Goal: Information Seeking & Learning: Learn about a topic

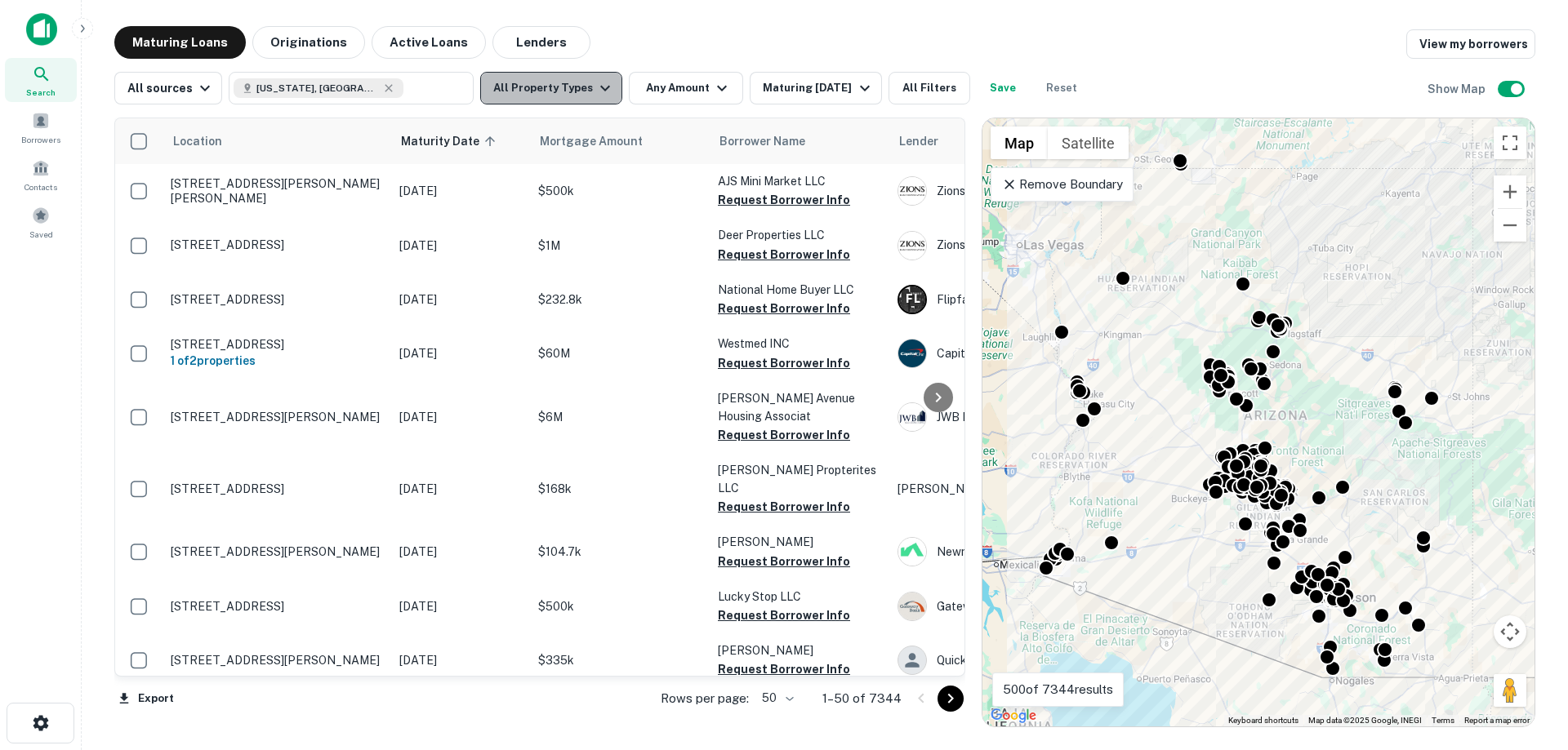
click at [600, 86] on icon "button" at bounding box center [605, 88] width 10 height 5
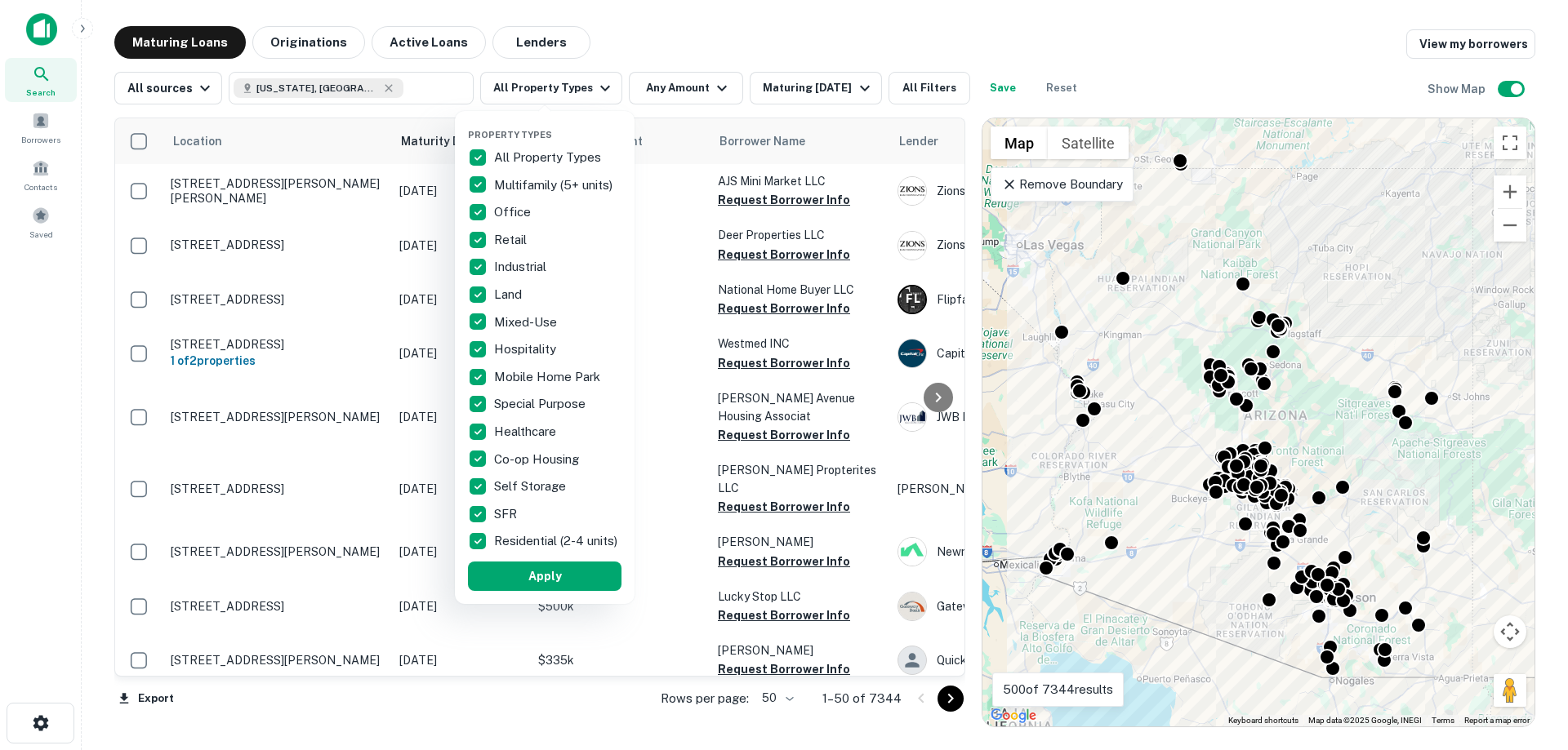
click at [545, 163] on p "All Property Types" at bounding box center [549, 158] width 111 height 20
click at [506, 241] on p "Retail" at bounding box center [512, 240] width 36 height 20
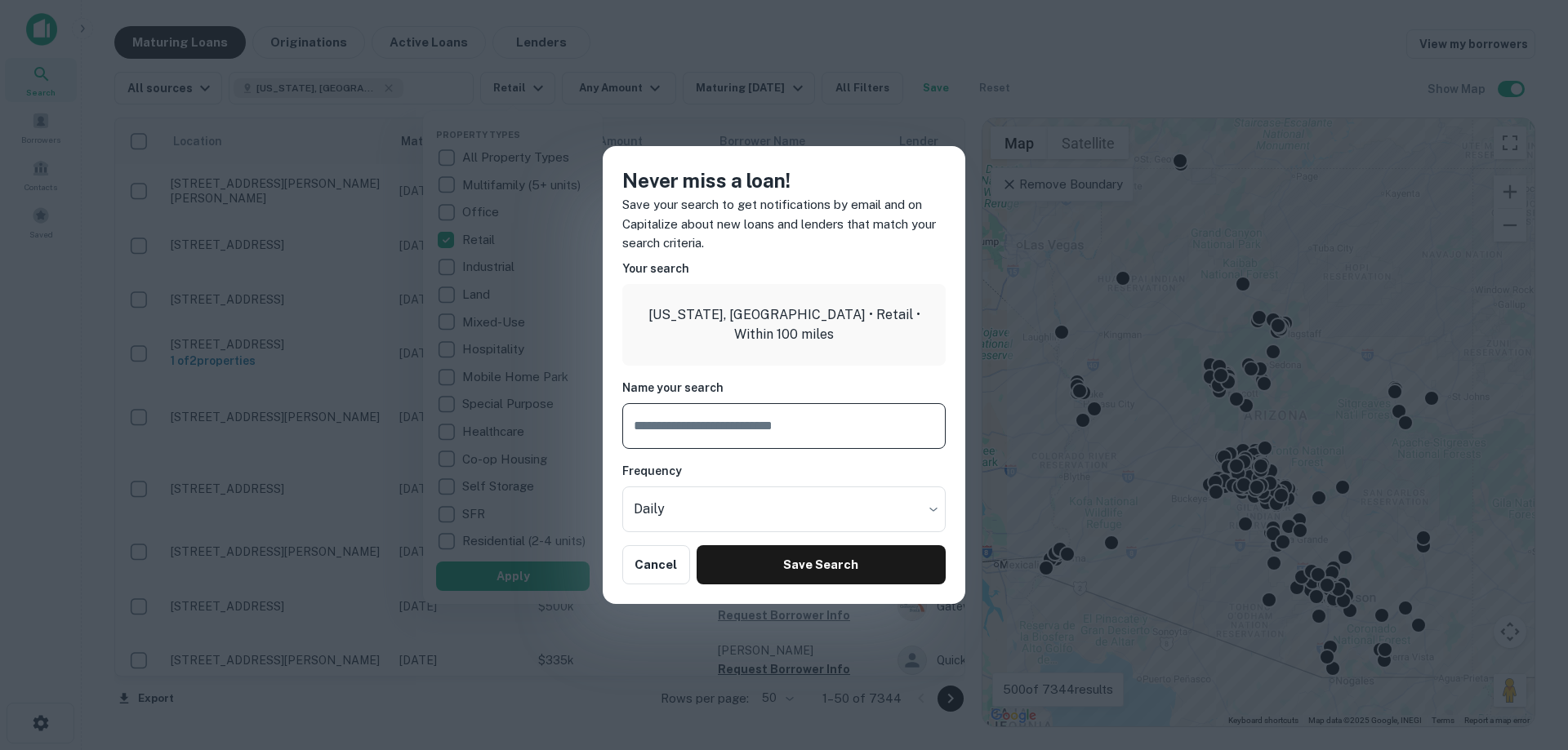
type input "**********"
click at [794, 570] on button "Save Search" at bounding box center [820, 565] width 249 height 40
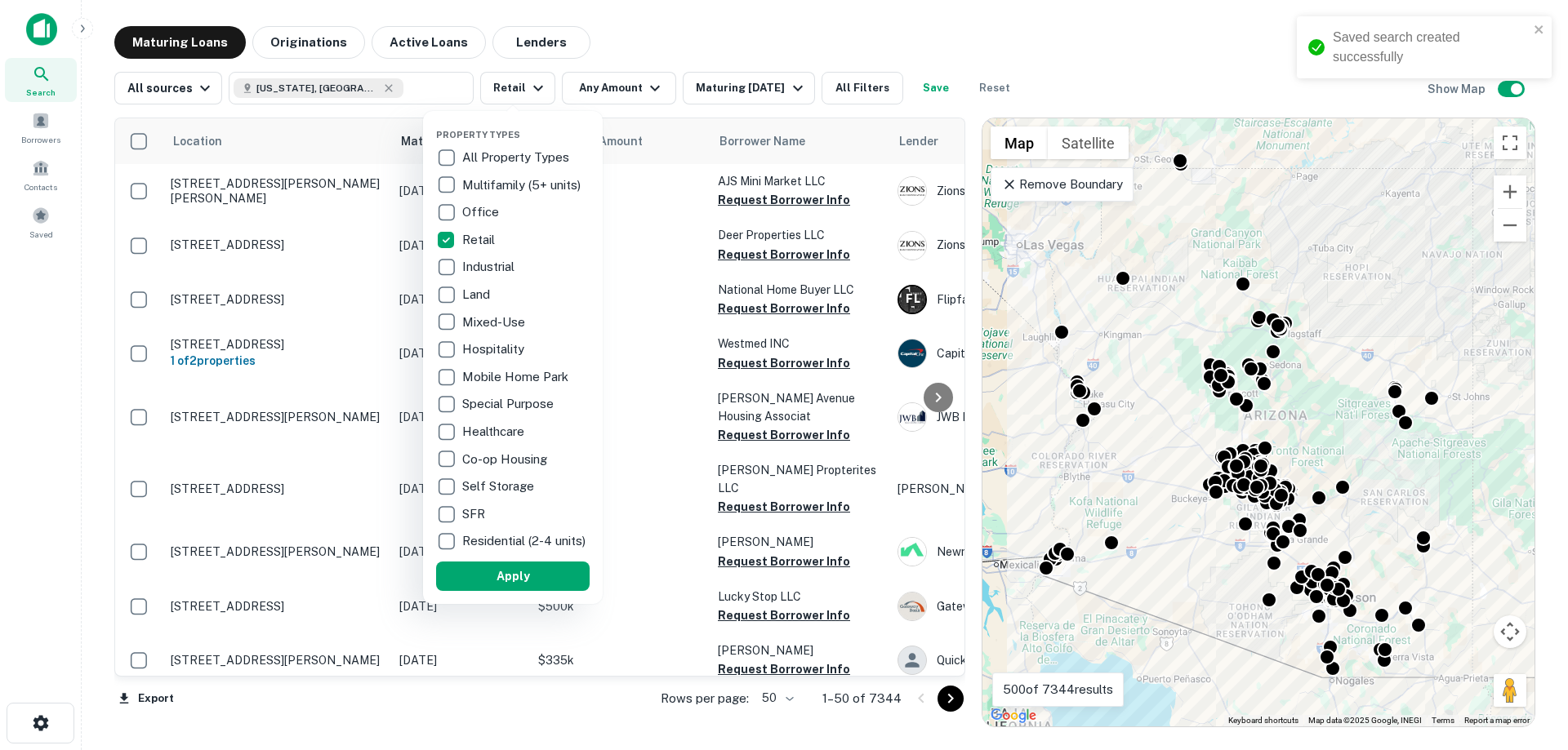
click at [1123, 30] on div at bounding box center [784, 375] width 1568 height 750
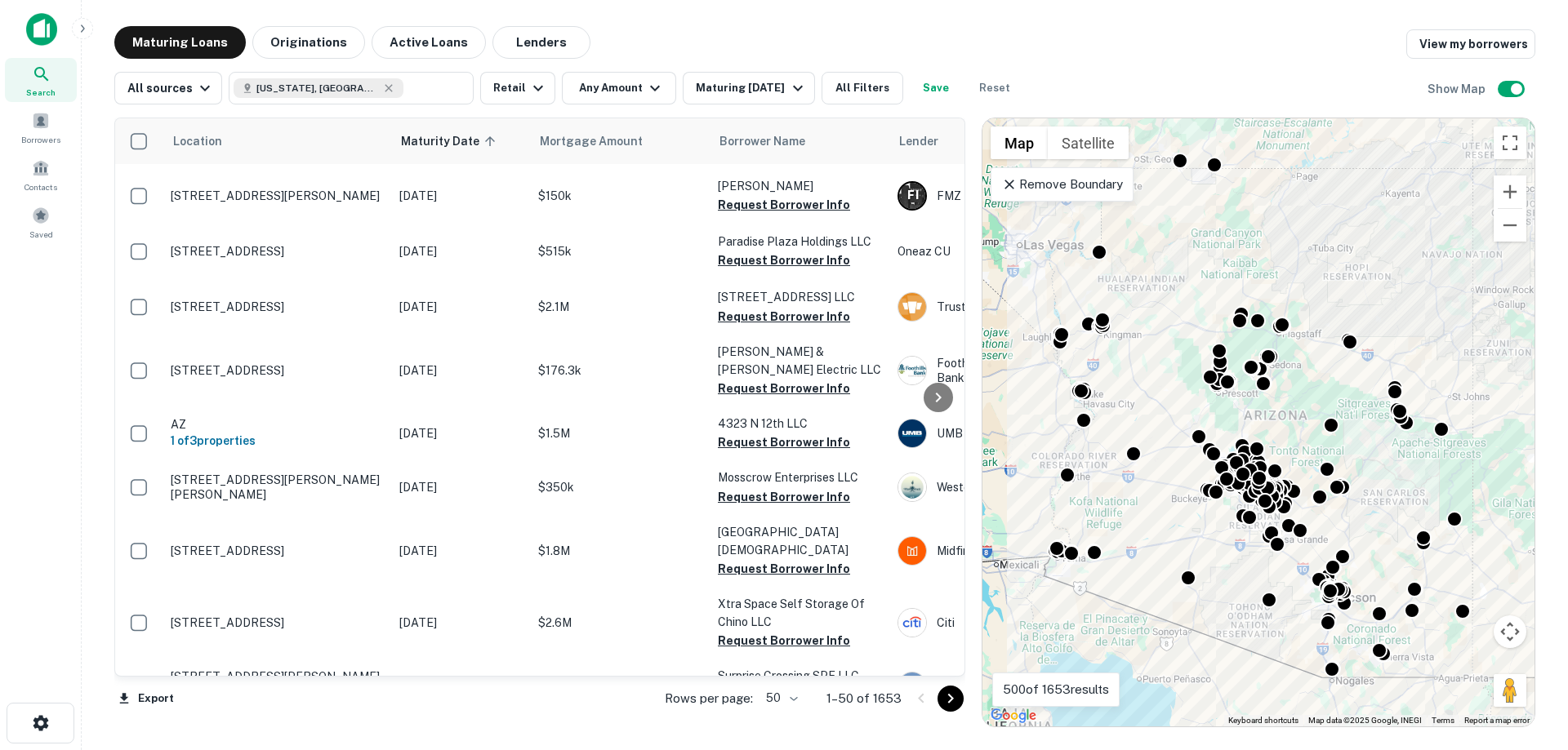
scroll to position [163, 0]
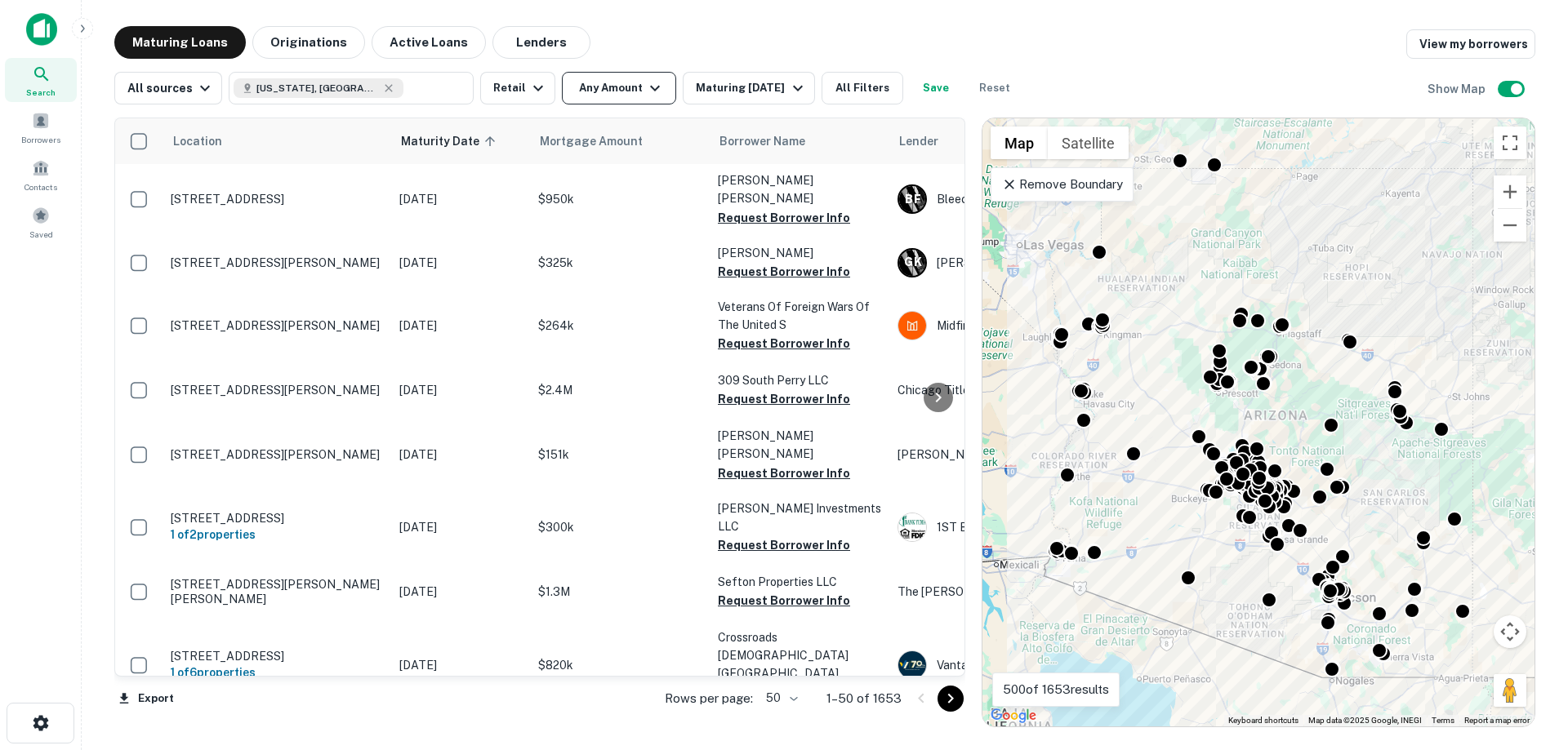
click at [624, 92] on button "Any Amount" at bounding box center [618, 88] width 114 height 32
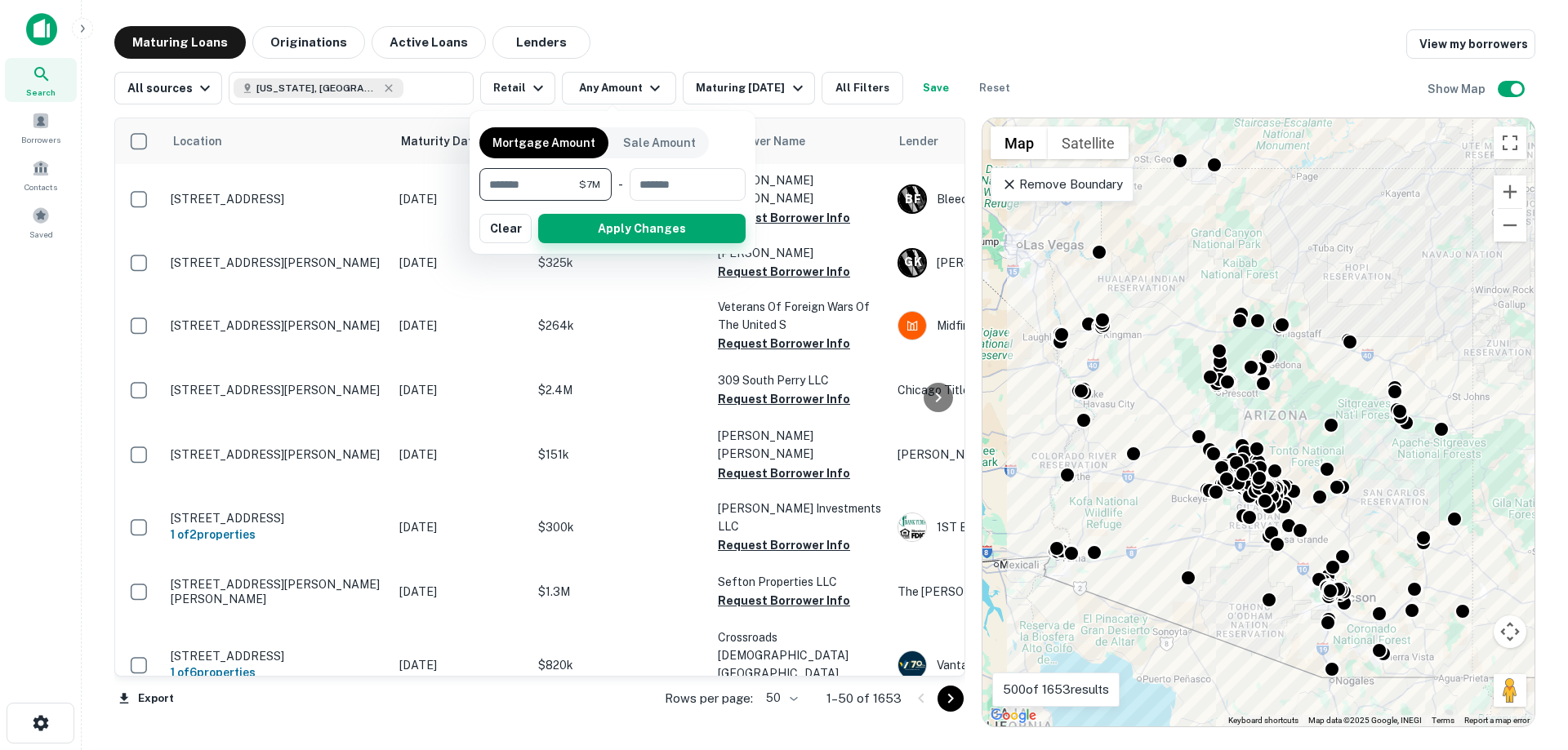
type input "*******"
click at [635, 238] on button "Apply Changes" at bounding box center [642, 228] width 208 height 30
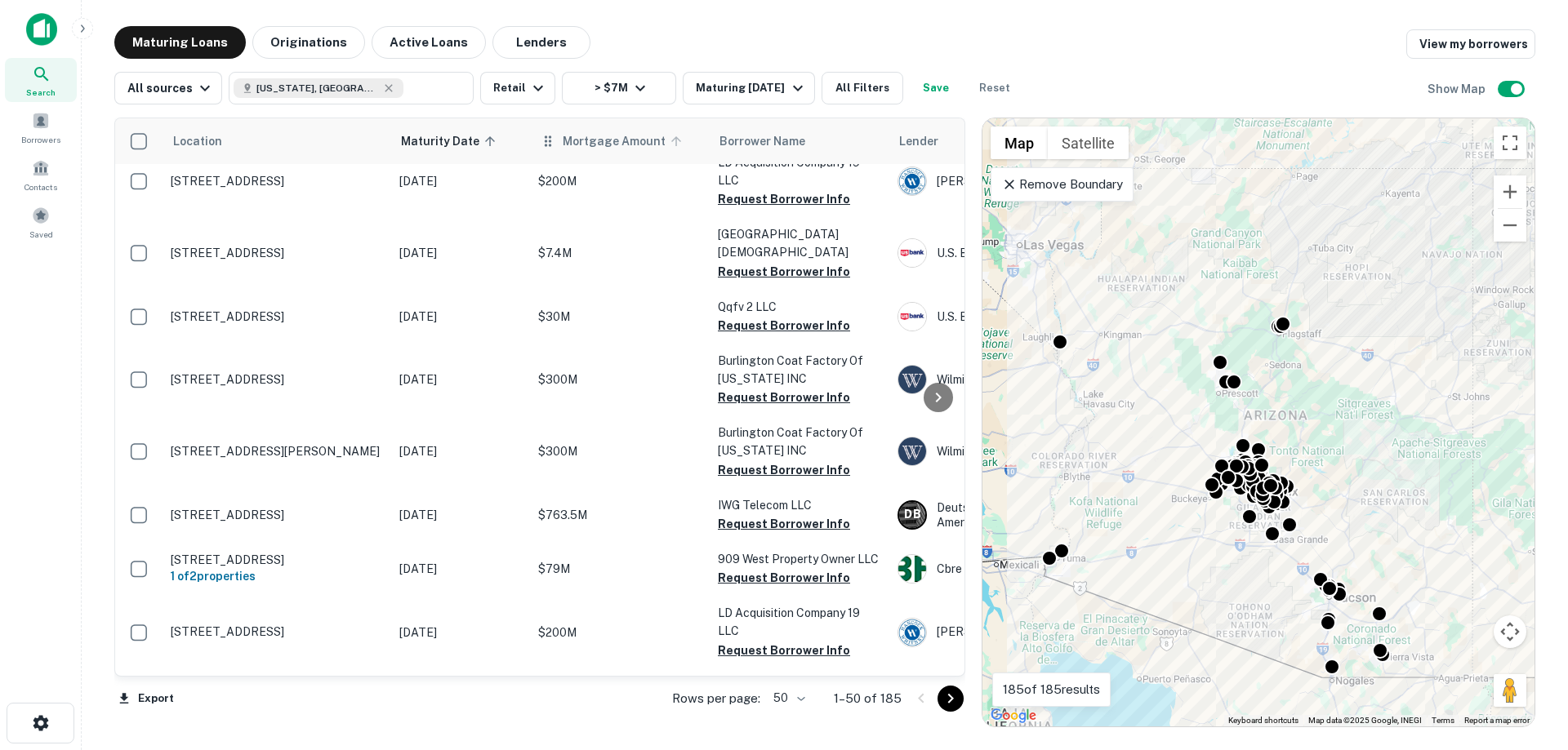
click at [671, 139] on icon at bounding box center [676, 141] width 10 height 10
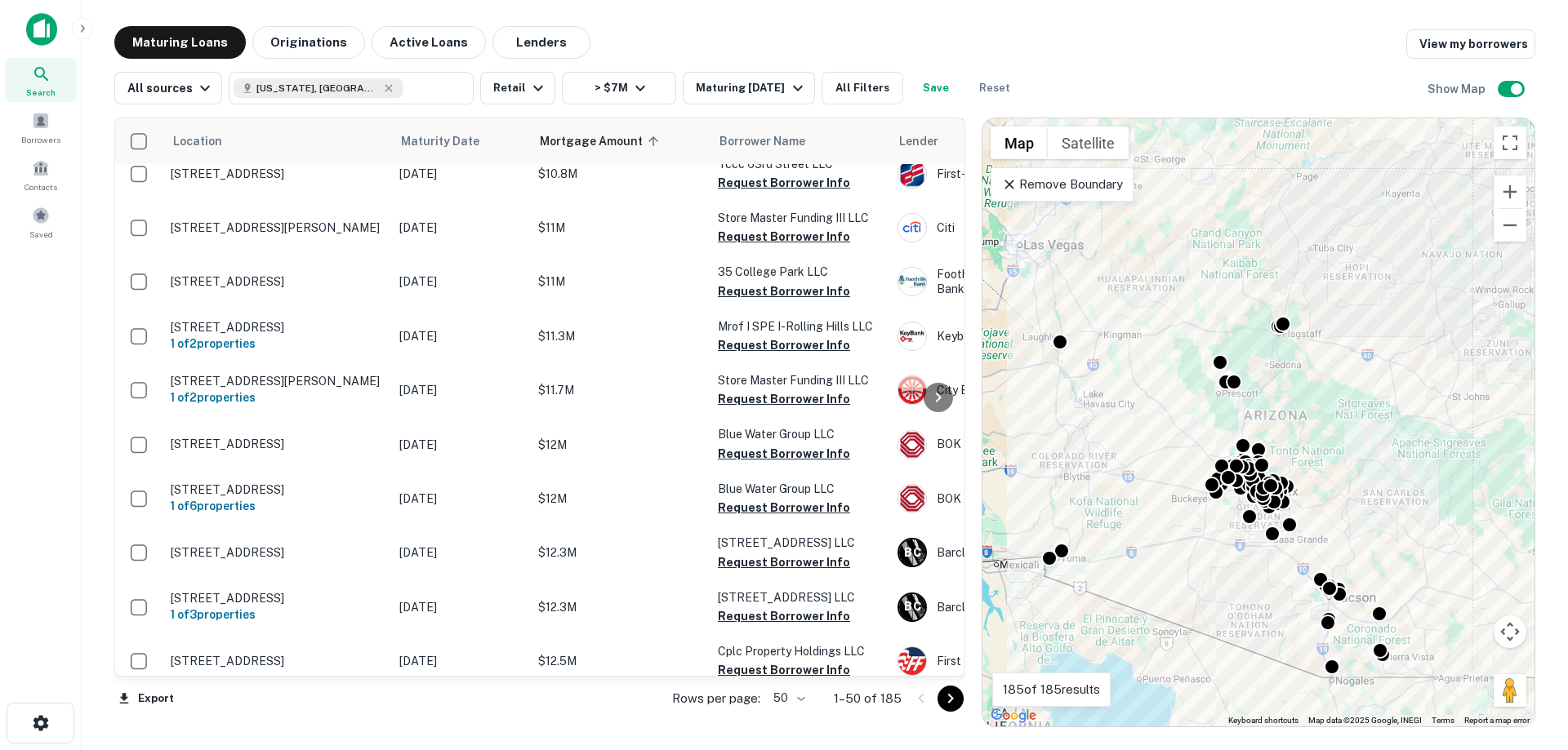
scroll to position [2410, 0]
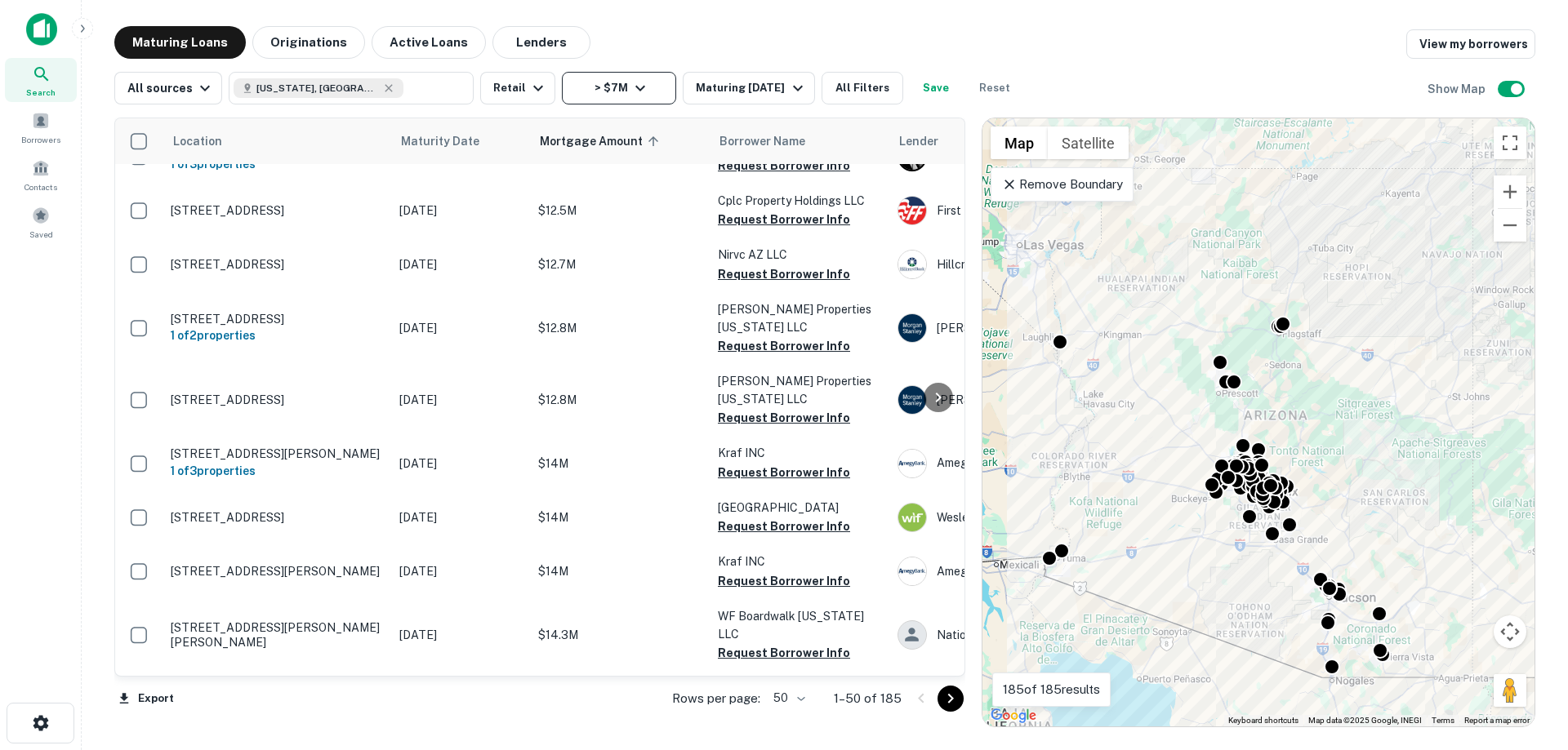
click at [639, 84] on icon "button" at bounding box center [641, 88] width 20 height 20
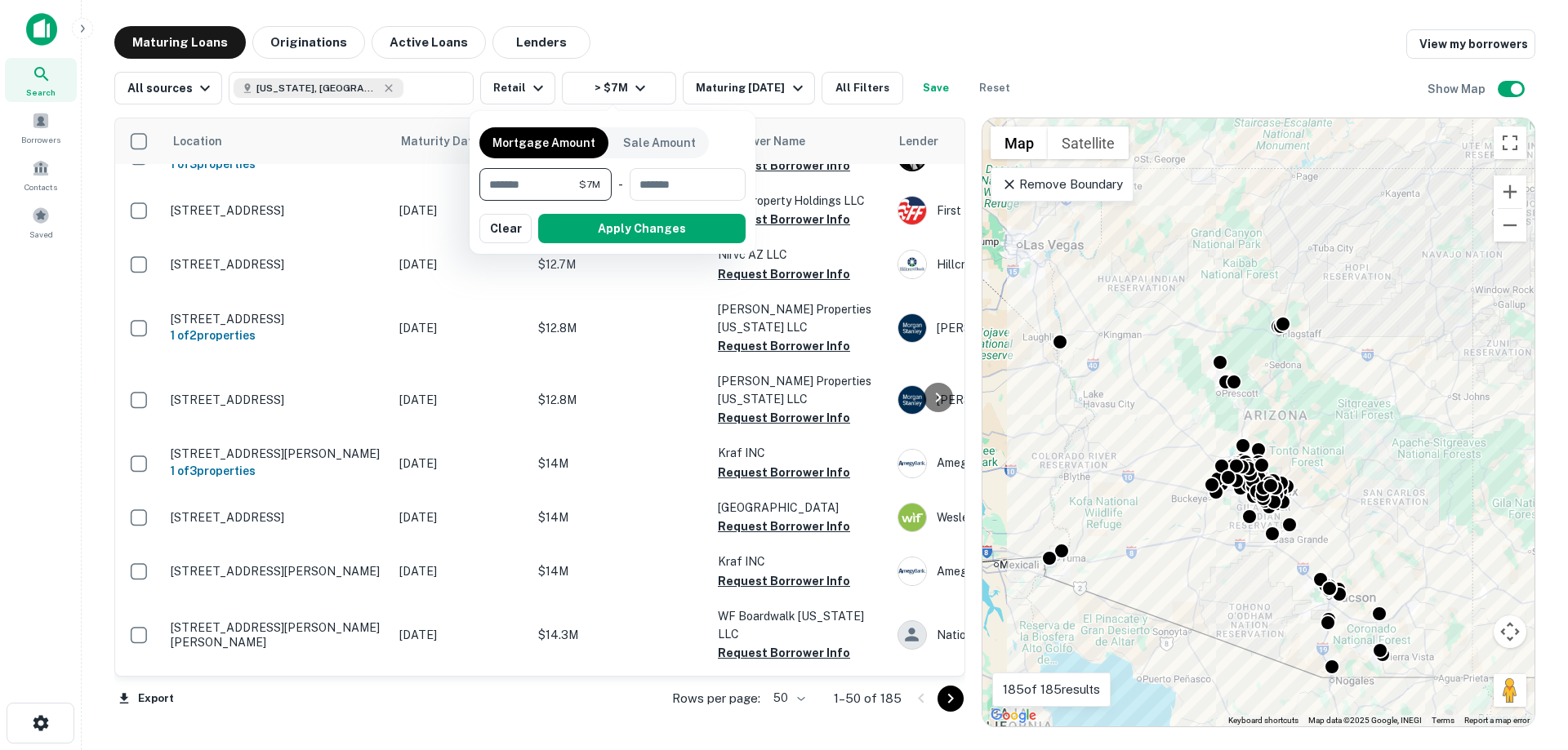
drag, startPoint x: 562, startPoint y: 177, endPoint x: 438, endPoint y: 166, distance: 124.5
click at [438, 166] on div "Mortgage Amount Sale Amount ******* $7M ​ - ​ Apply Changes Clear" at bounding box center [784, 375] width 1568 height 750
type input "********"
click at [633, 233] on button "Apply Changes" at bounding box center [642, 228] width 208 height 30
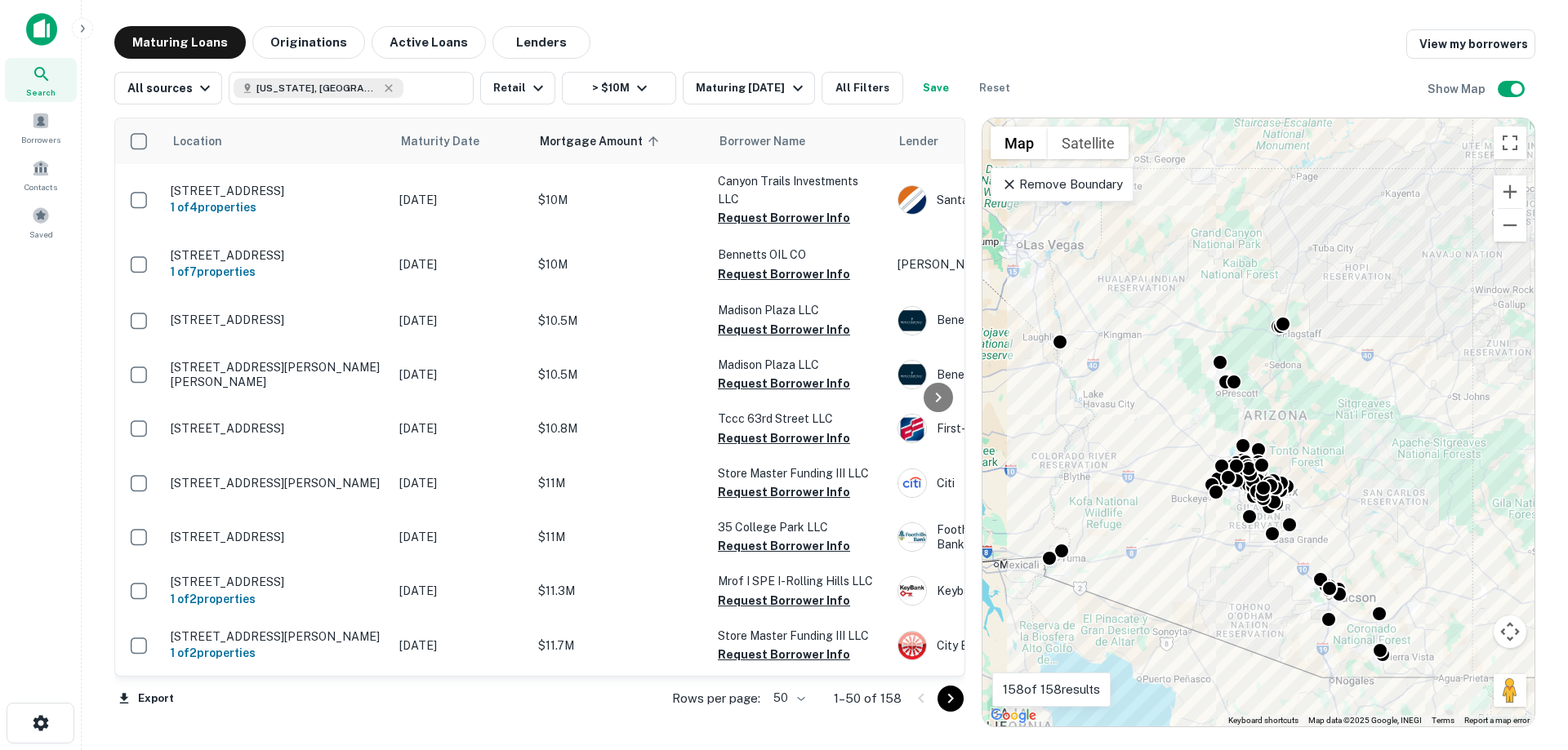
click at [1274, 62] on div "All sources Arizona, USA ​ Retail > $10M Maturing In 1 Year All Filters Save Re…" at bounding box center [825, 81] width 1422 height 46
click at [1251, 67] on div "All sources Arizona, USA ​ Retail > $10M Maturing In 1 Year All Filters Save Re…" at bounding box center [825, 81] width 1422 height 46
click at [1264, 63] on div "All sources Arizona, USA ​ Retail > $10M Maturing In 1 Year All Filters Save Re…" at bounding box center [825, 81] width 1422 height 46
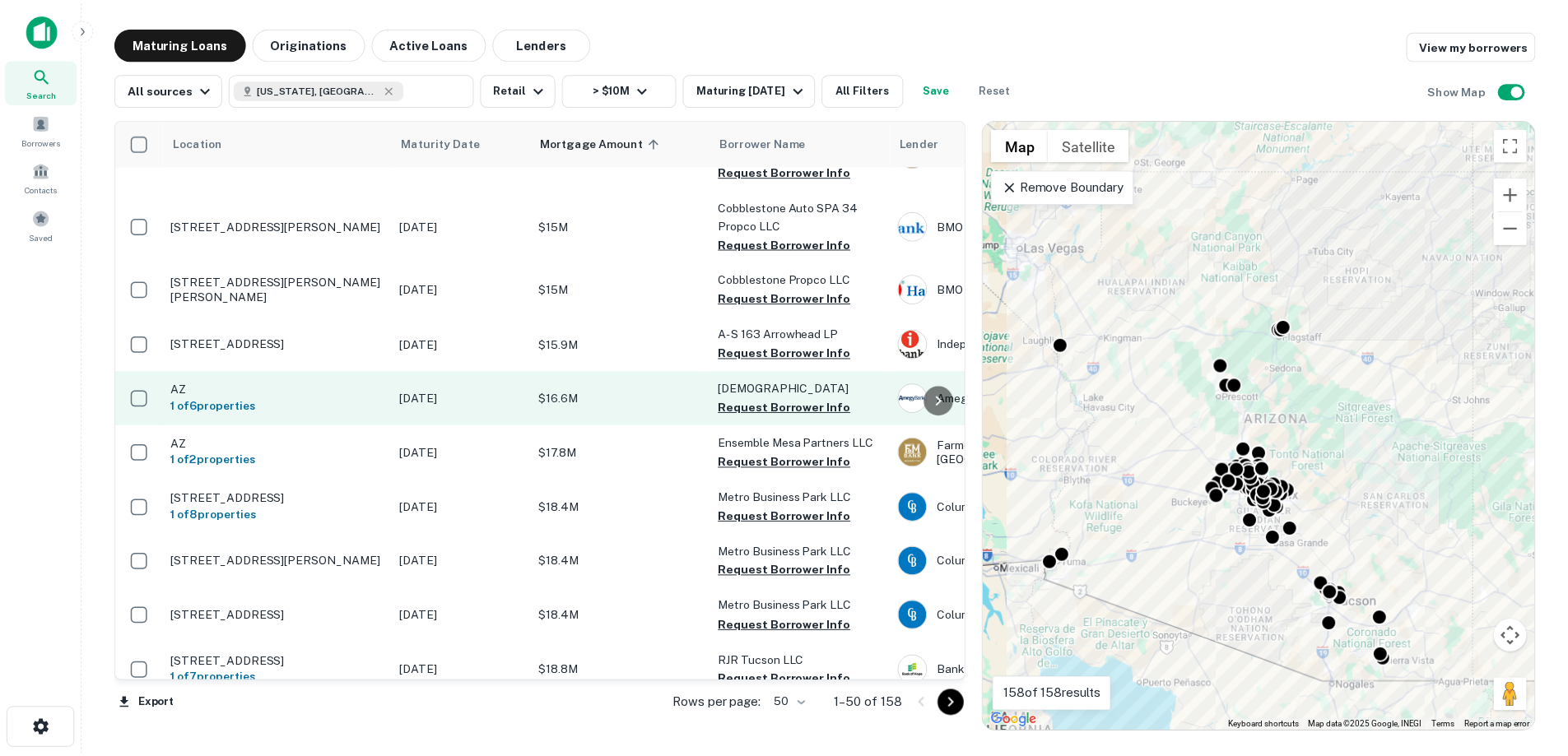
scroll to position [1481, 0]
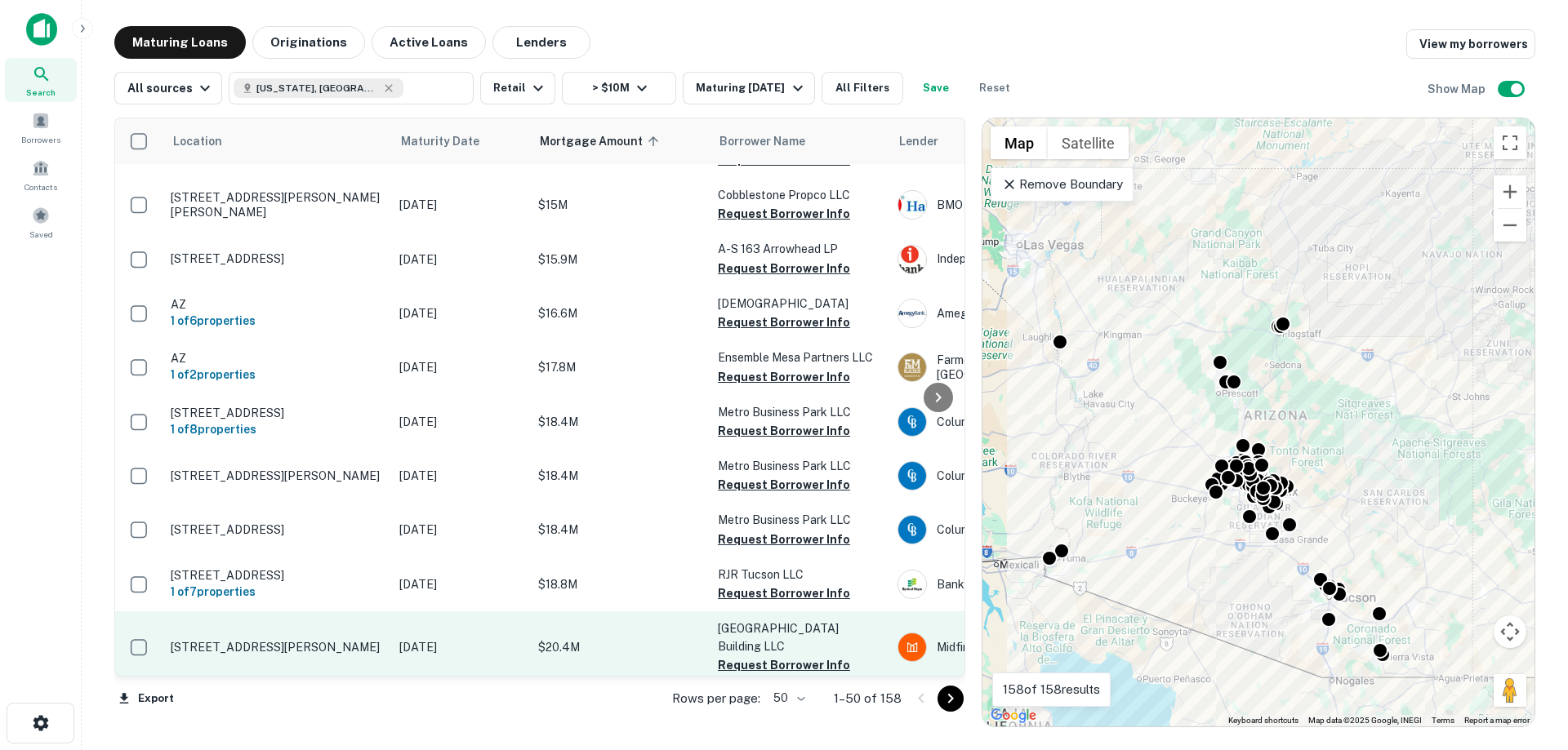
click at [600, 639] on p "$20.4M" at bounding box center [620, 648] width 164 height 18
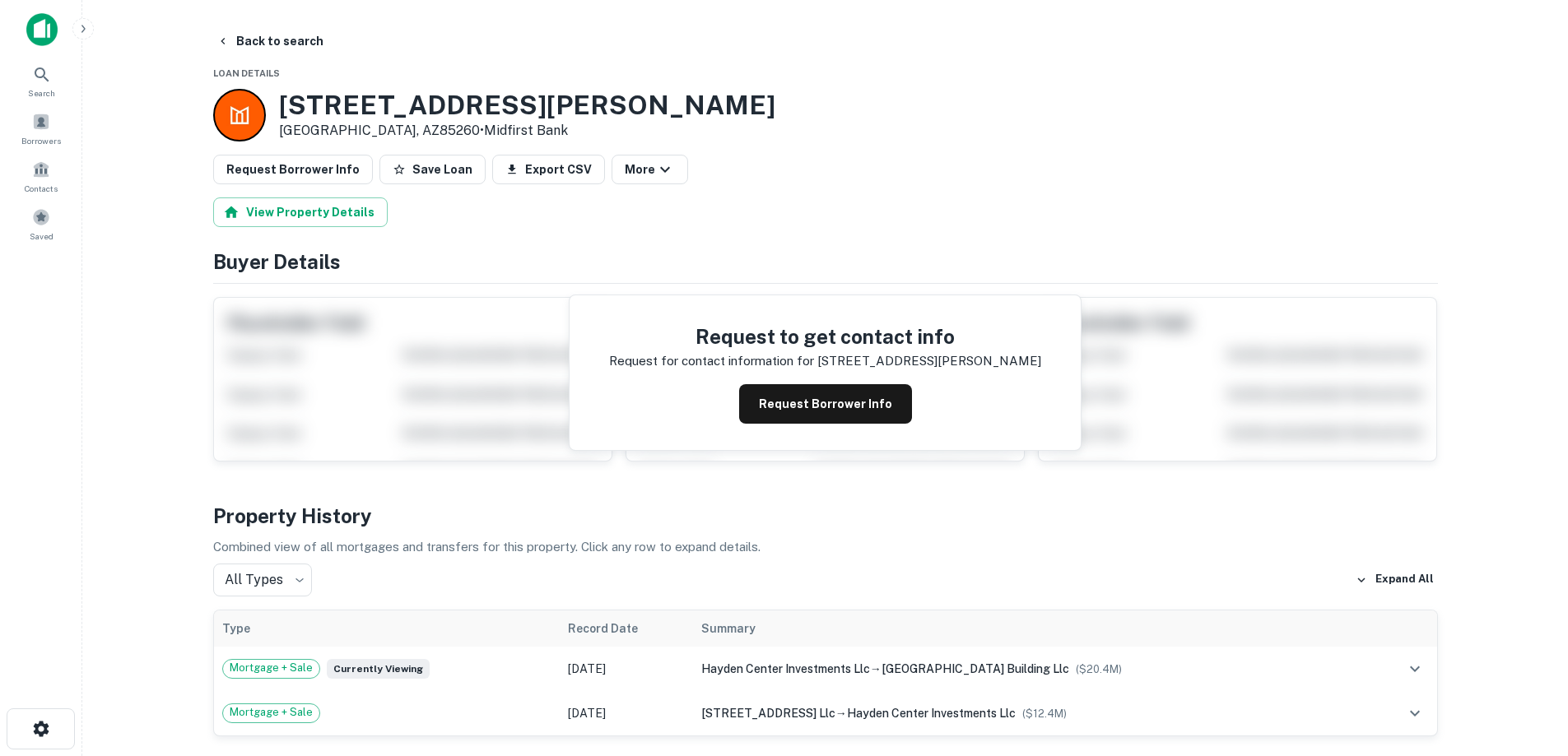
scroll to position [493, 0]
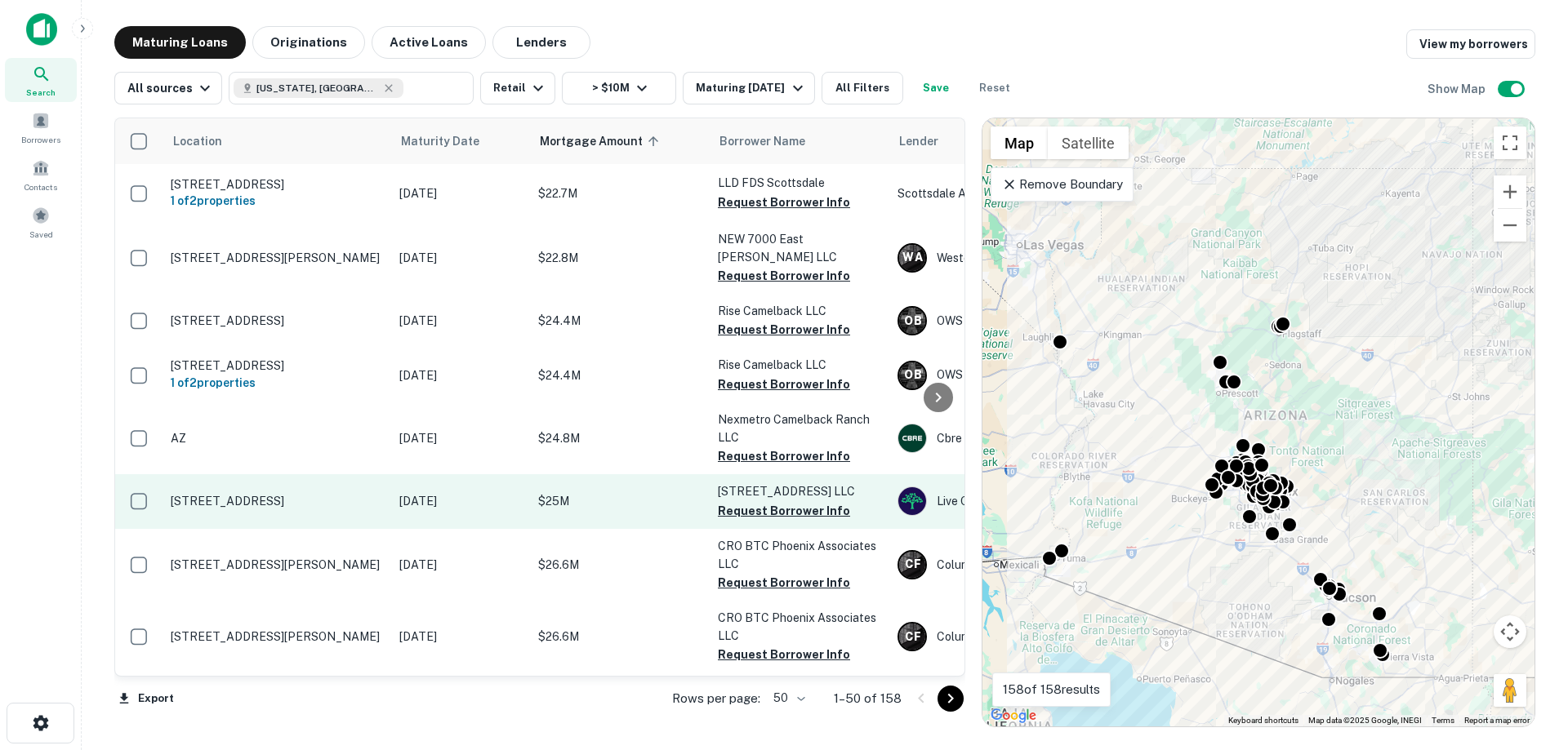
scroll to position [2443, 0]
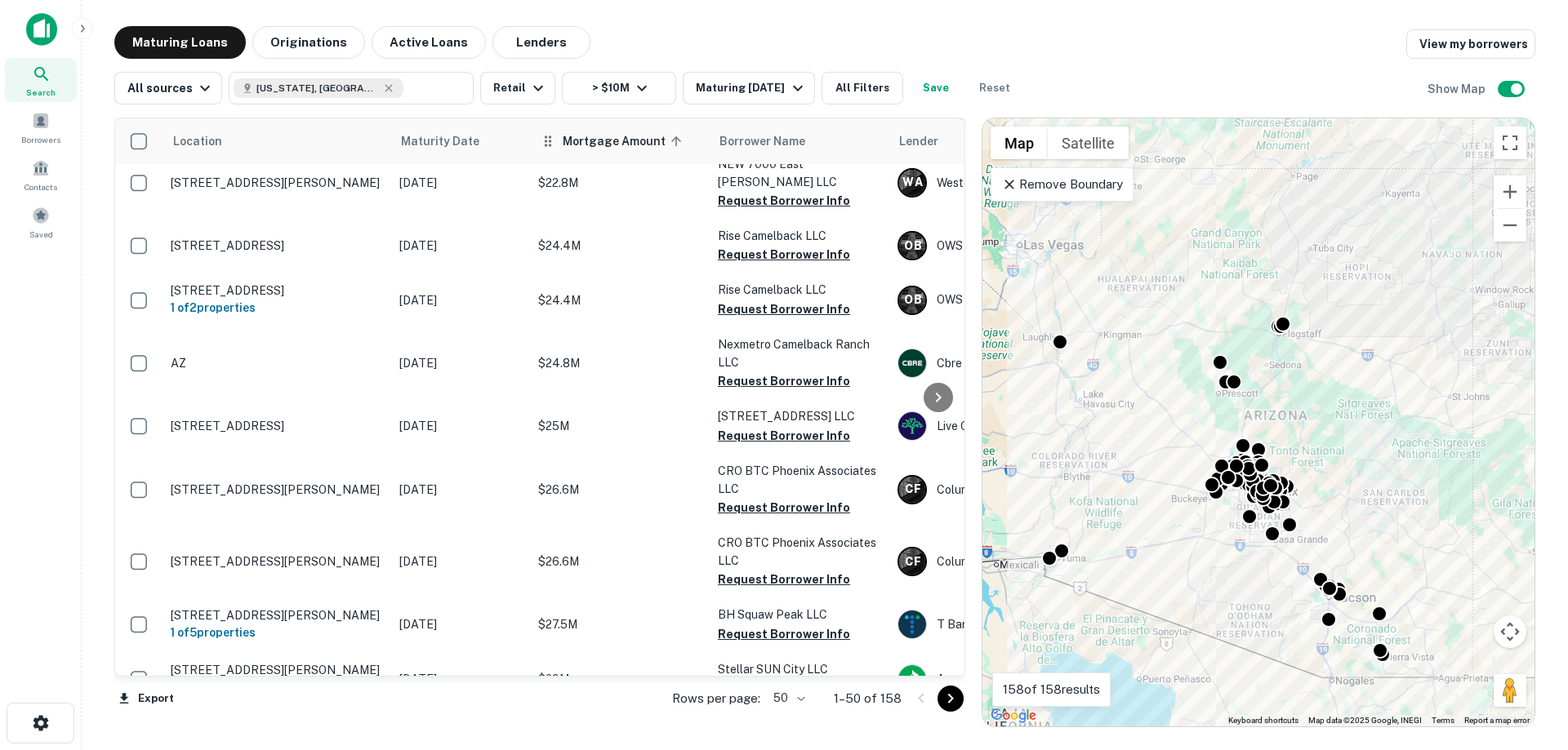
click at [672, 142] on icon at bounding box center [677, 141] width 14 height 14
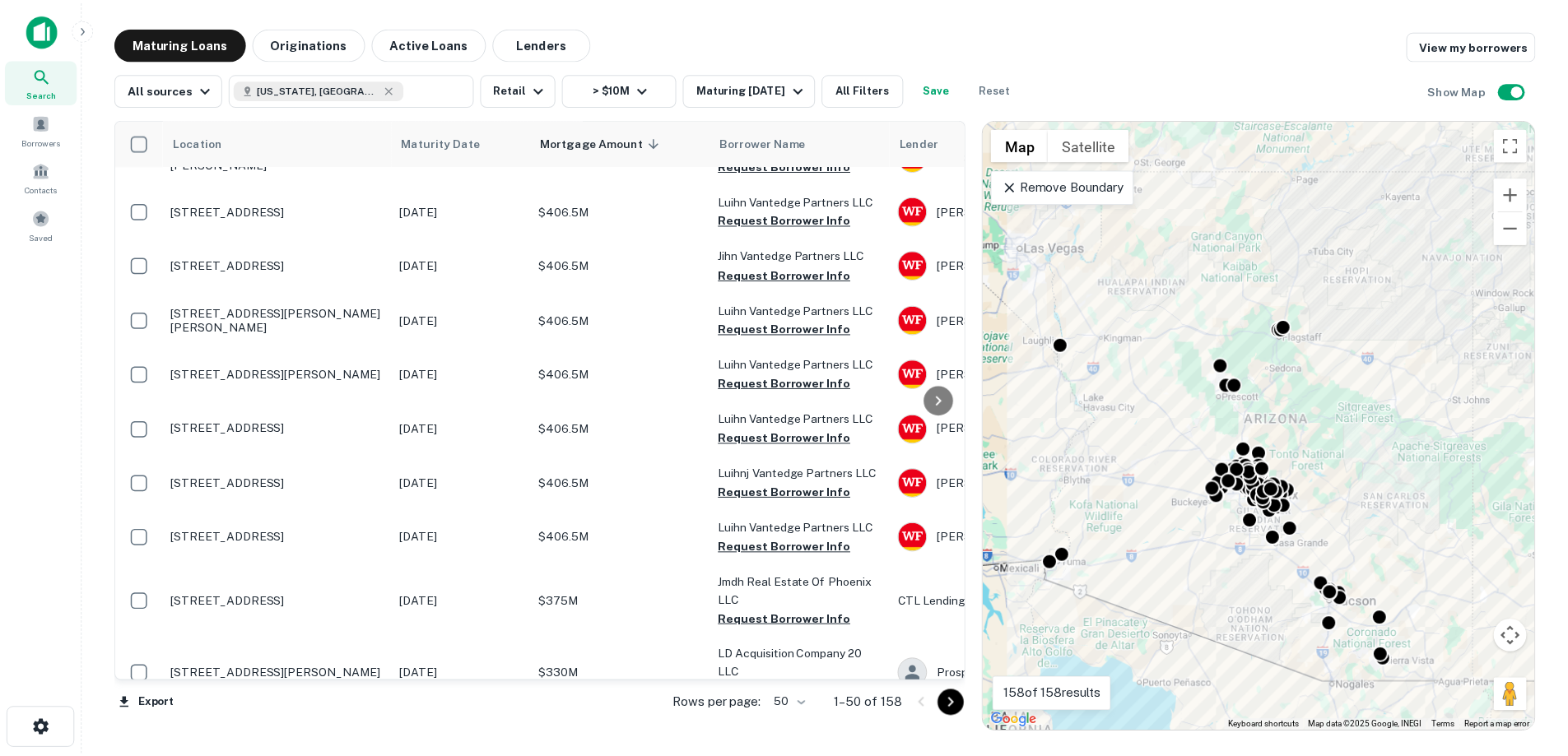
scroll to position [2319, 0]
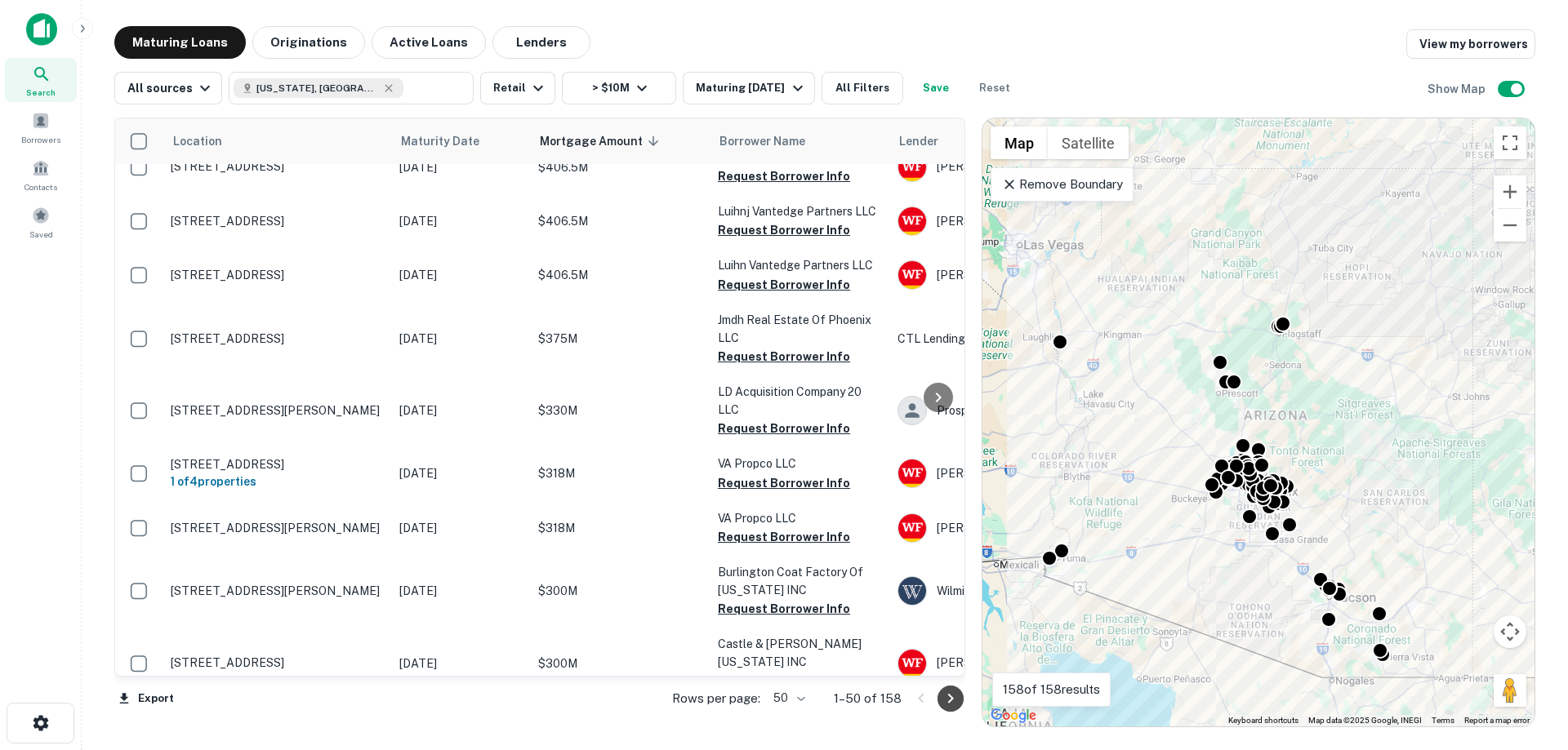
click at [952, 696] on icon "Go to next page" at bounding box center [951, 699] width 5 height 10
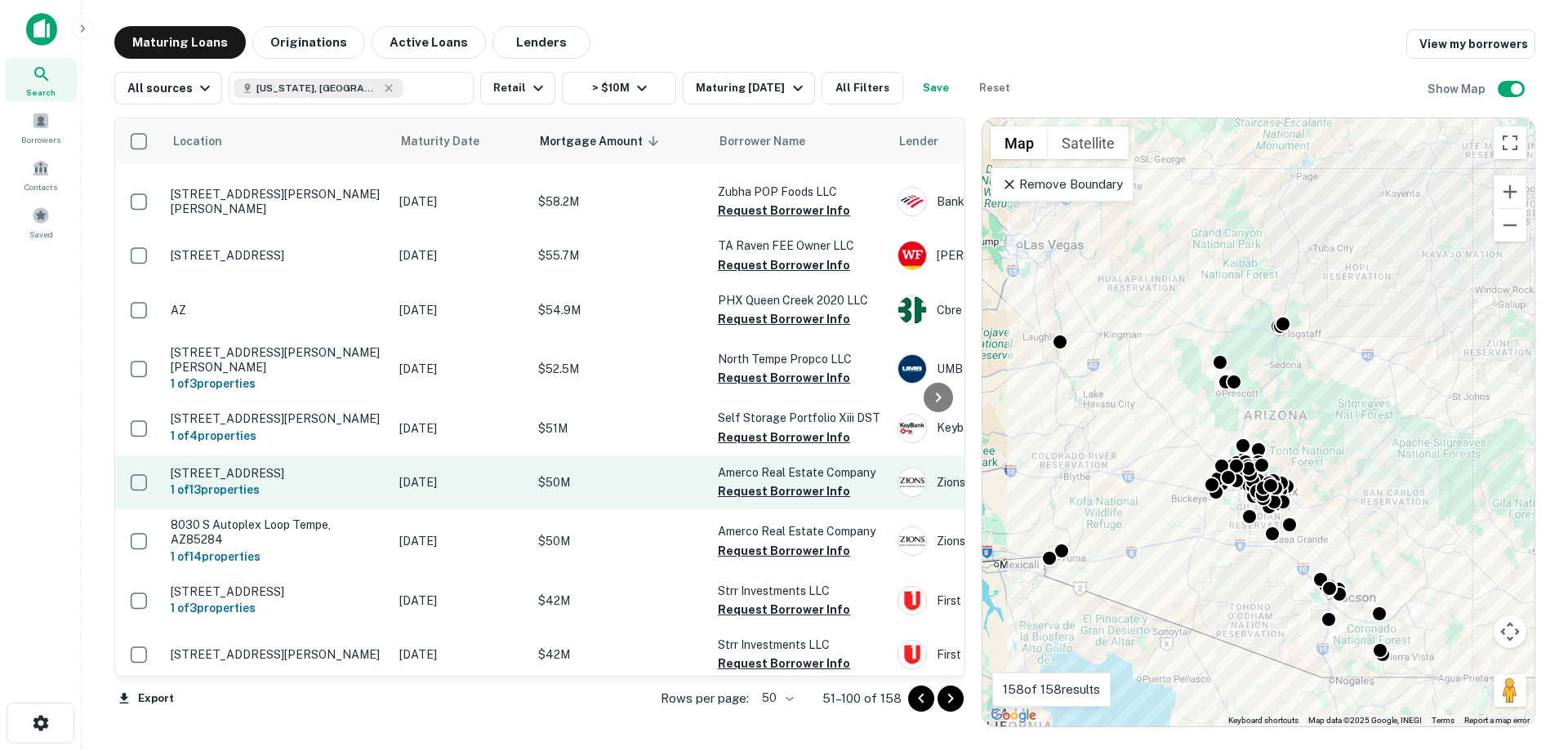
click at [332, 466] on p "[STREET_ADDRESS]" at bounding box center [277, 473] width 212 height 14
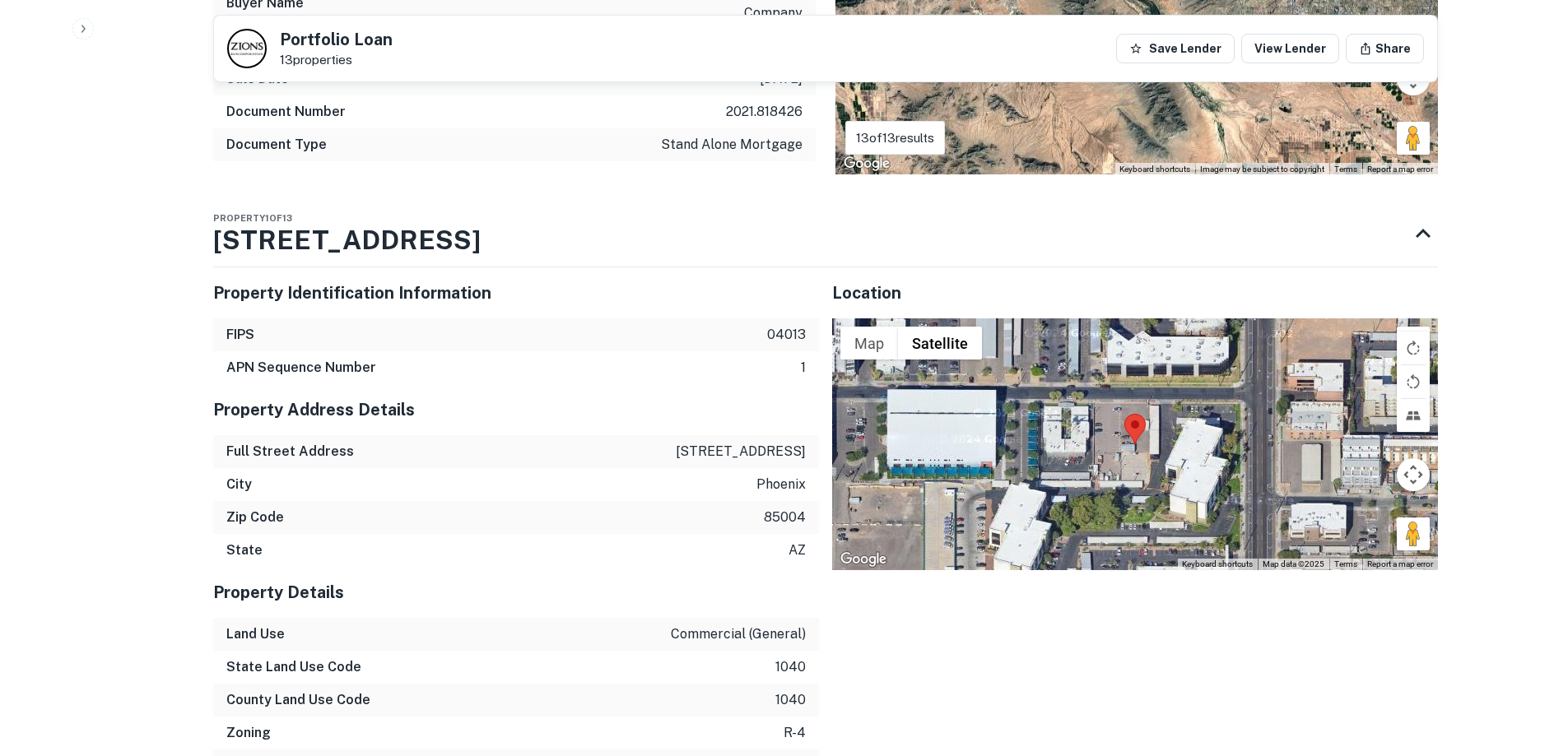
scroll to position [1811, 0]
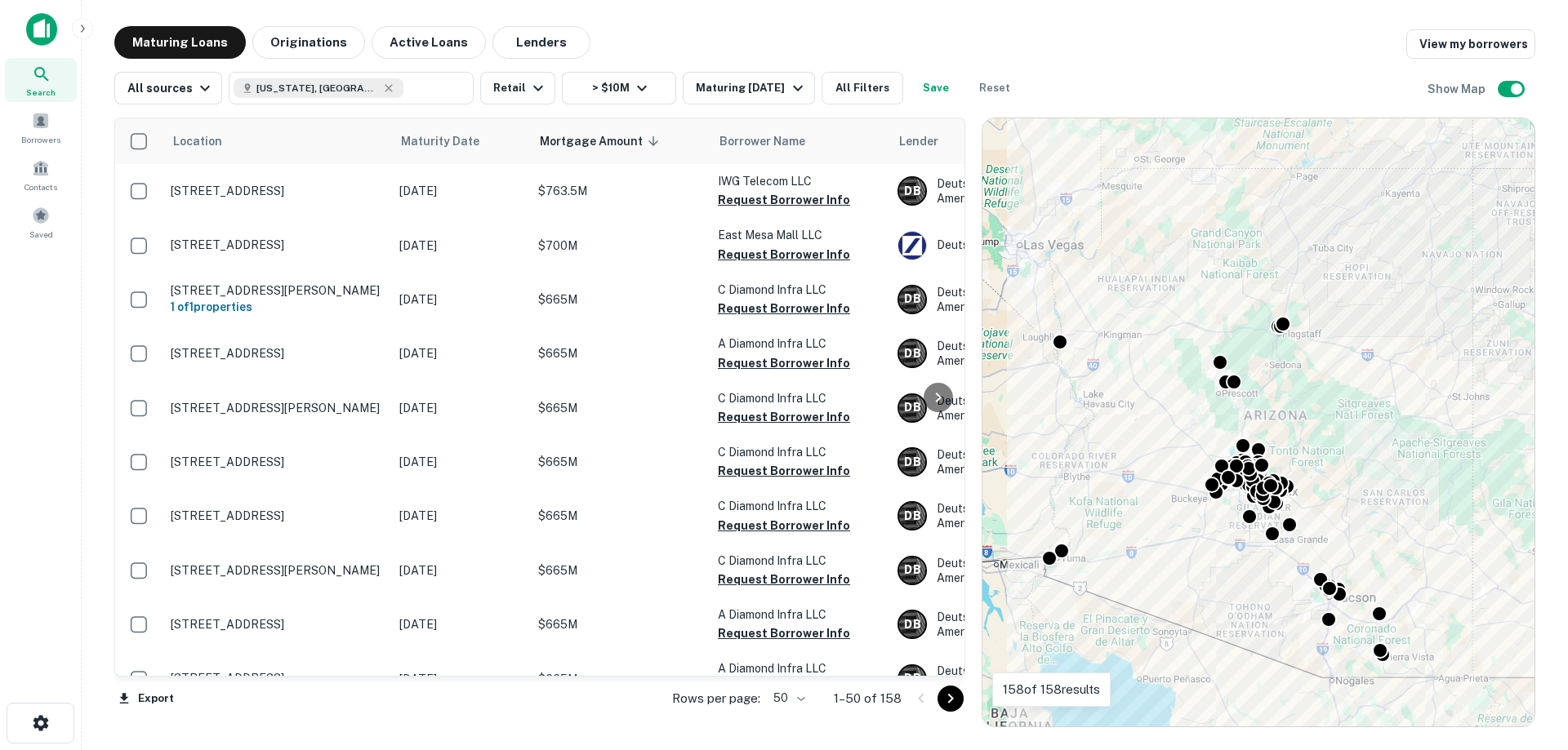
scroll to position [2300, 0]
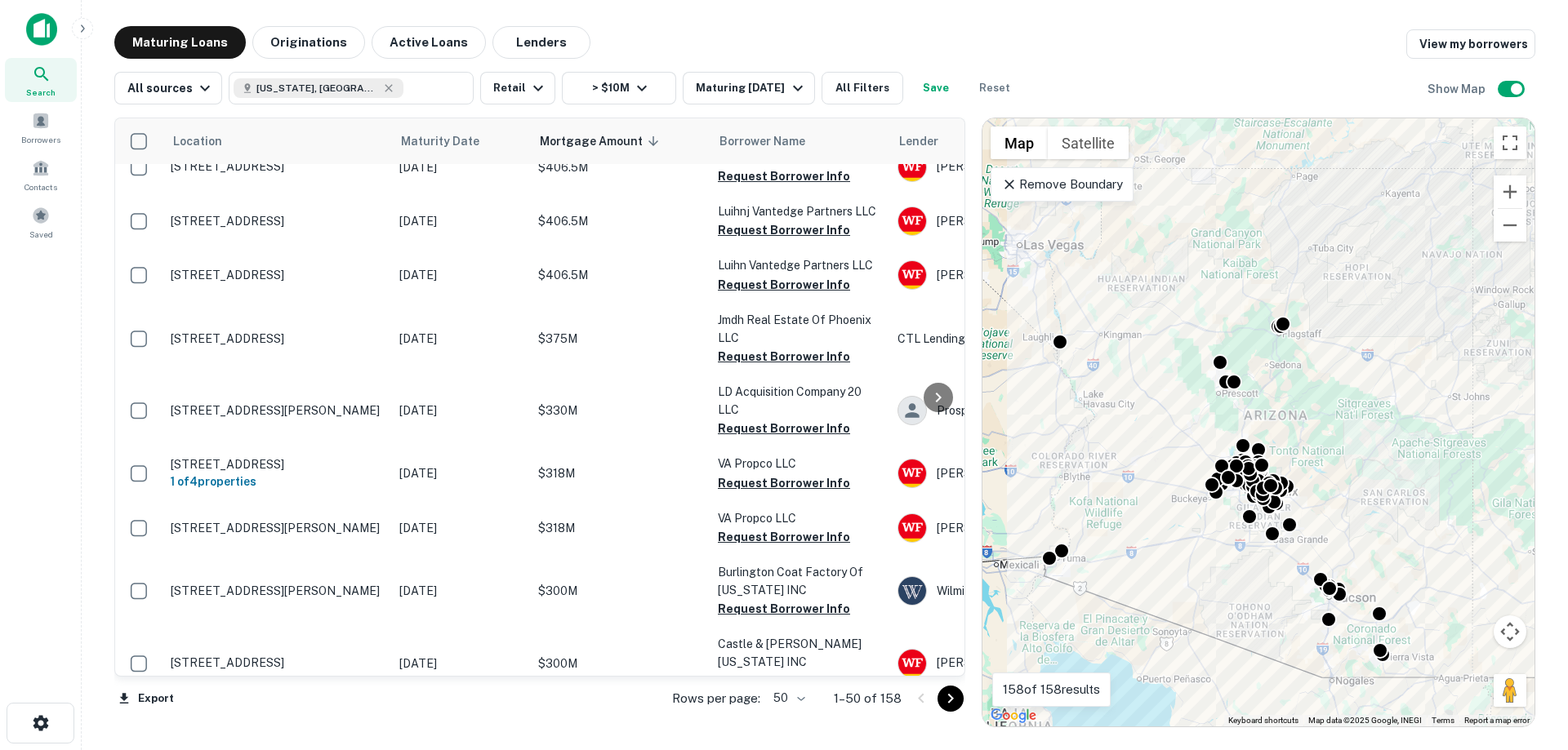
click at [947, 696] on icon "Go to next page" at bounding box center [951, 699] width 20 height 20
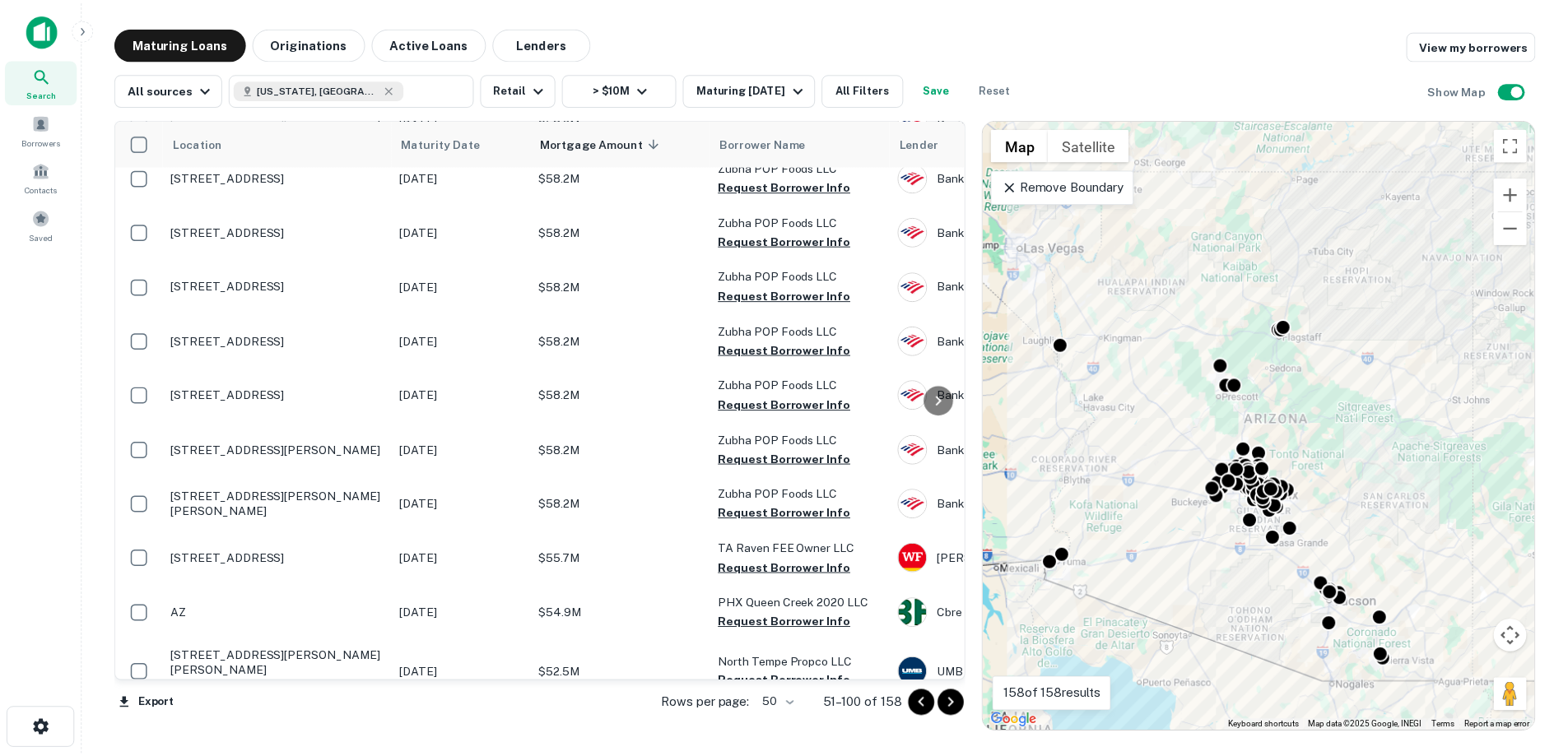
scroll to position [2429, 0]
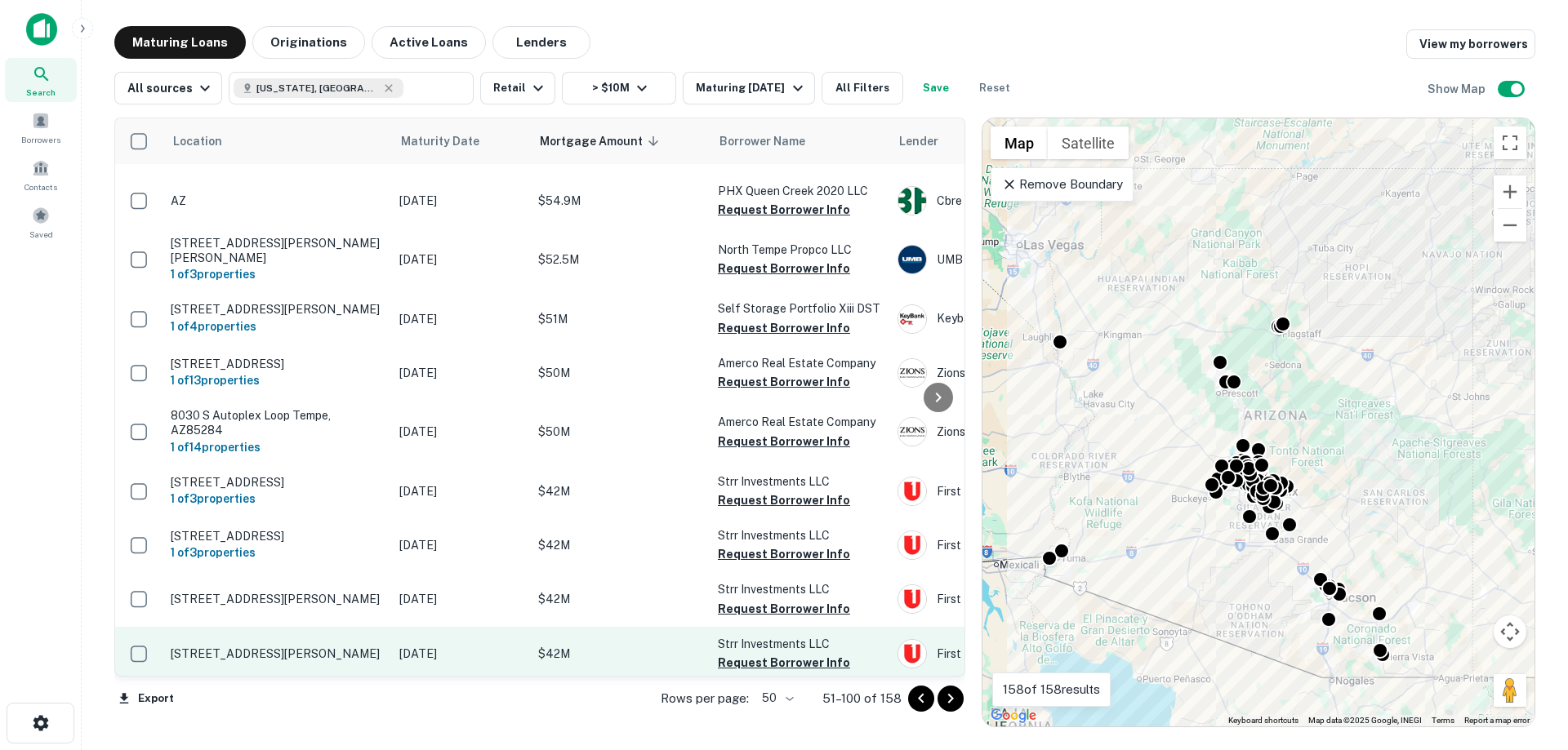
click at [560, 645] on p "$42M" at bounding box center [620, 654] width 164 height 18
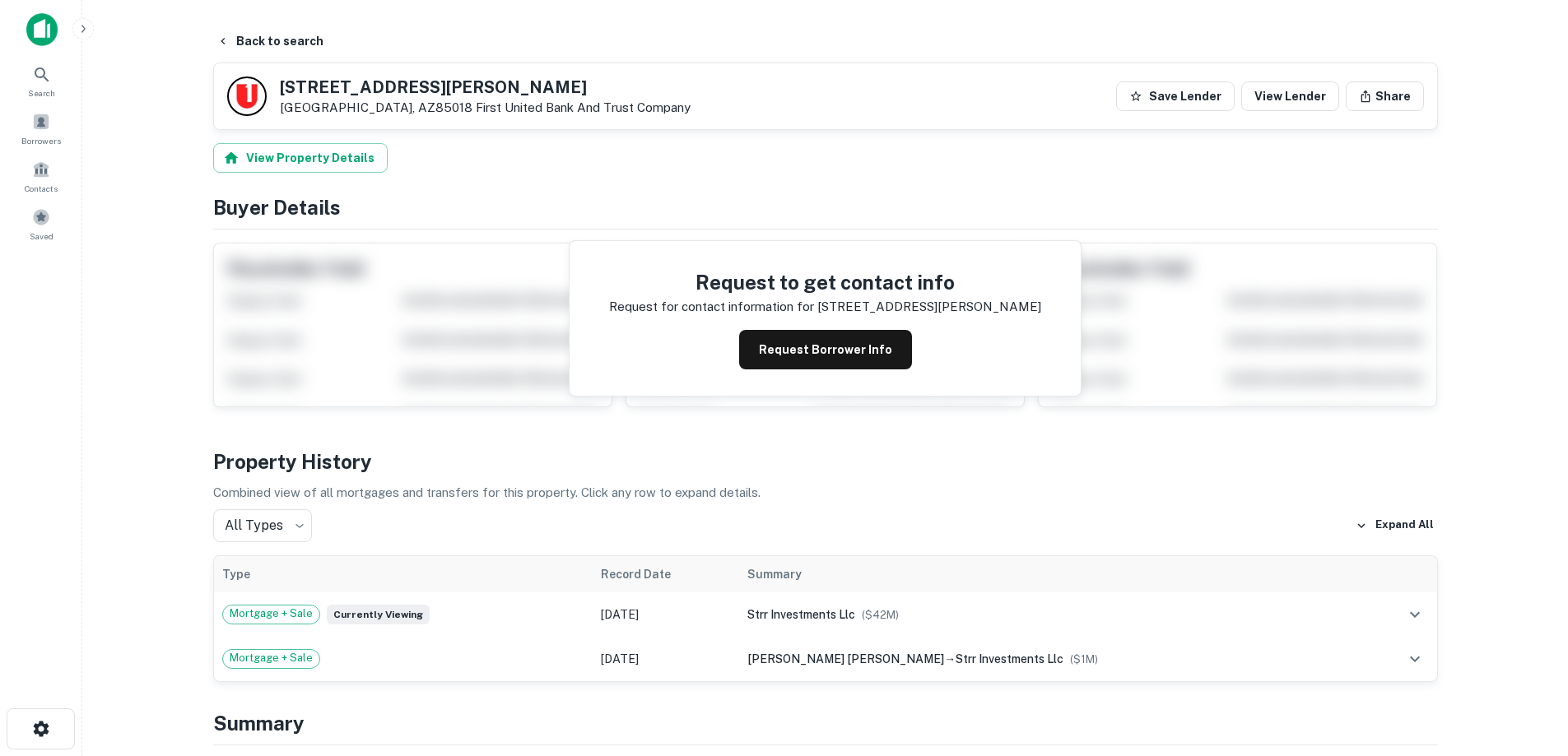
scroll to position [576, 0]
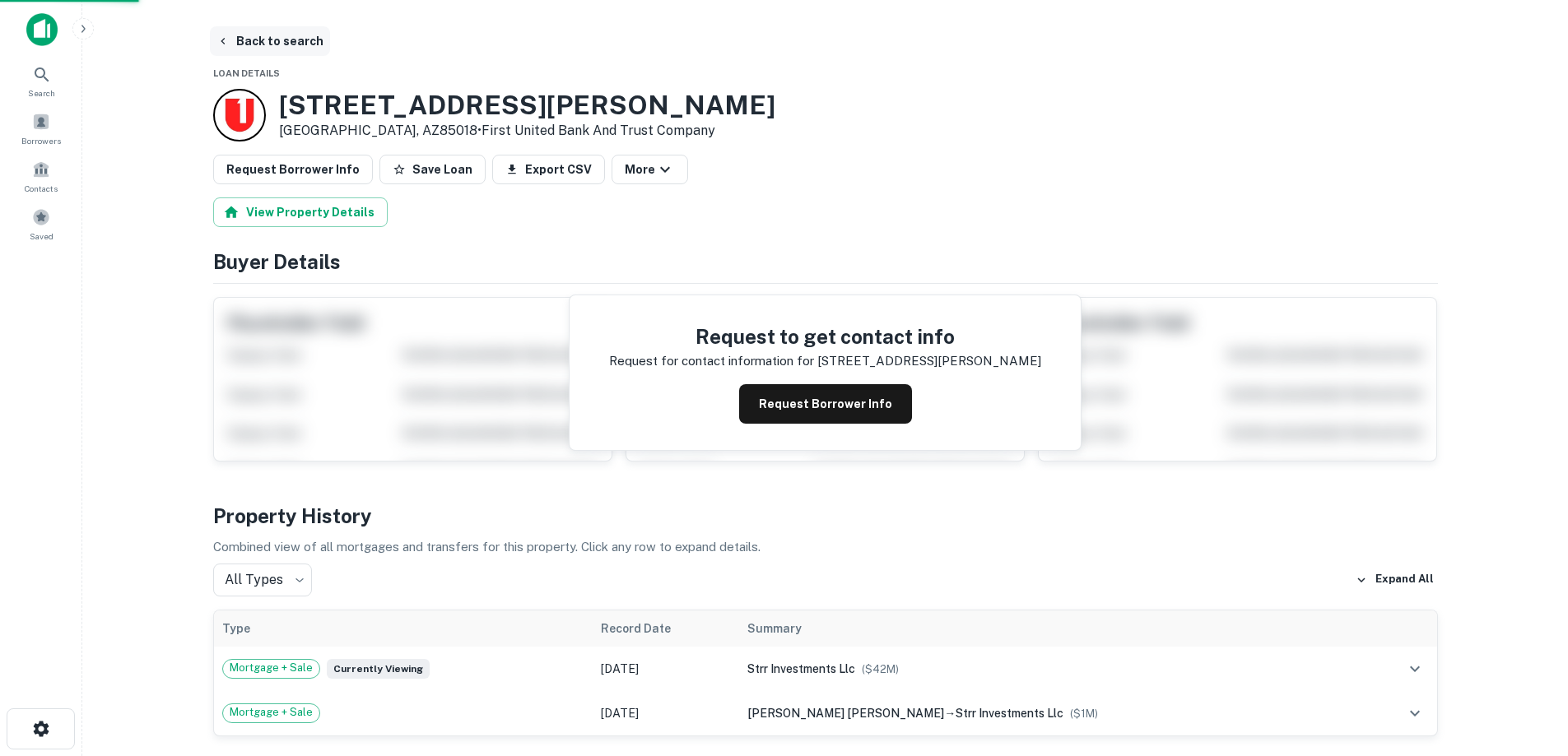
click at [269, 33] on button "Back to search" at bounding box center [270, 41] width 120 height 30
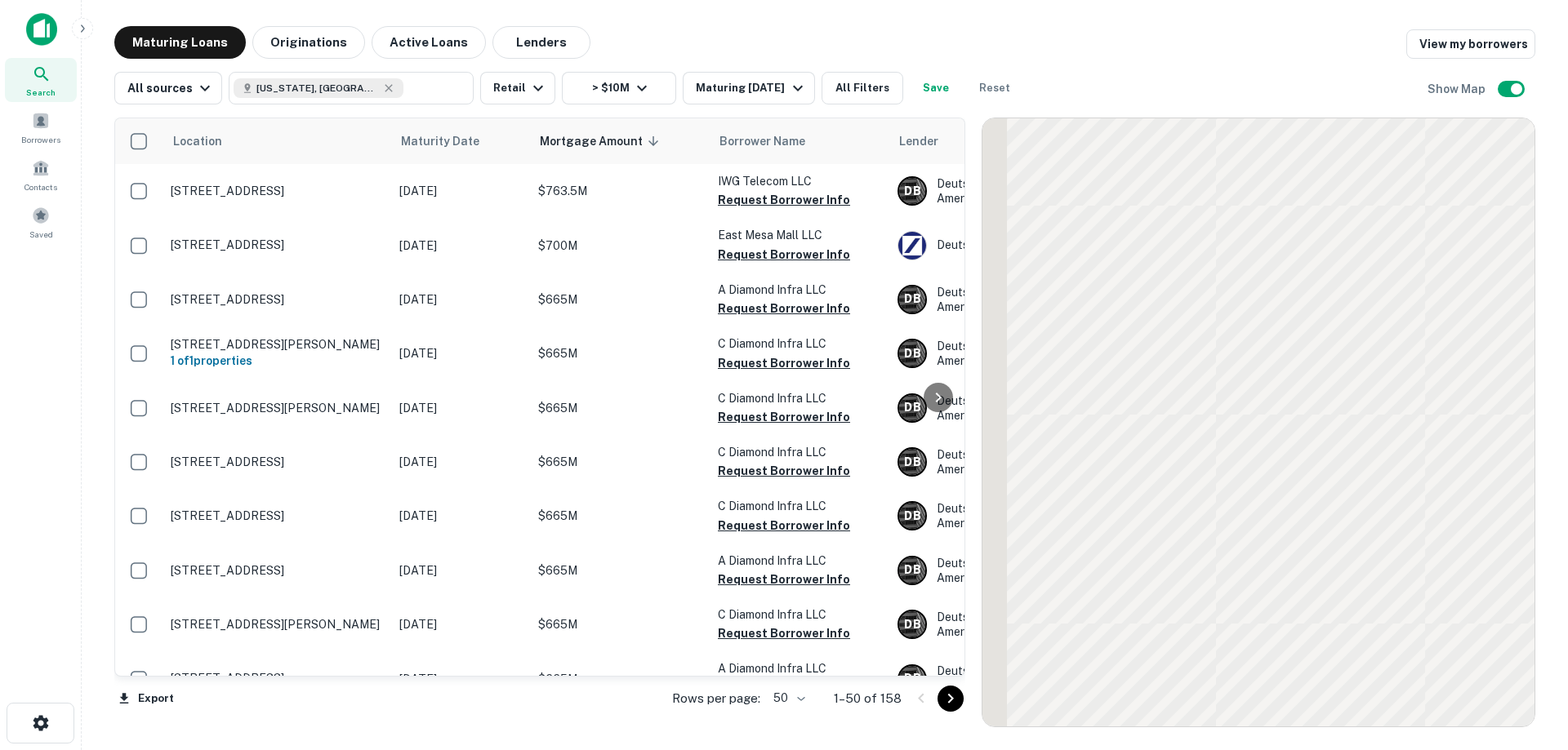
scroll to position [2300, 0]
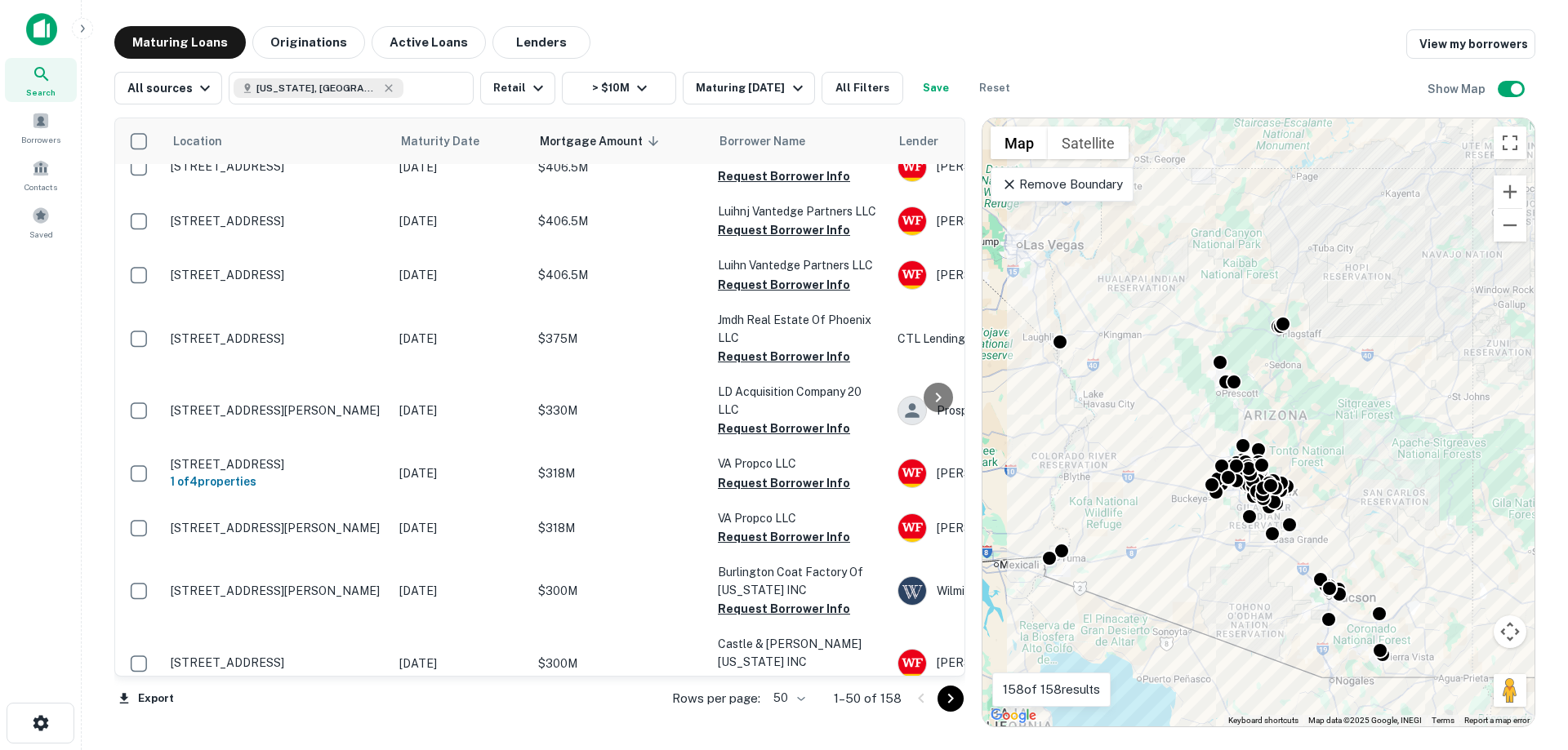
click at [954, 705] on icon "Go to next page" at bounding box center [951, 699] width 20 height 20
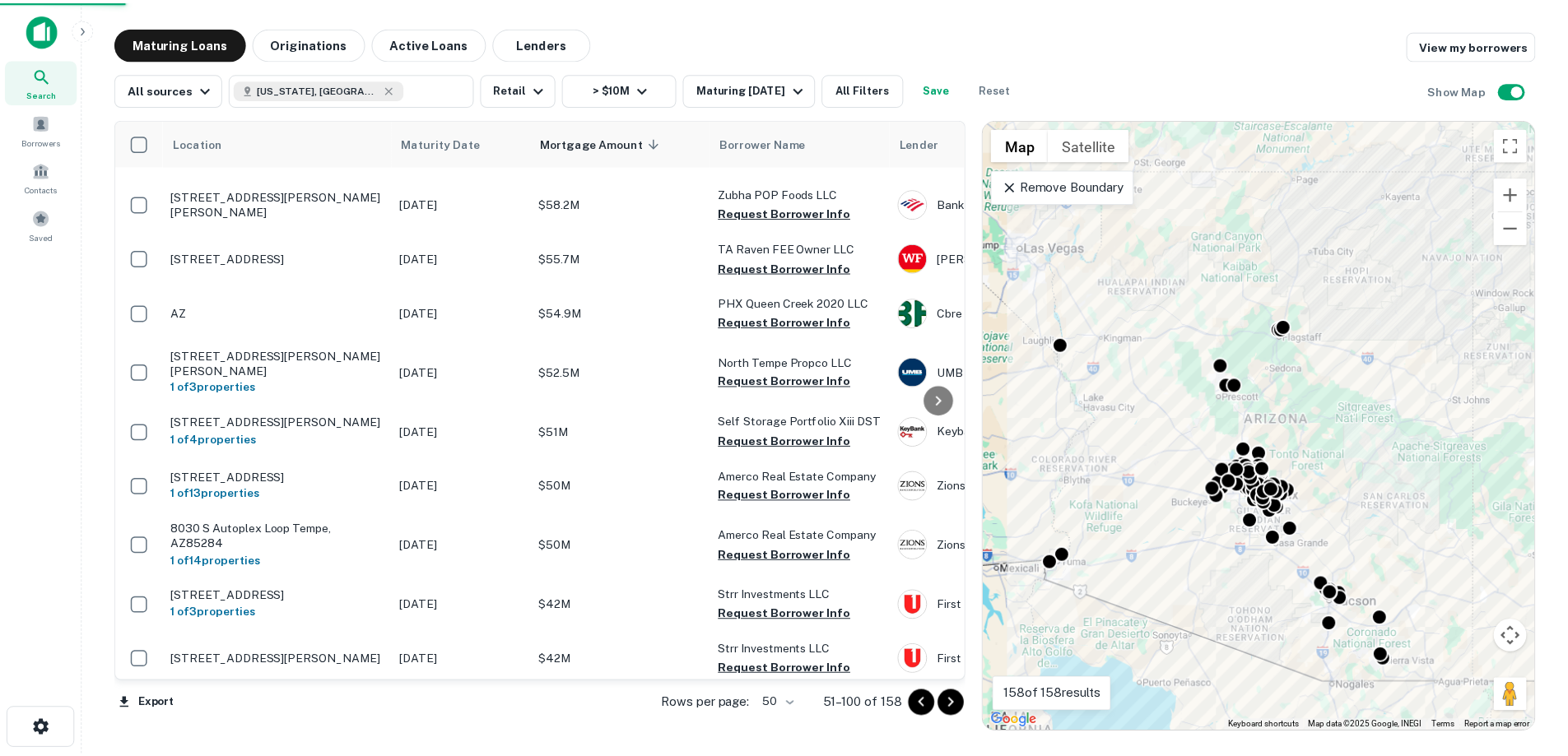
scroll to position [2429, 0]
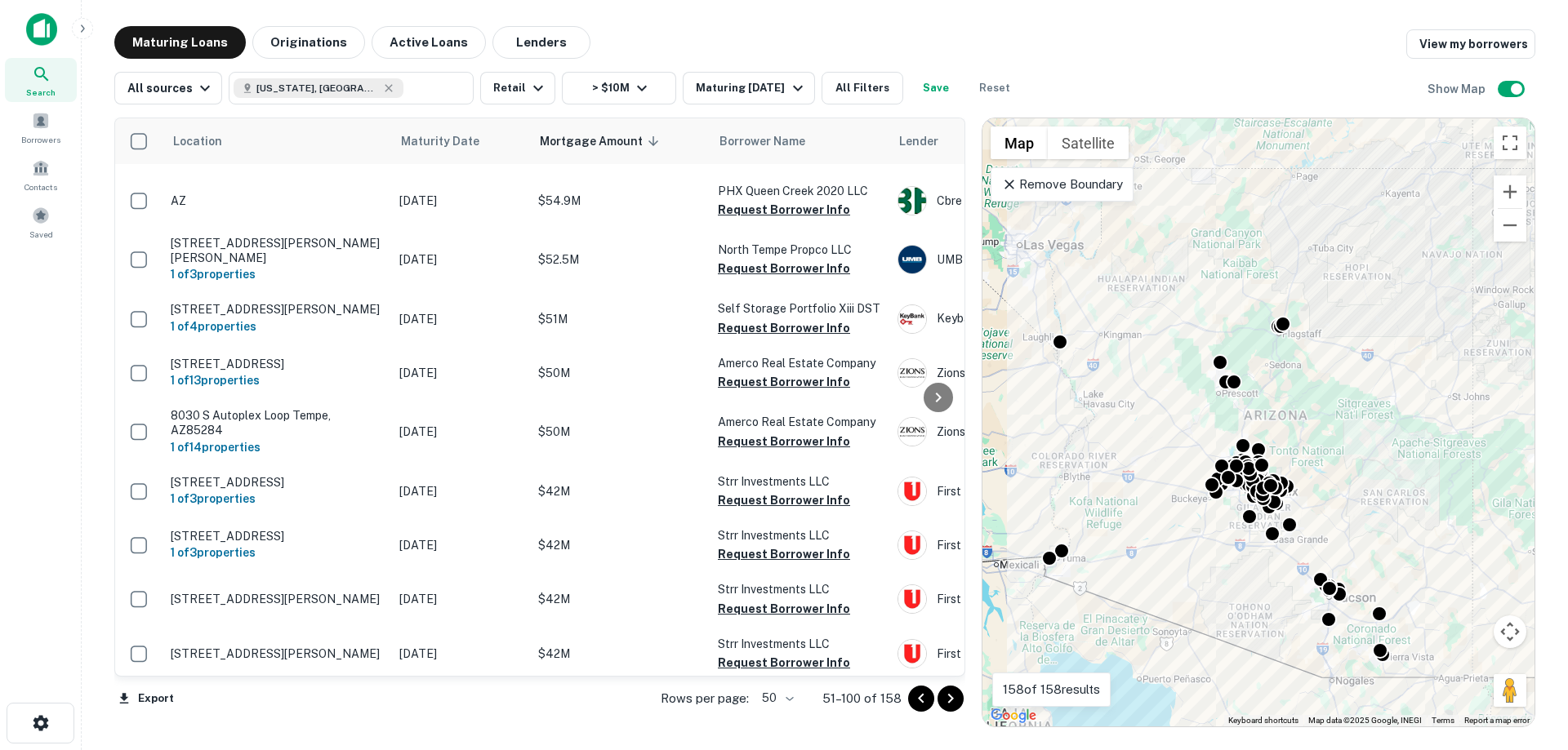
click at [287, 681] on td "[STREET_ADDRESS]" at bounding box center [277, 708] width 229 height 54
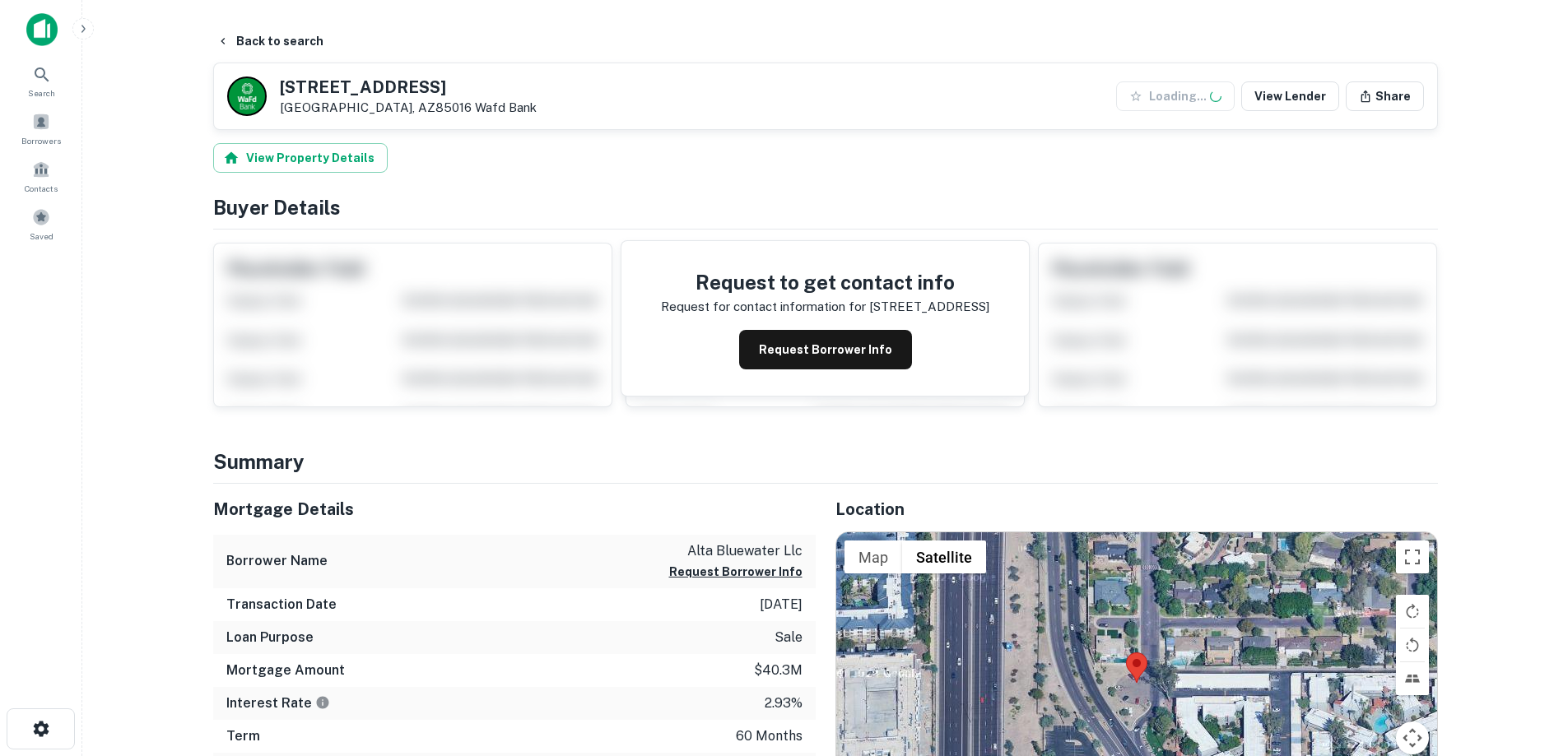
scroll to position [330, 0]
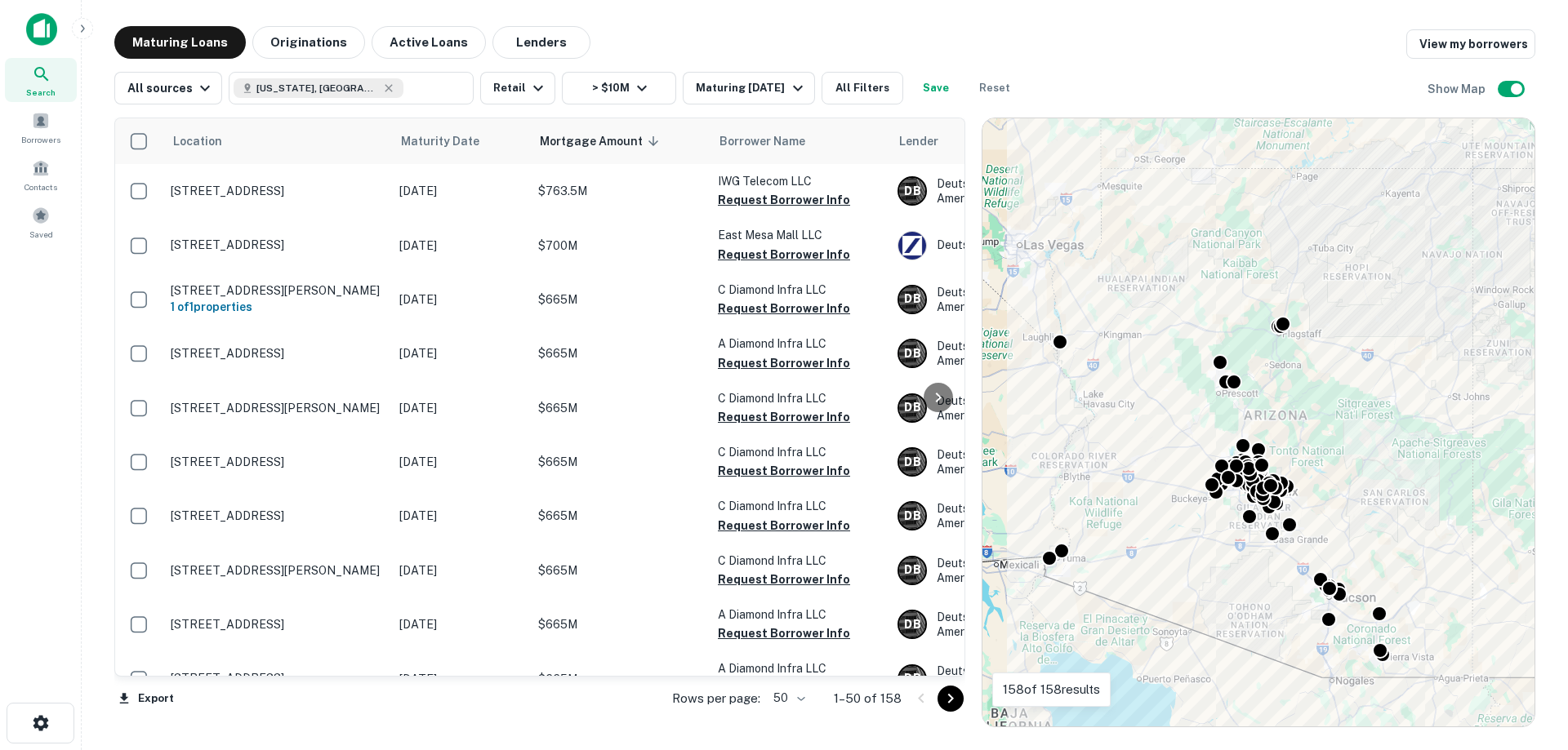
scroll to position [2300, 0]
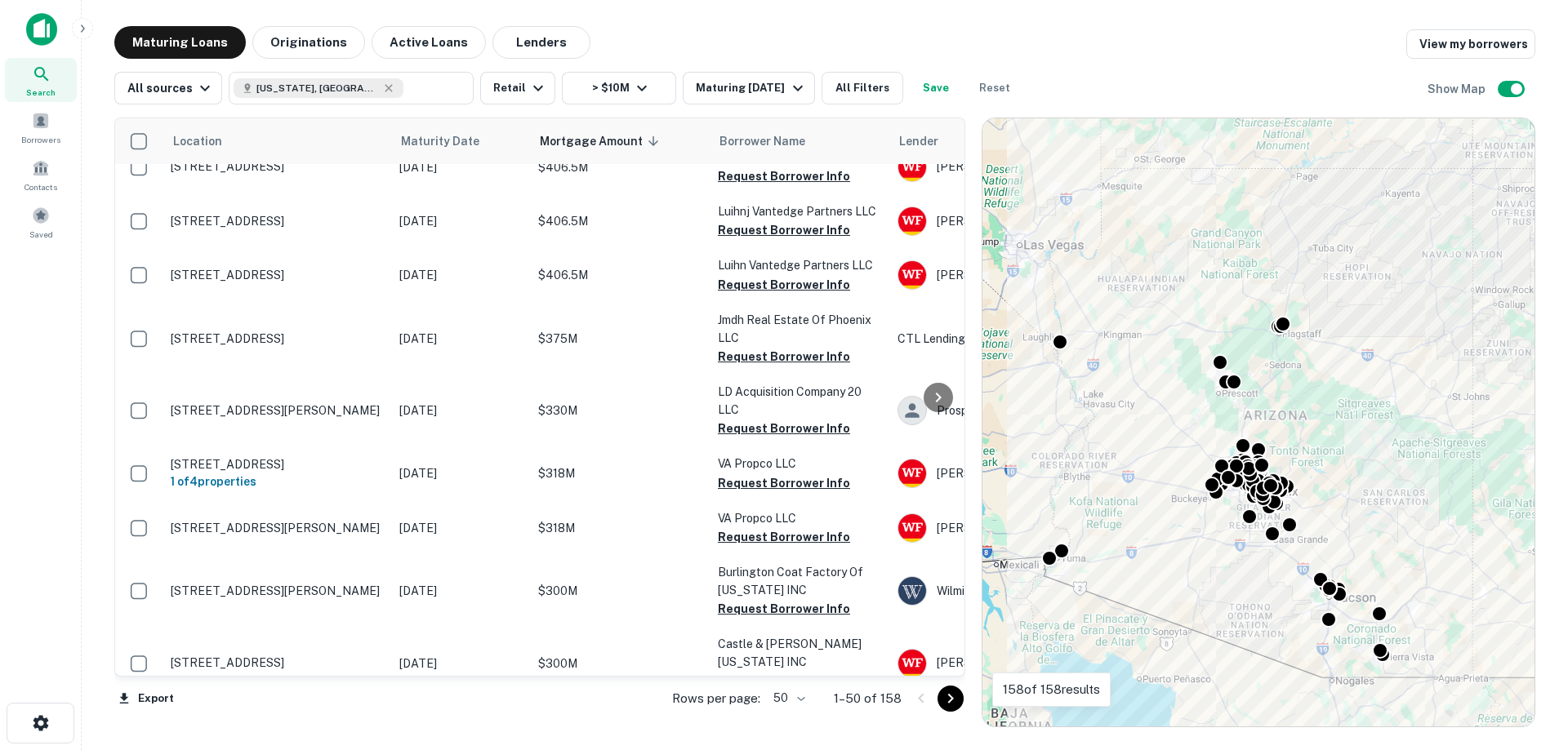
click at [949, 704] on icon "Go to next page" at bounding box center [951, 699] width 20 height 20
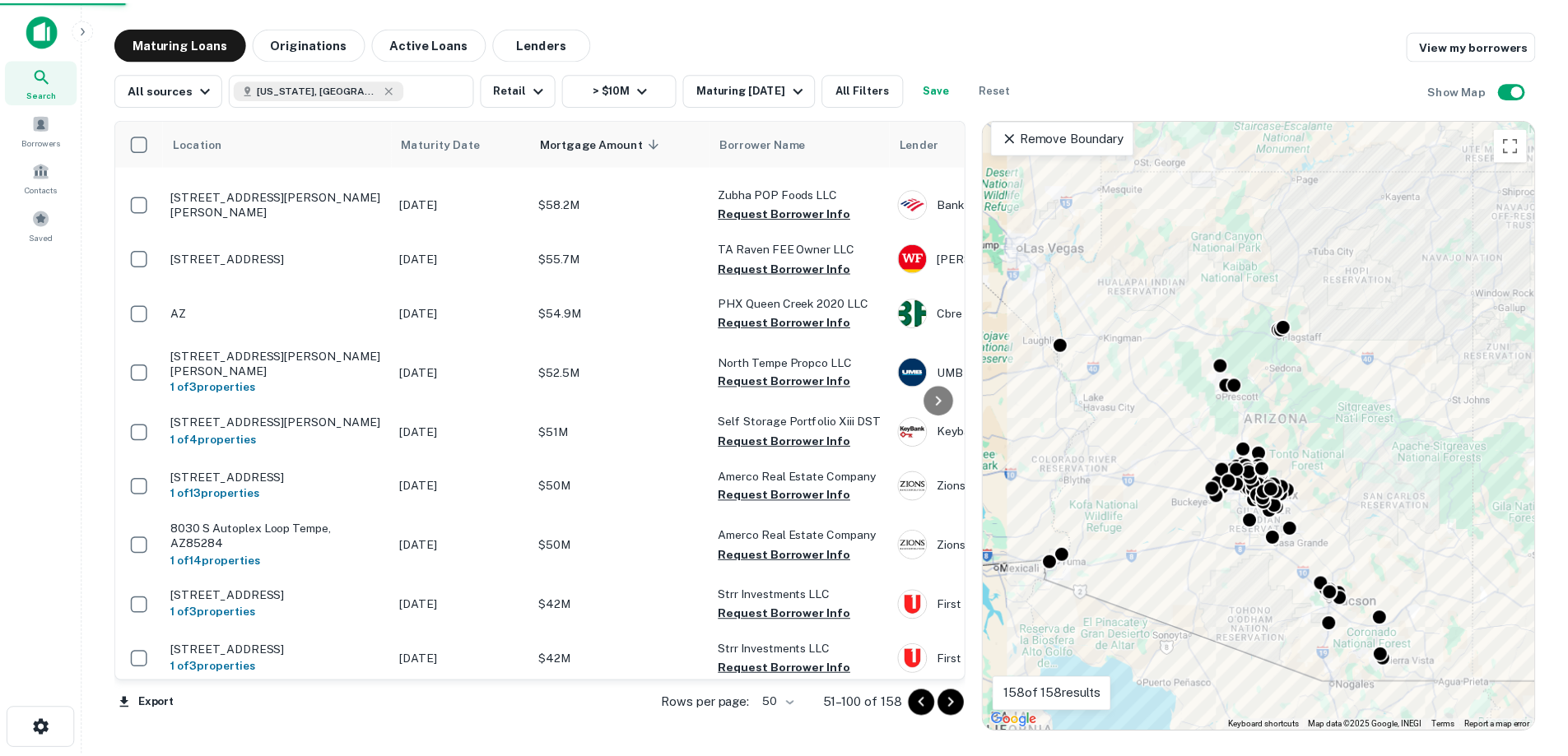
scroll to position [2429, 0]
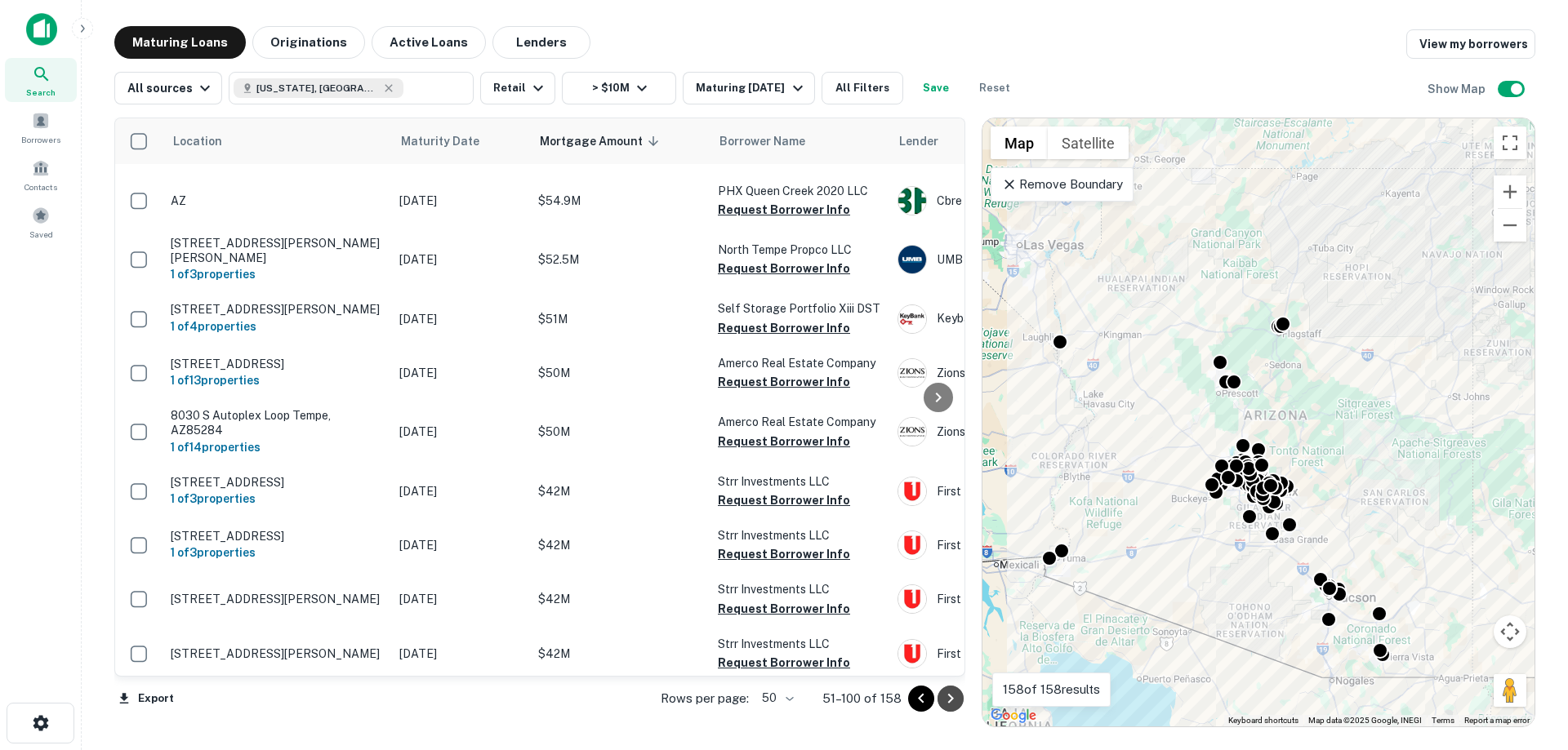
click at [955, 699] on icon "Go to next page" at bounding box center [951, 699] width 20 height 20
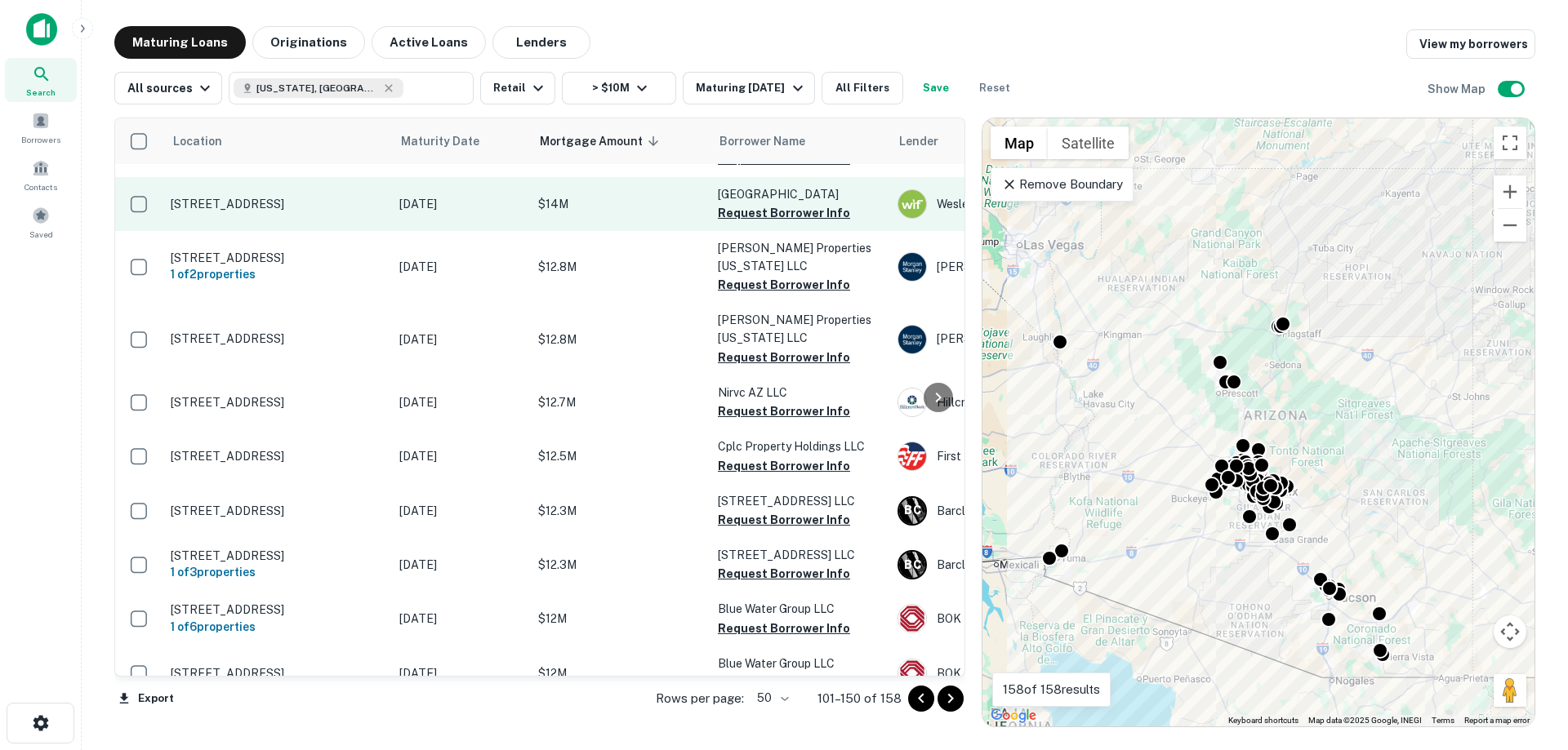
click at [294, 197] on p "[STREET_ADDRESS]" at bounding box center [277, 204] width 212 height 14
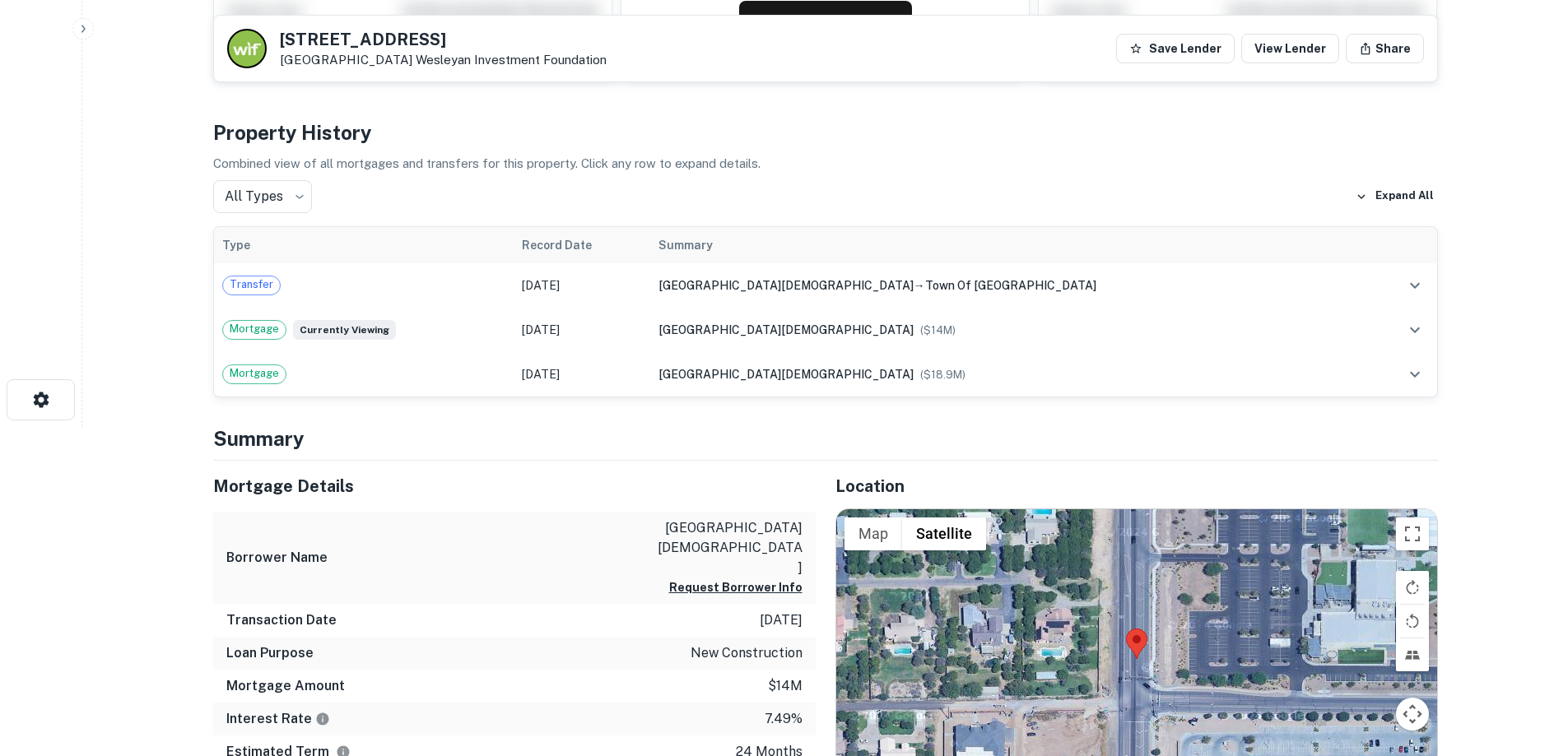
scroll to position [493, 0]
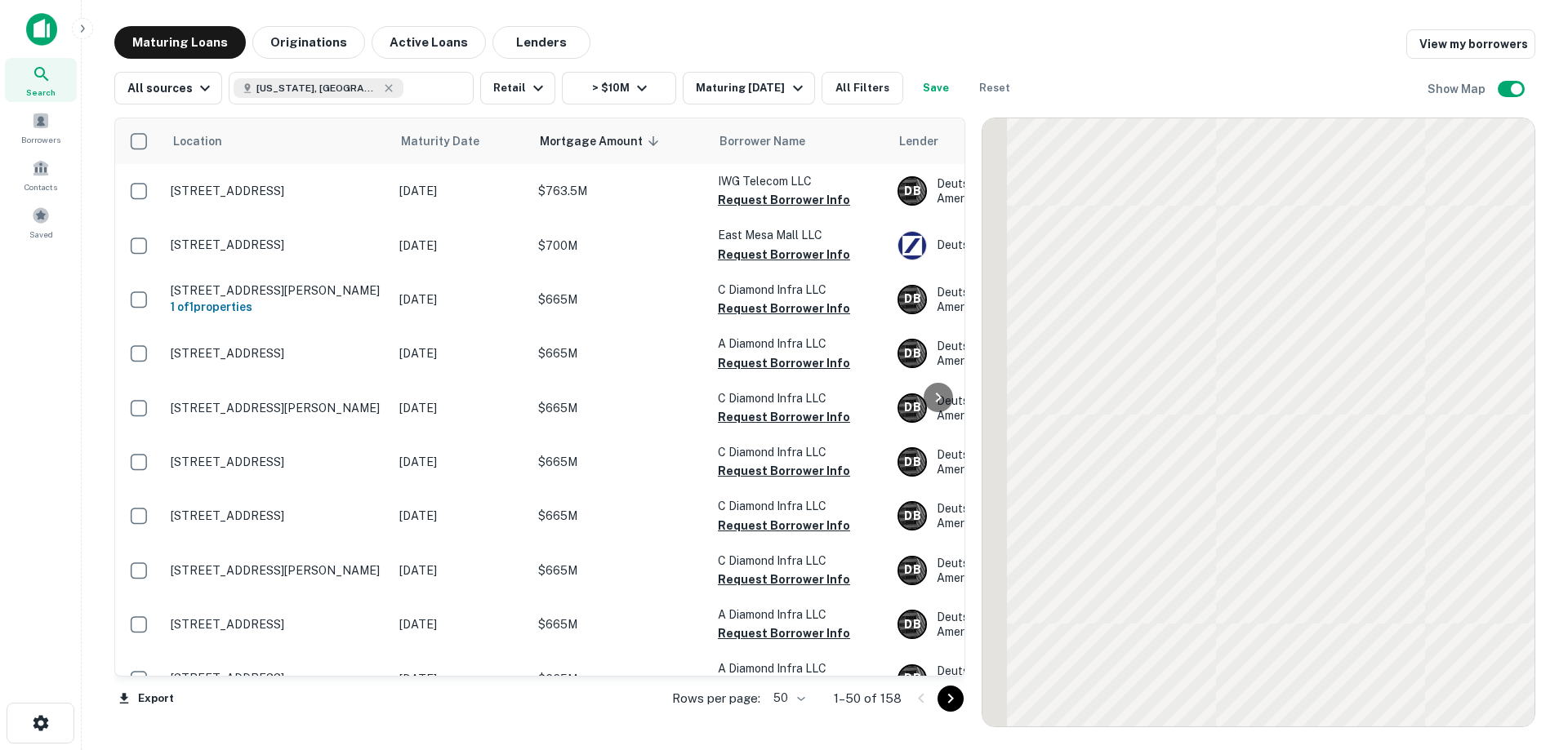
scroll to position [2300, 0]
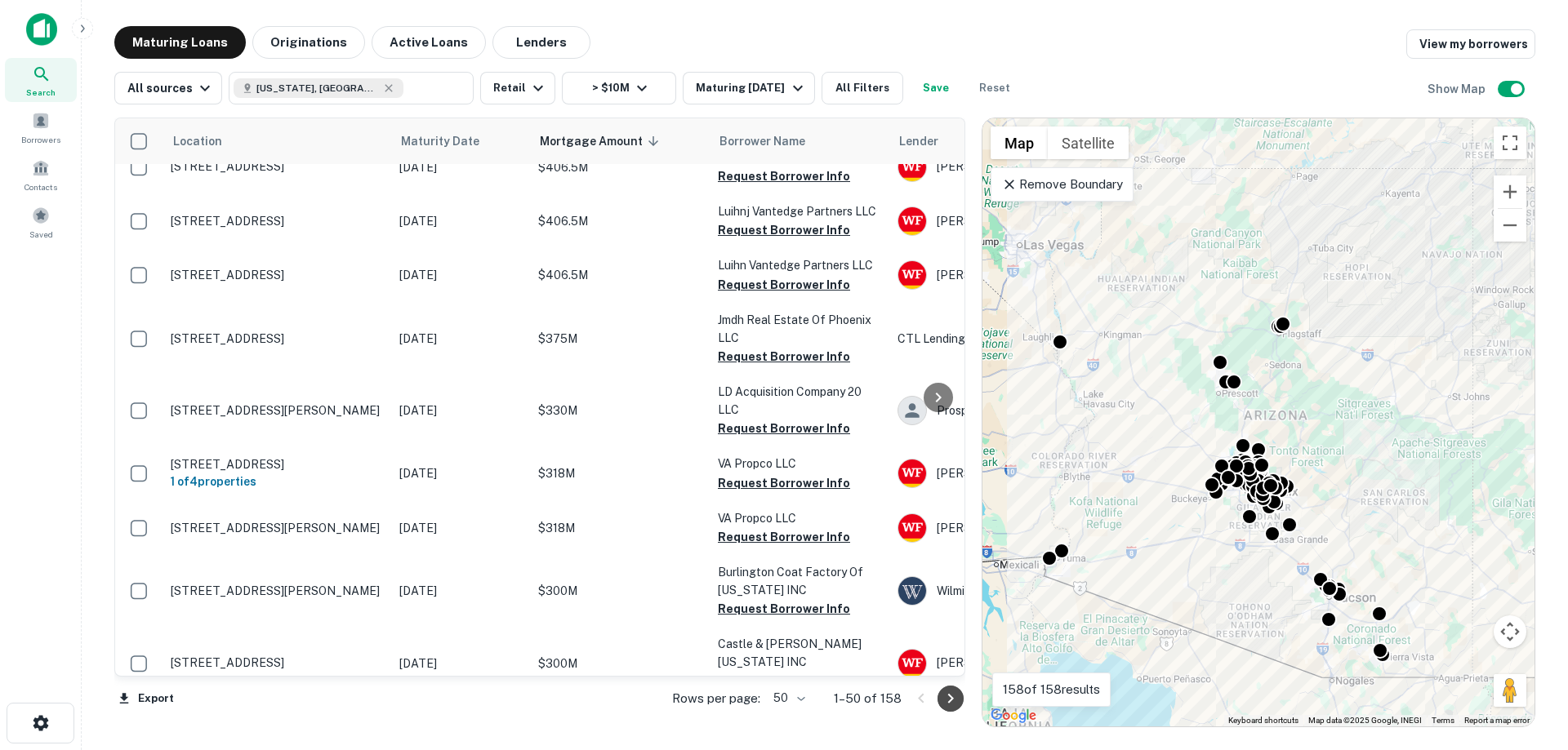
click at [962, 702] on button "Go to next page" at bounding box center [951, 699] width 26 height 26
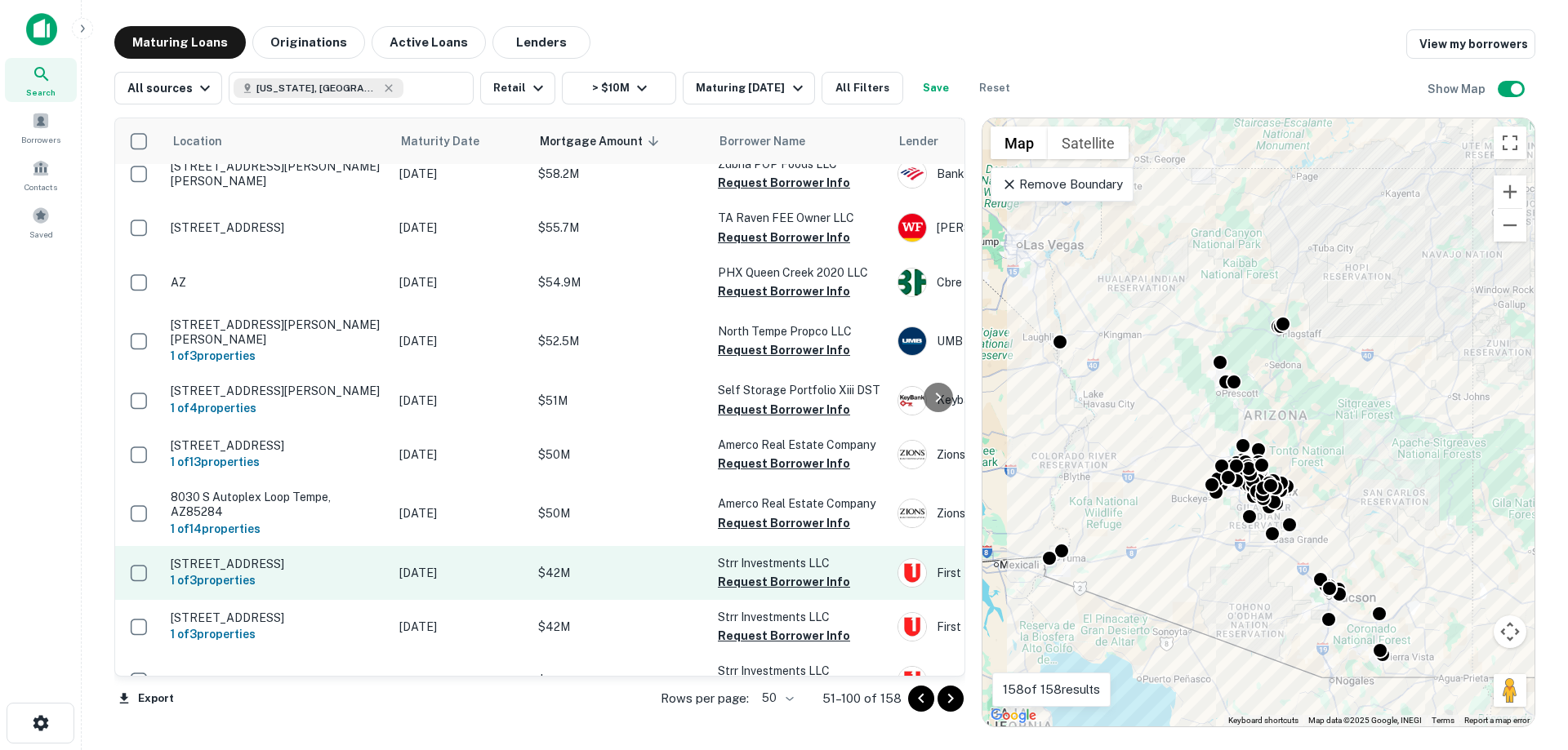
scroll to position [2410, 0]
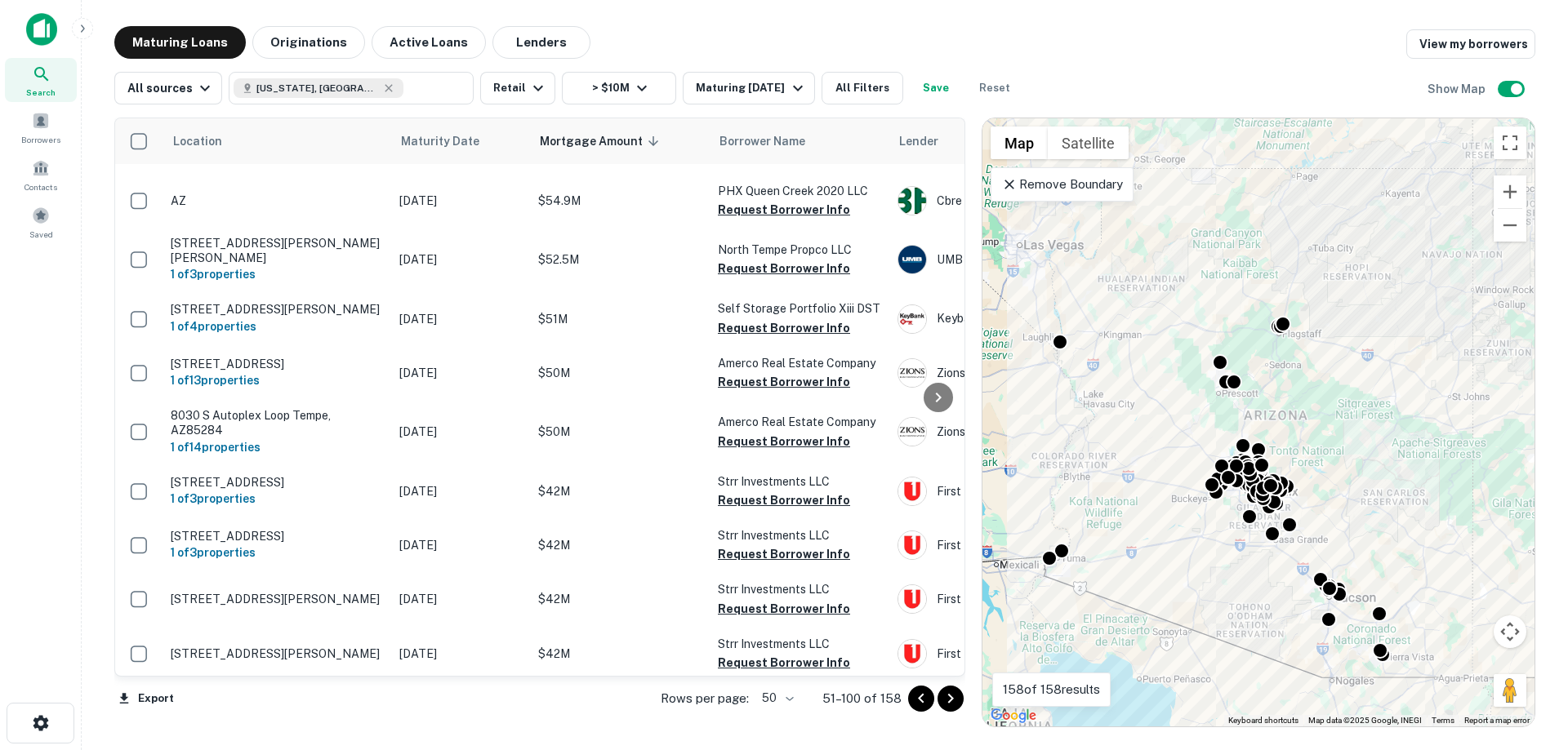
click at [946, 701] on icon "Go to next page" at bounding box center [951, 699] width 20 height 20
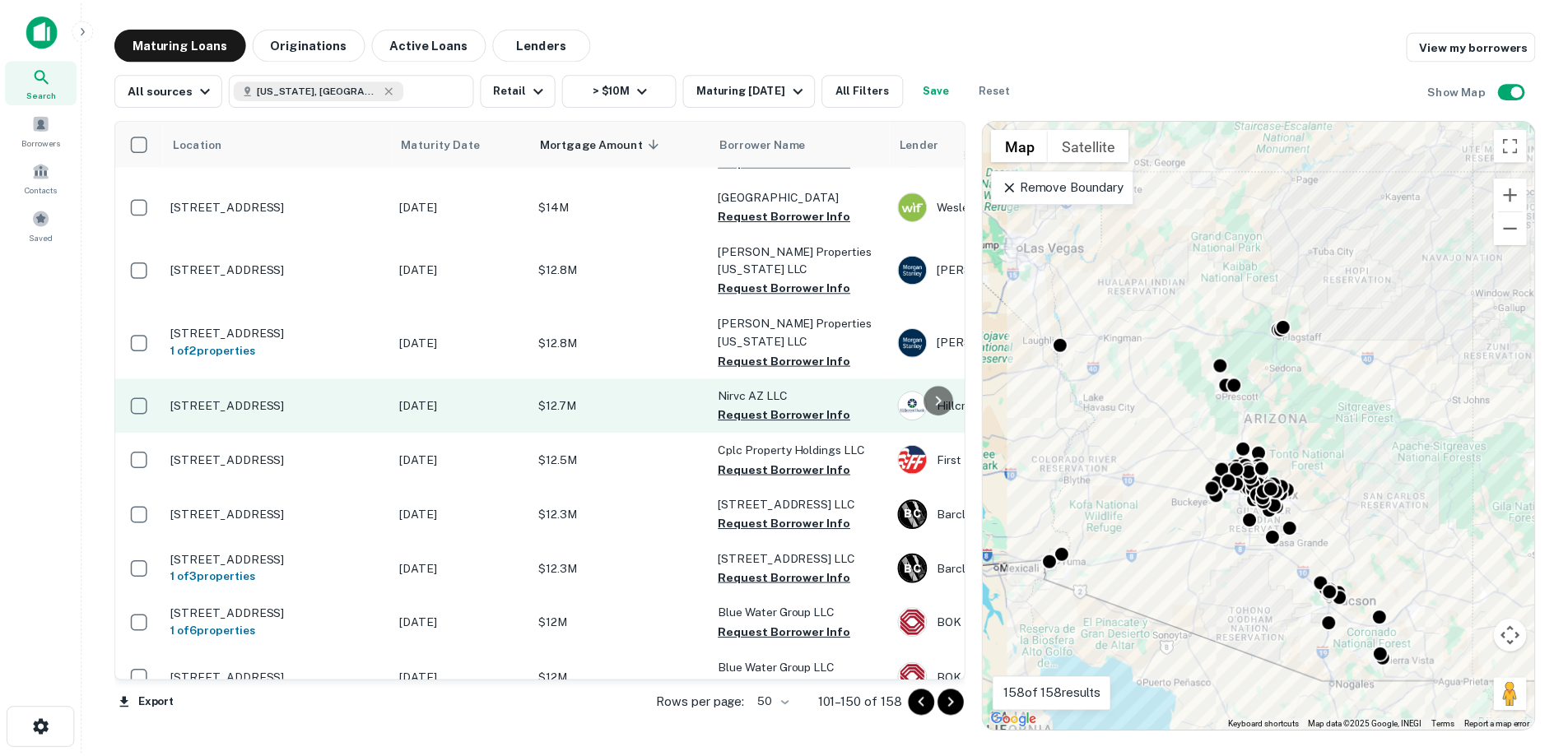
scroll to position [2495, 0]
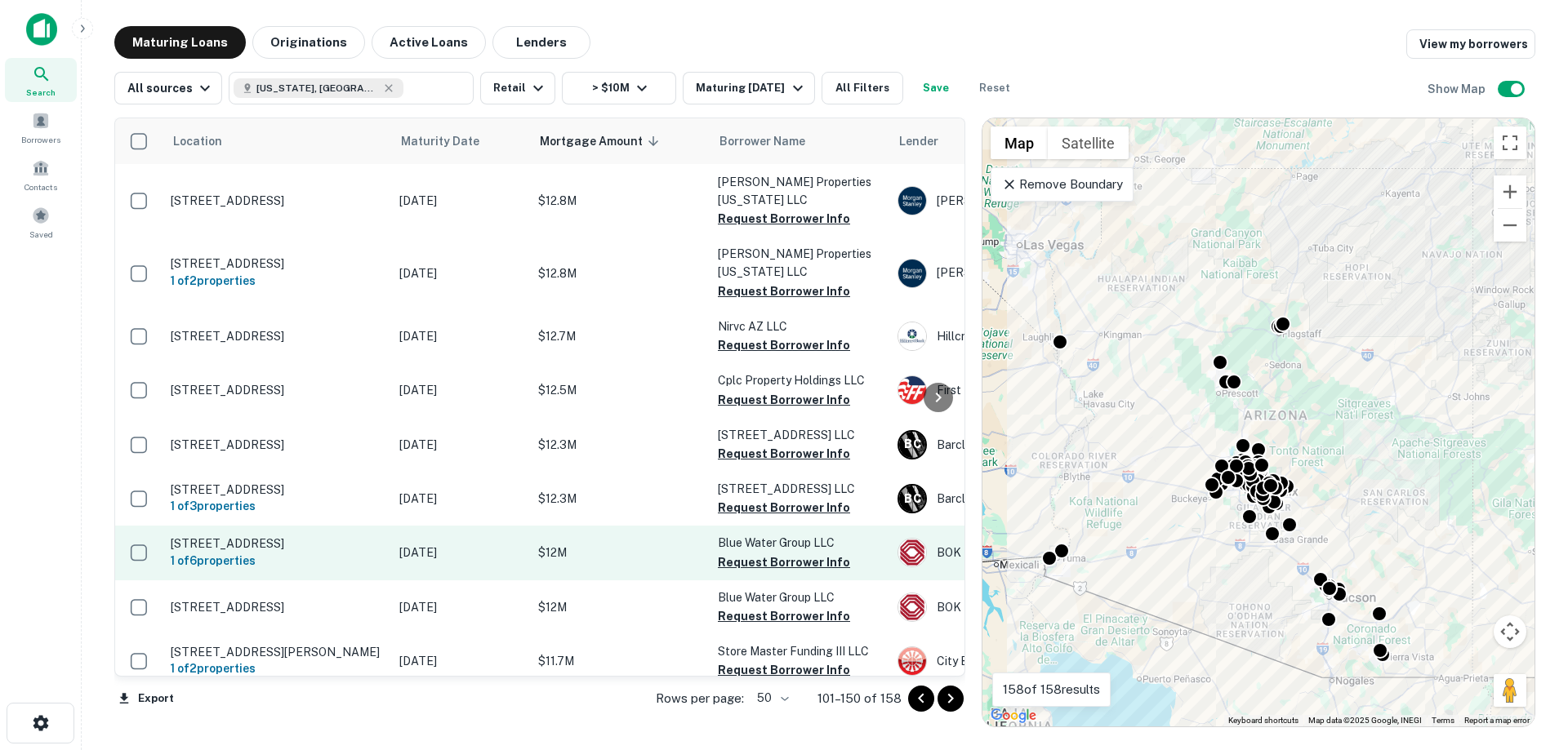
click at [335, 536] on p "[STREET_ADDRESS]" at bounding box center [277, 543] width 212 height 14
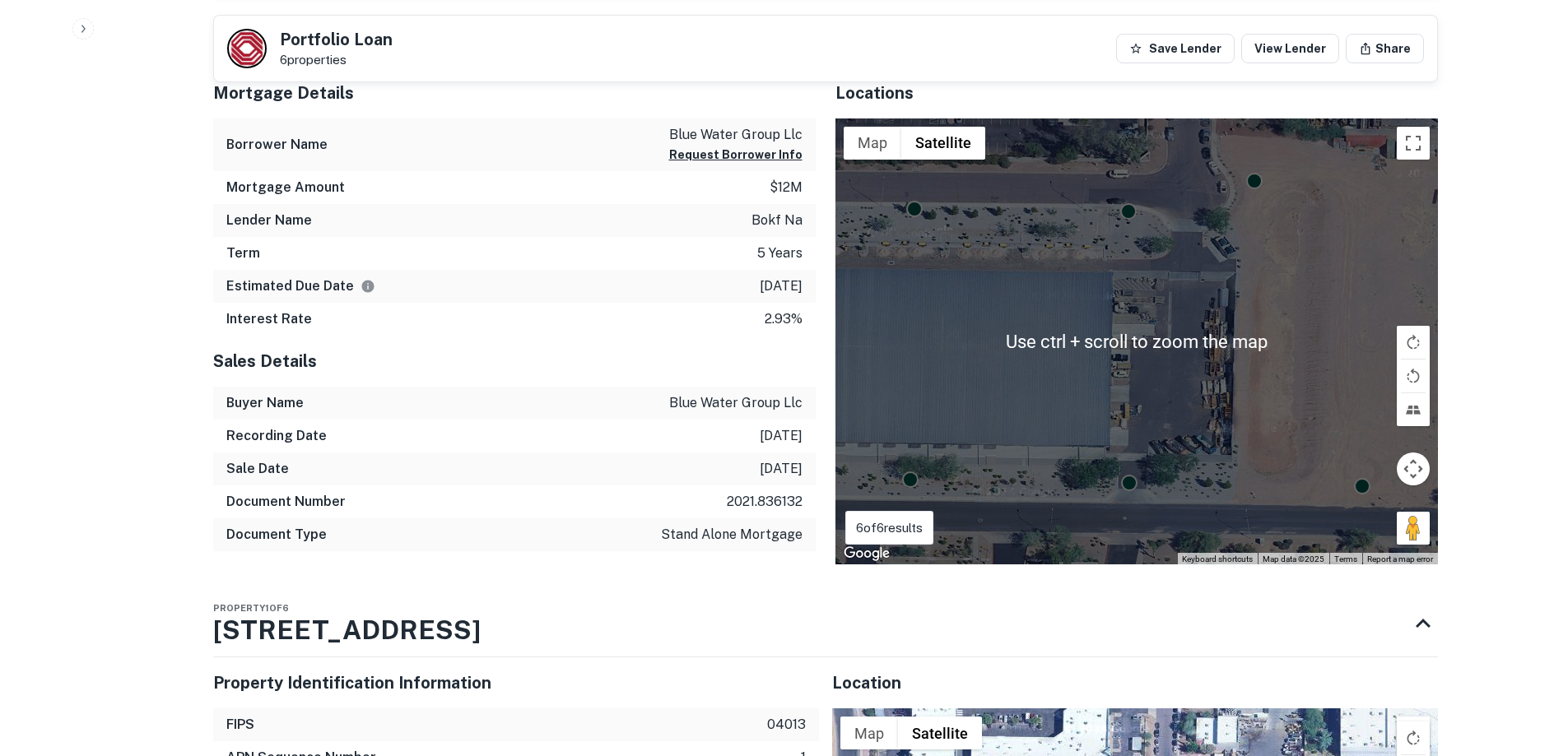
scroll to position [658, 0]
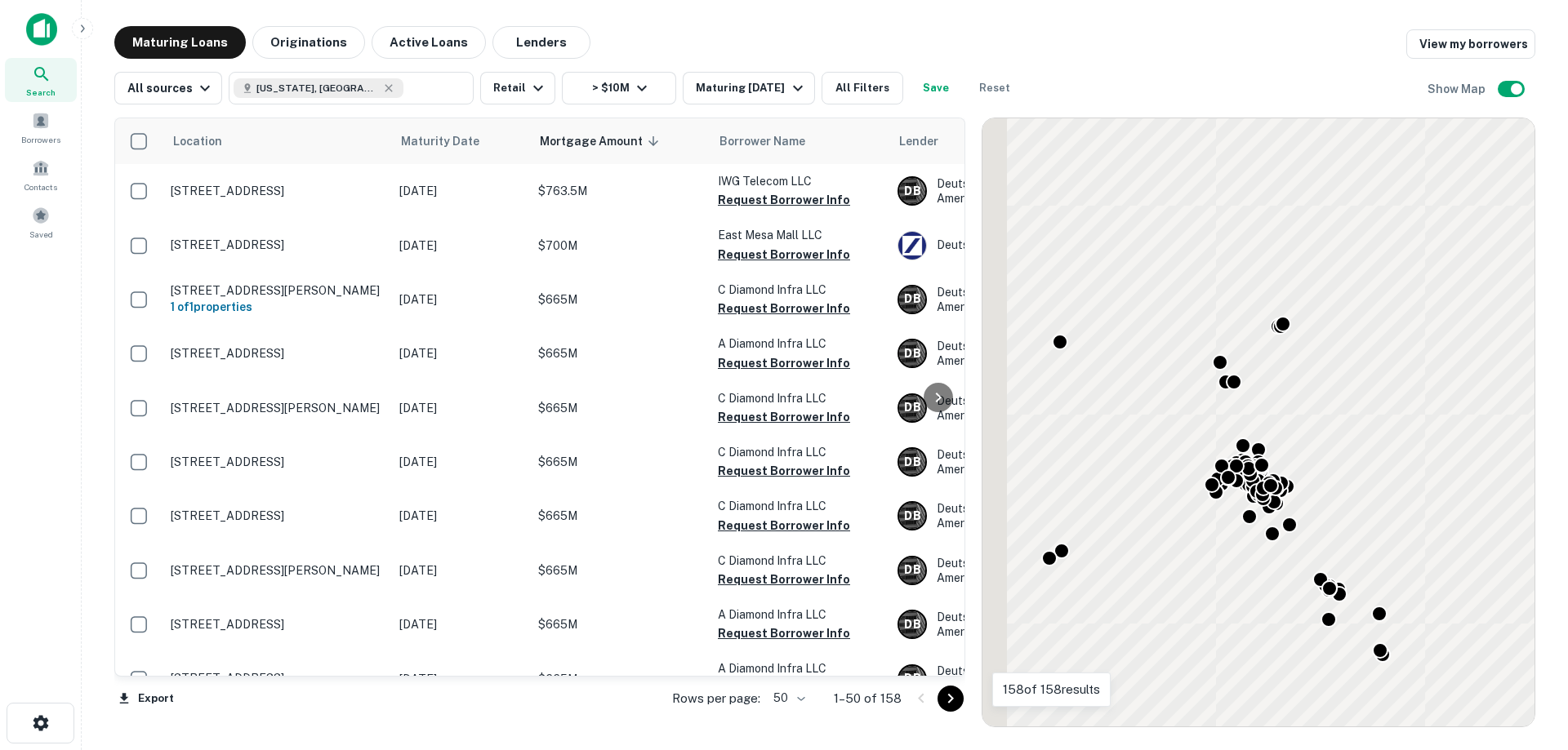
scroll to position [2300, 0]
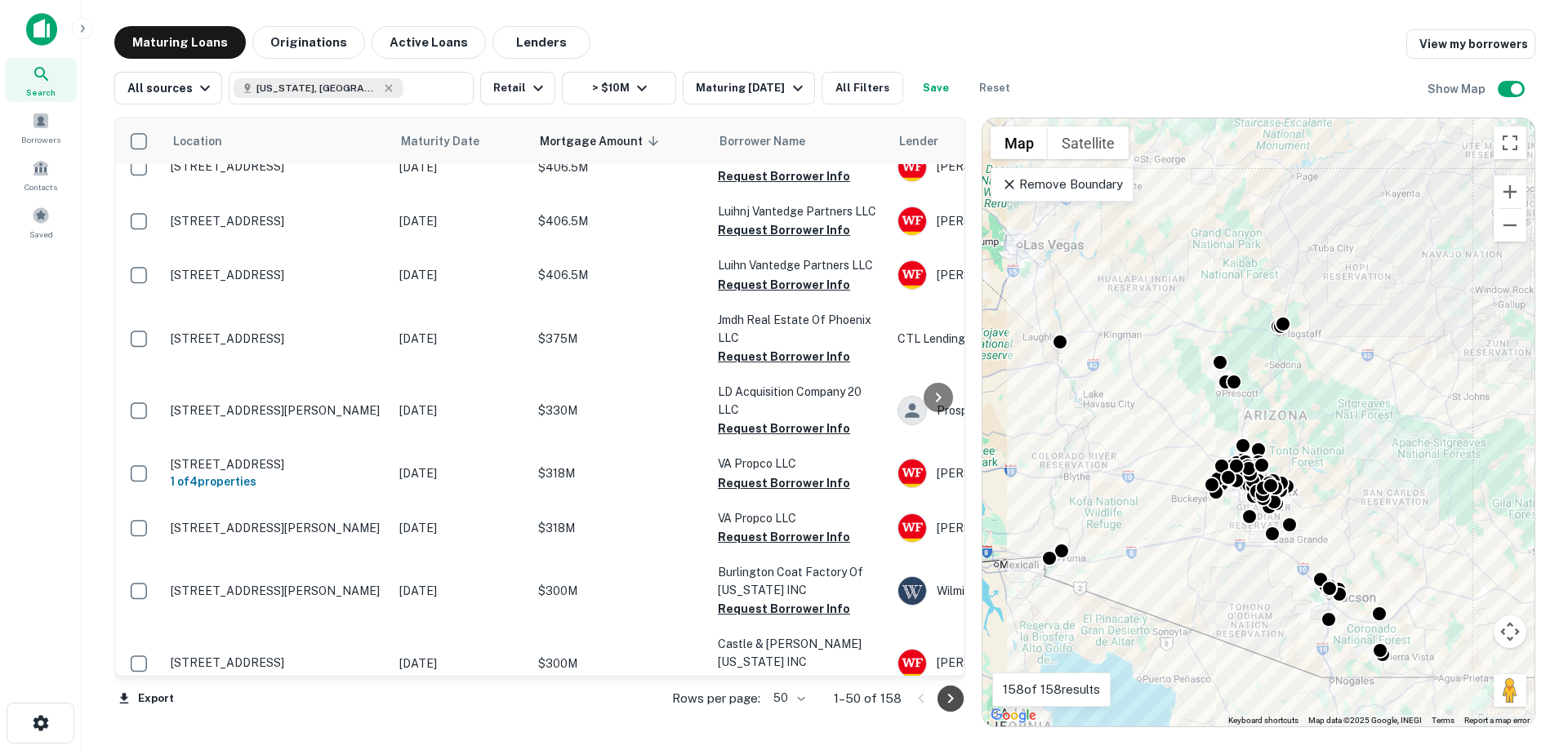
click at [952, 696] on icon "Go to next page" at bounding box center [951, 699] width 20 height 20
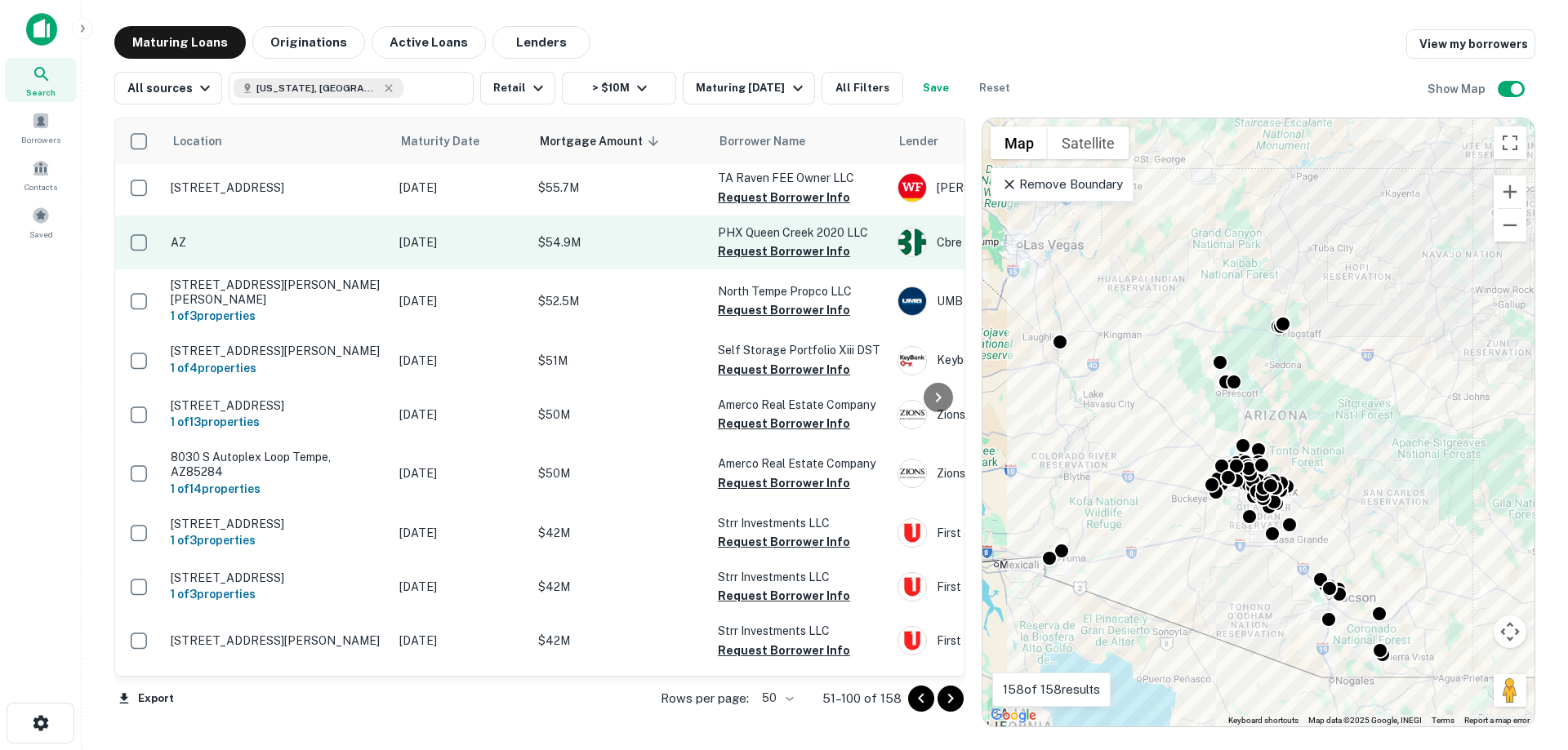
scroll to position [2410, 0]
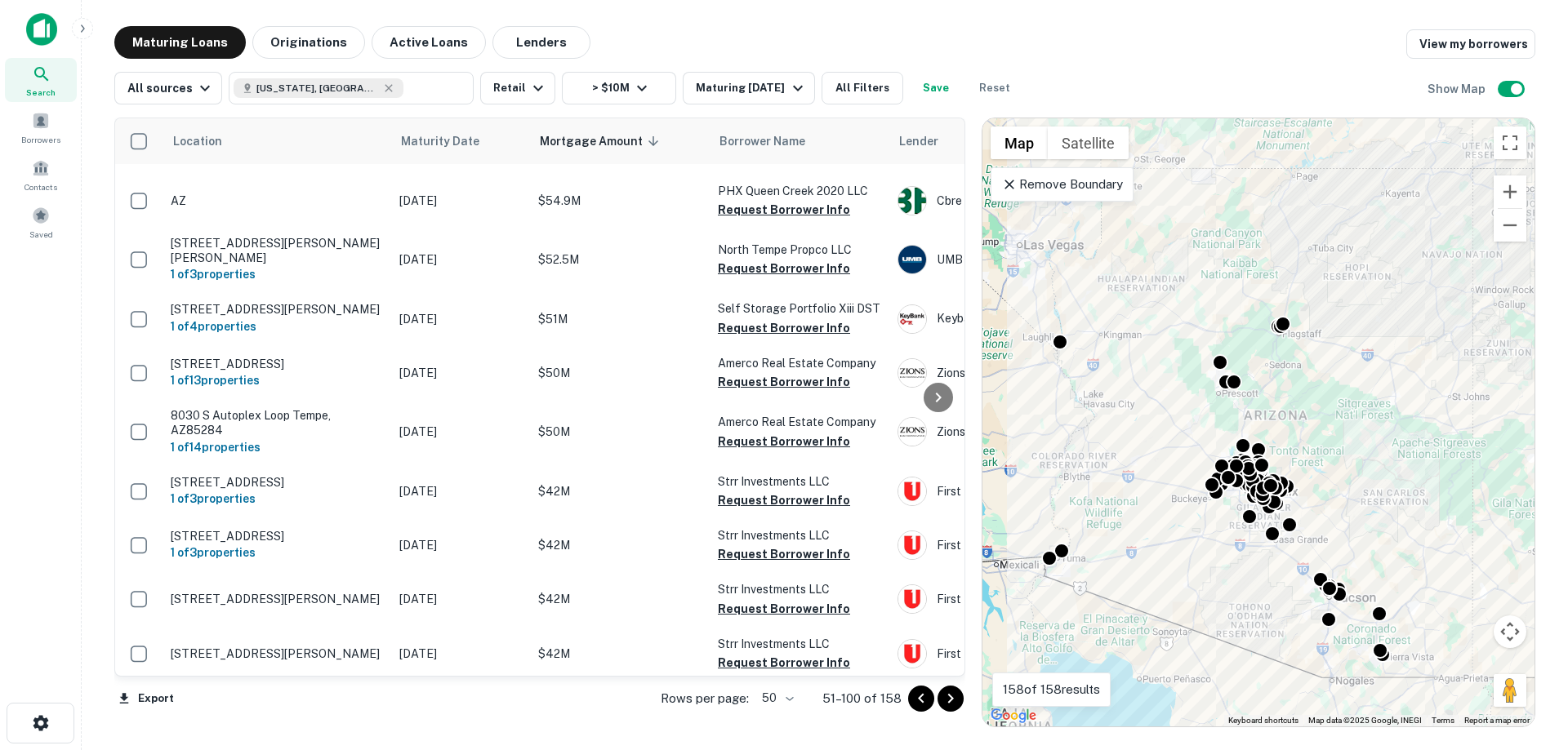
click at [952, 694] on icon "Go to next page" at bounding box center [951, 699] width 20 height 20
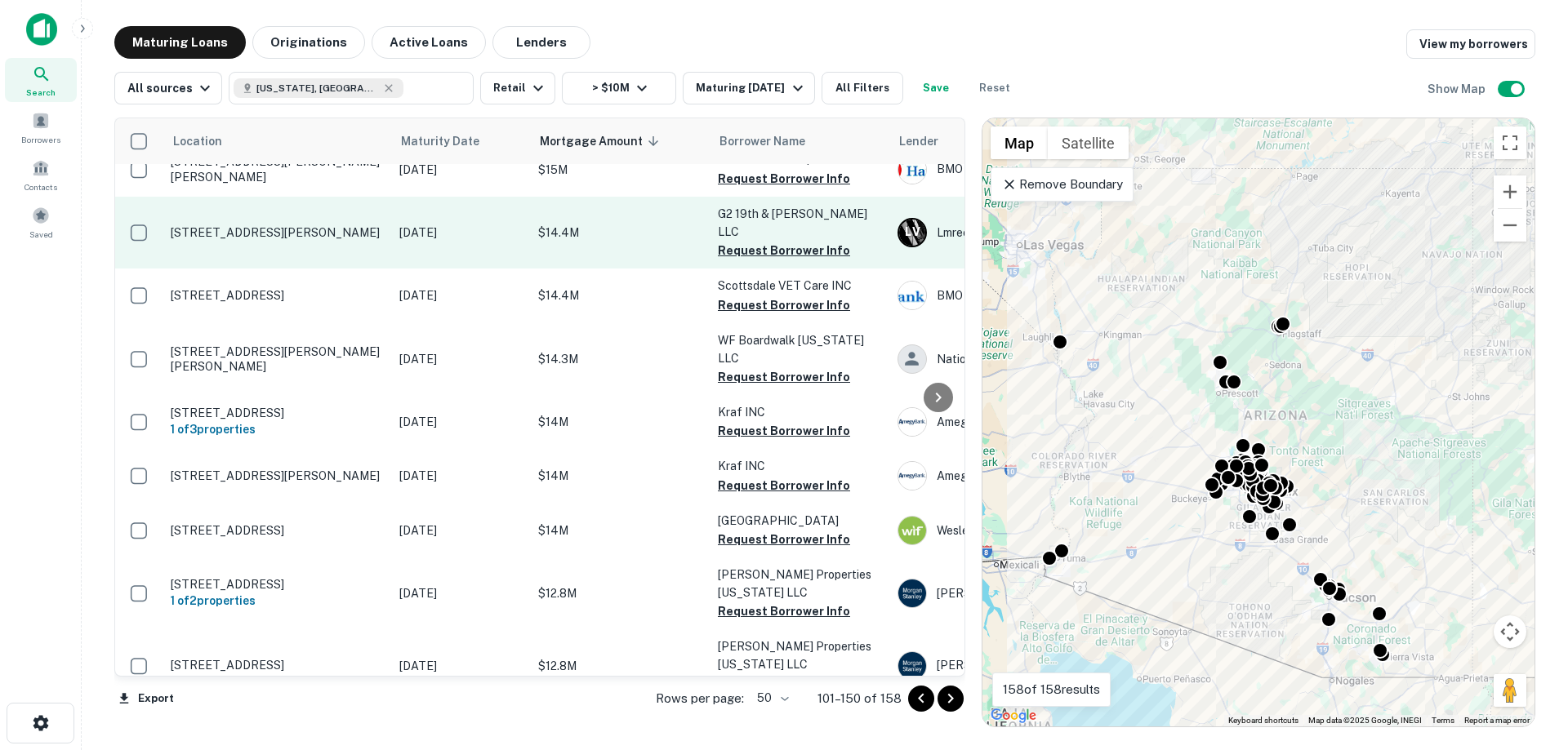
scroll to position [2011, 0]
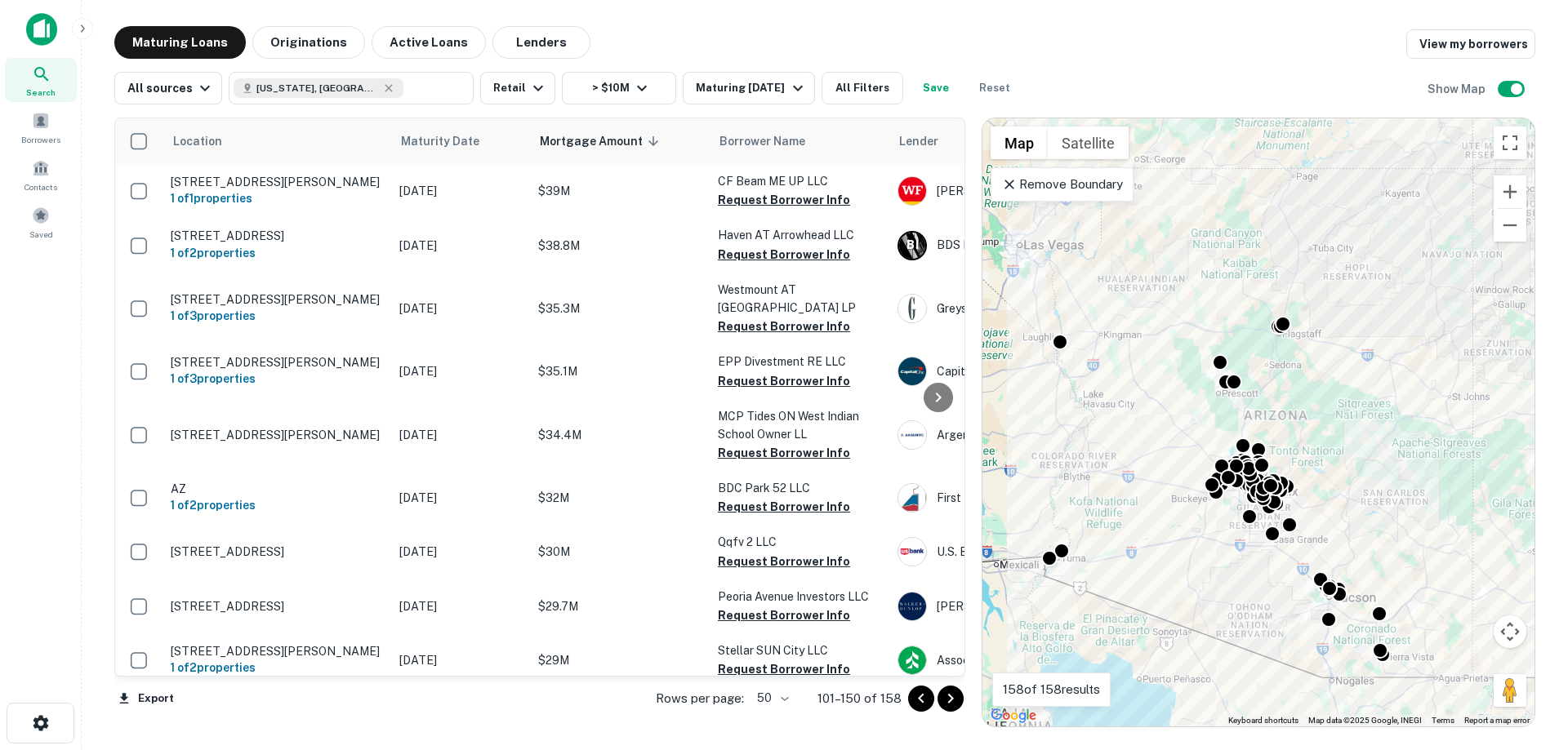
scroll to position [2011, 0]
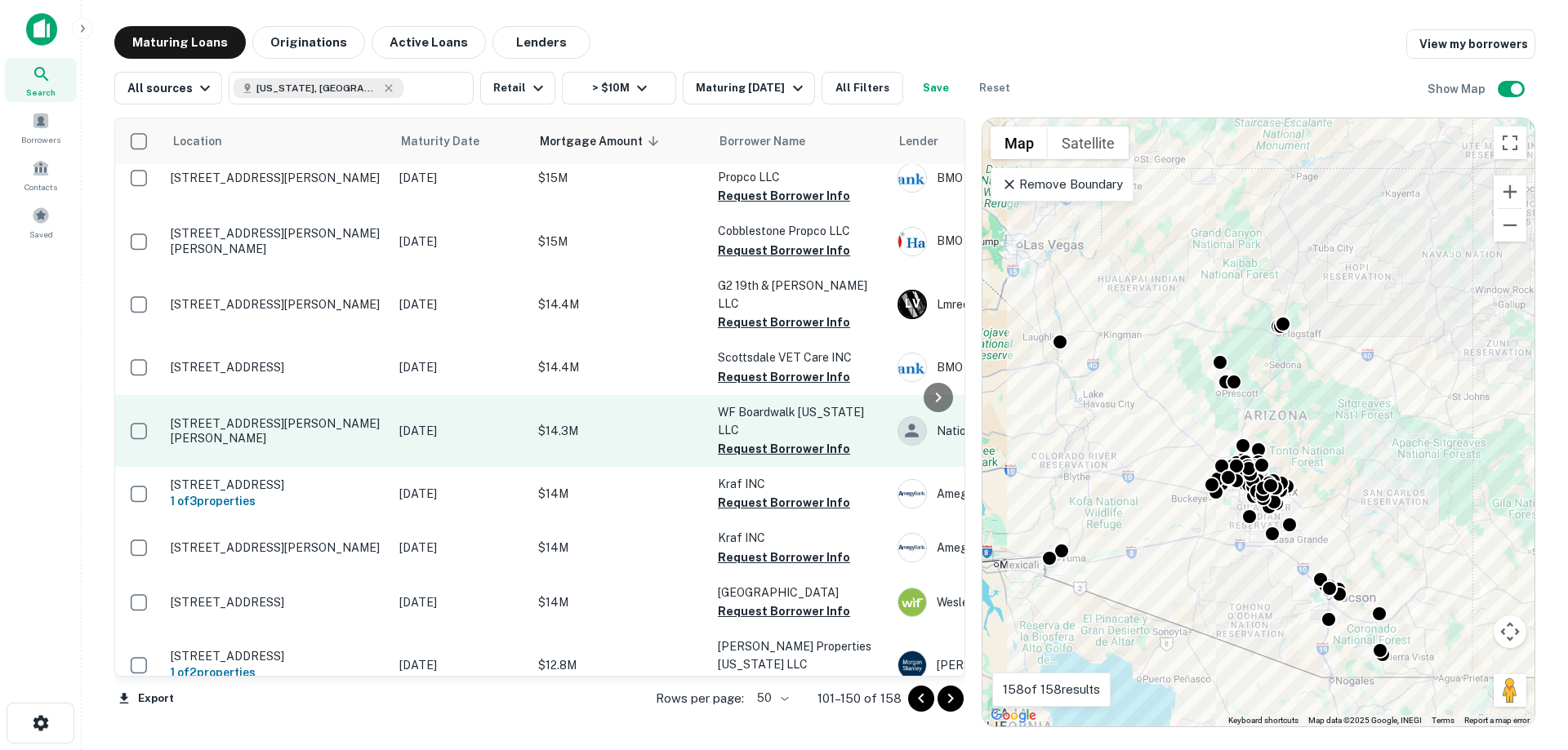
click at [626, 433] on p "$14.3M" at bounding box center [620, 431] width 164 height 18
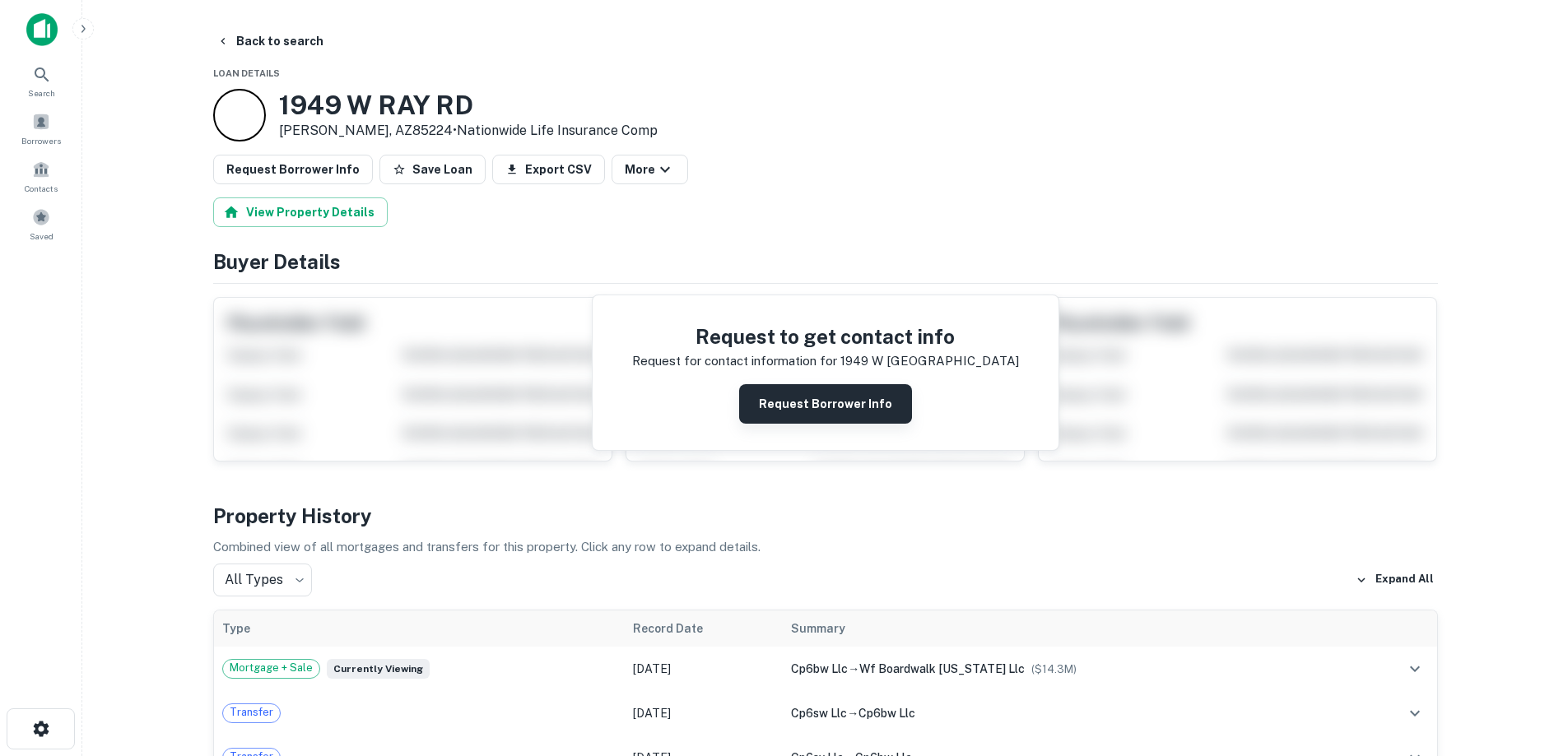
click at [837, 404] on button "Request Borrower Info" at bounding box center [825, 405] width 173 height 40
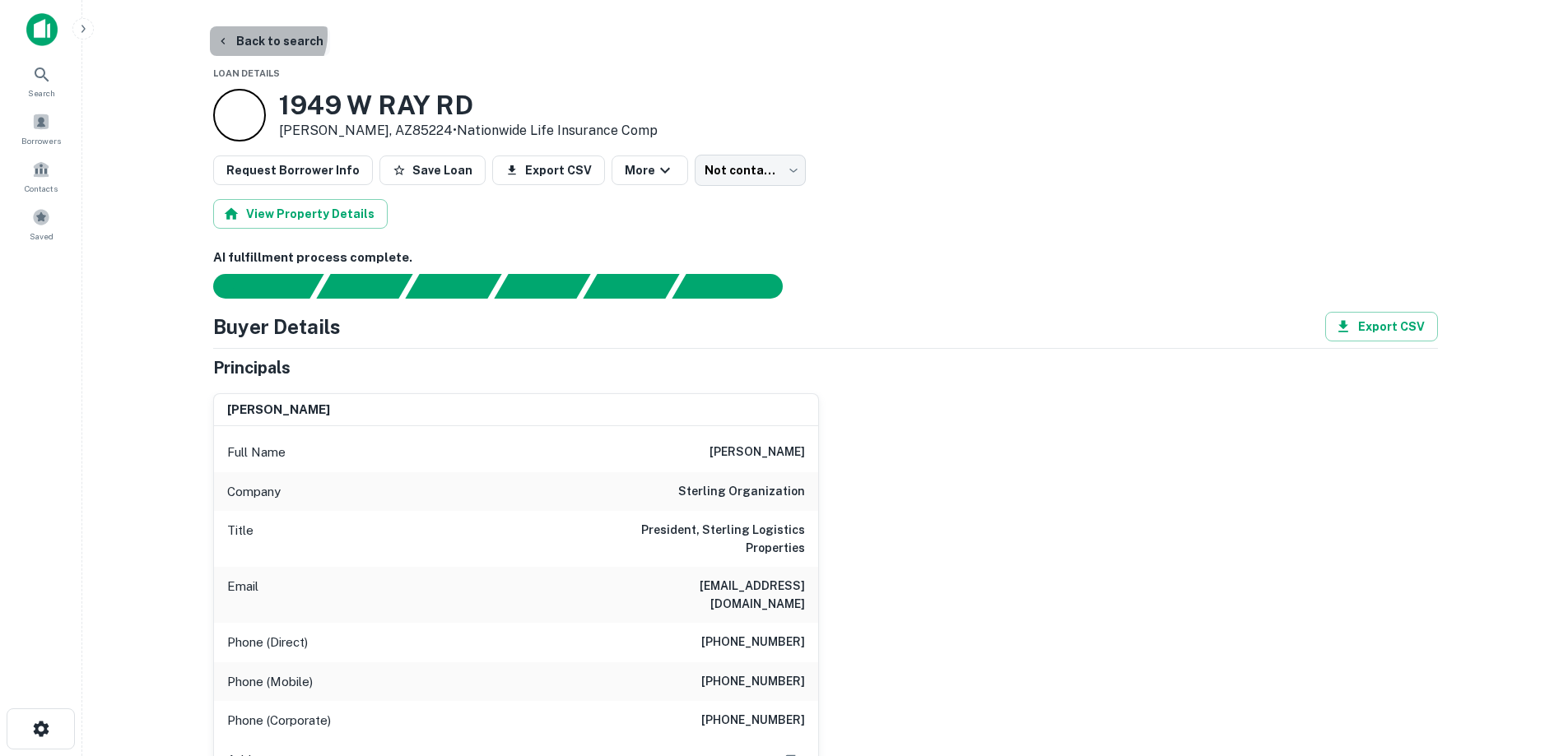
click at [265, 34] on button "Back to search" at bounding box center [270, 41] width 120 height 30
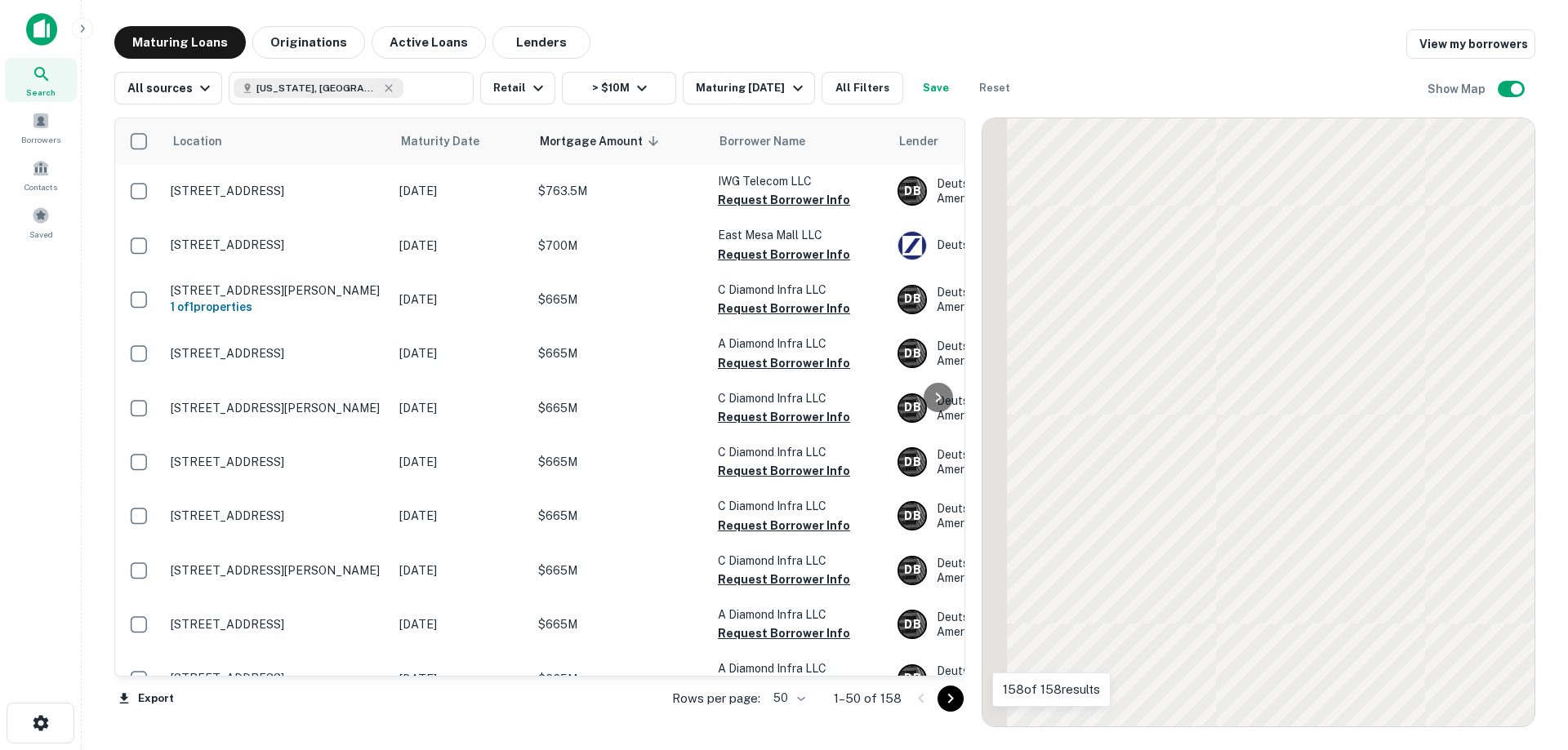
scroll to position [2011, 0]
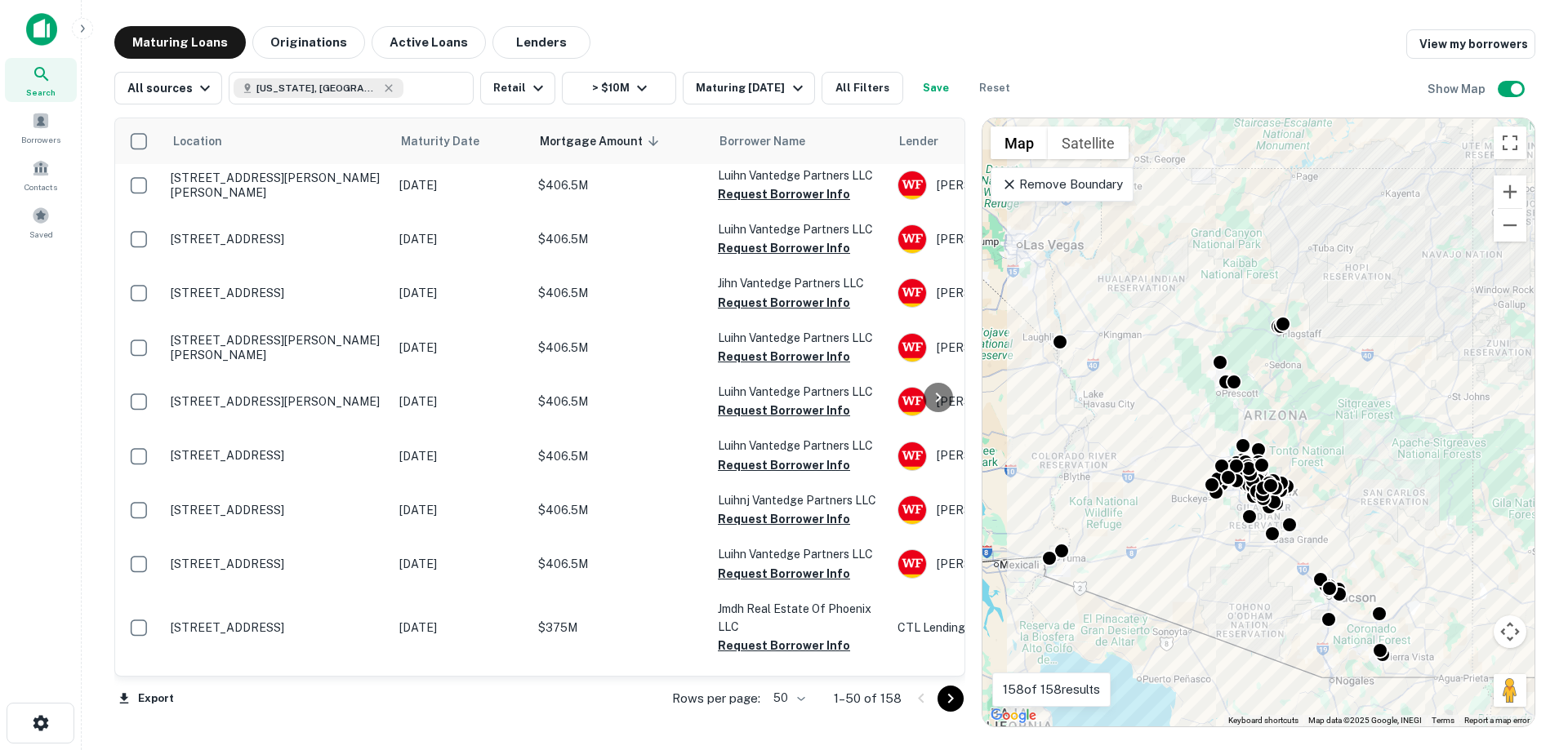
click at [942, 696] on icon "Go to next page" at bounding box center [951, 699] width 20 height 20
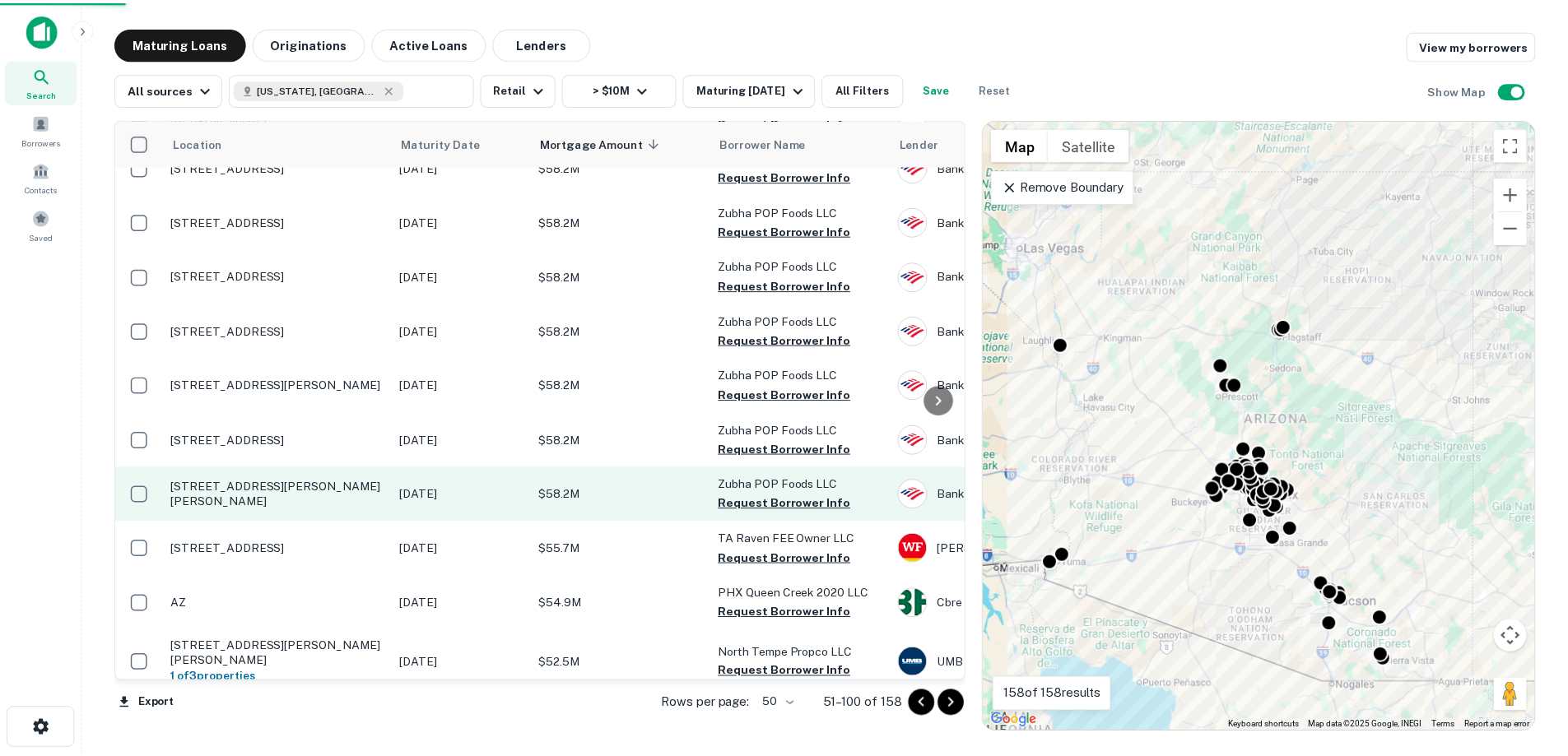
scroll to position [2274, 0]
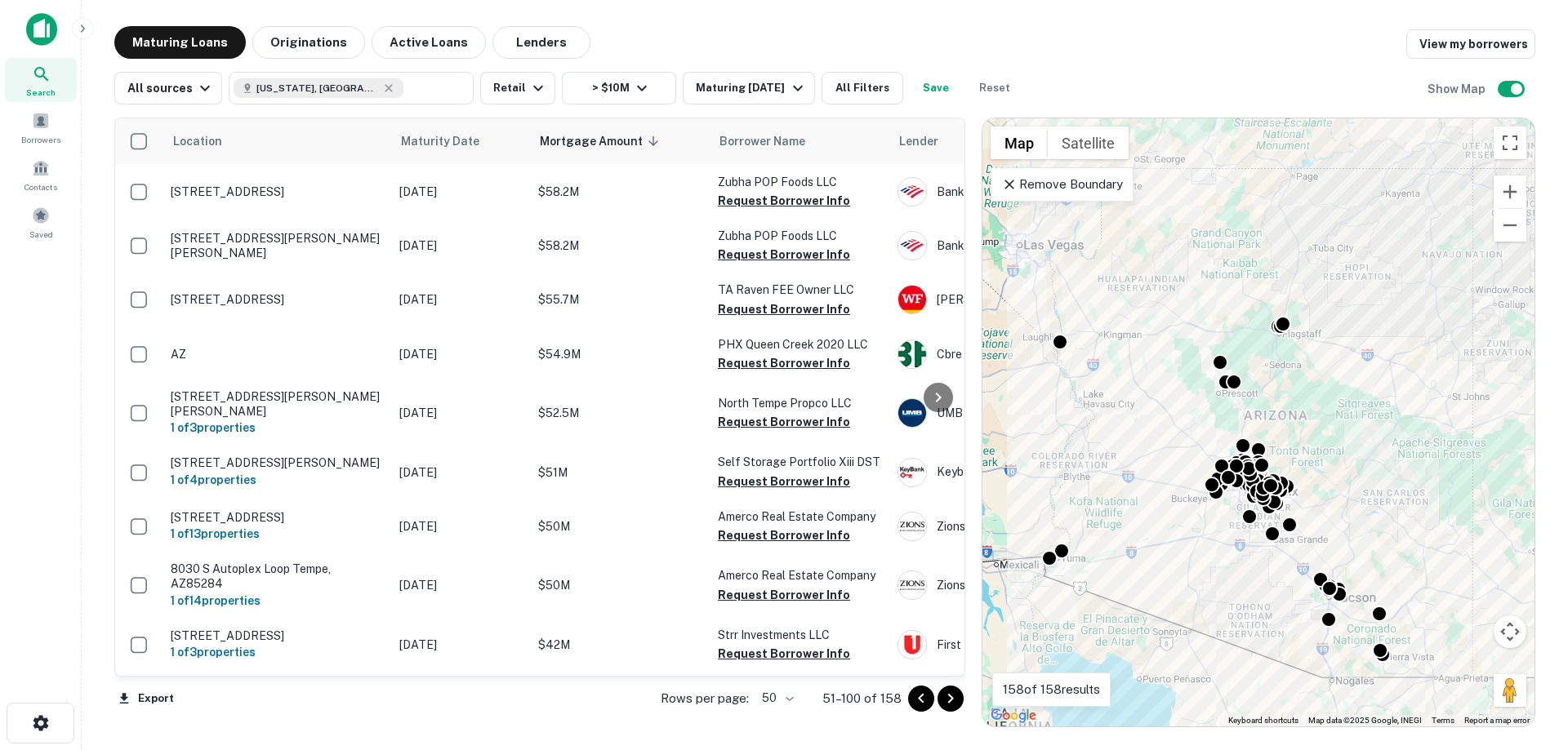
click at [960, 706] on icon "Go to next page" at bounding box center [951, 699] width 20 height 20
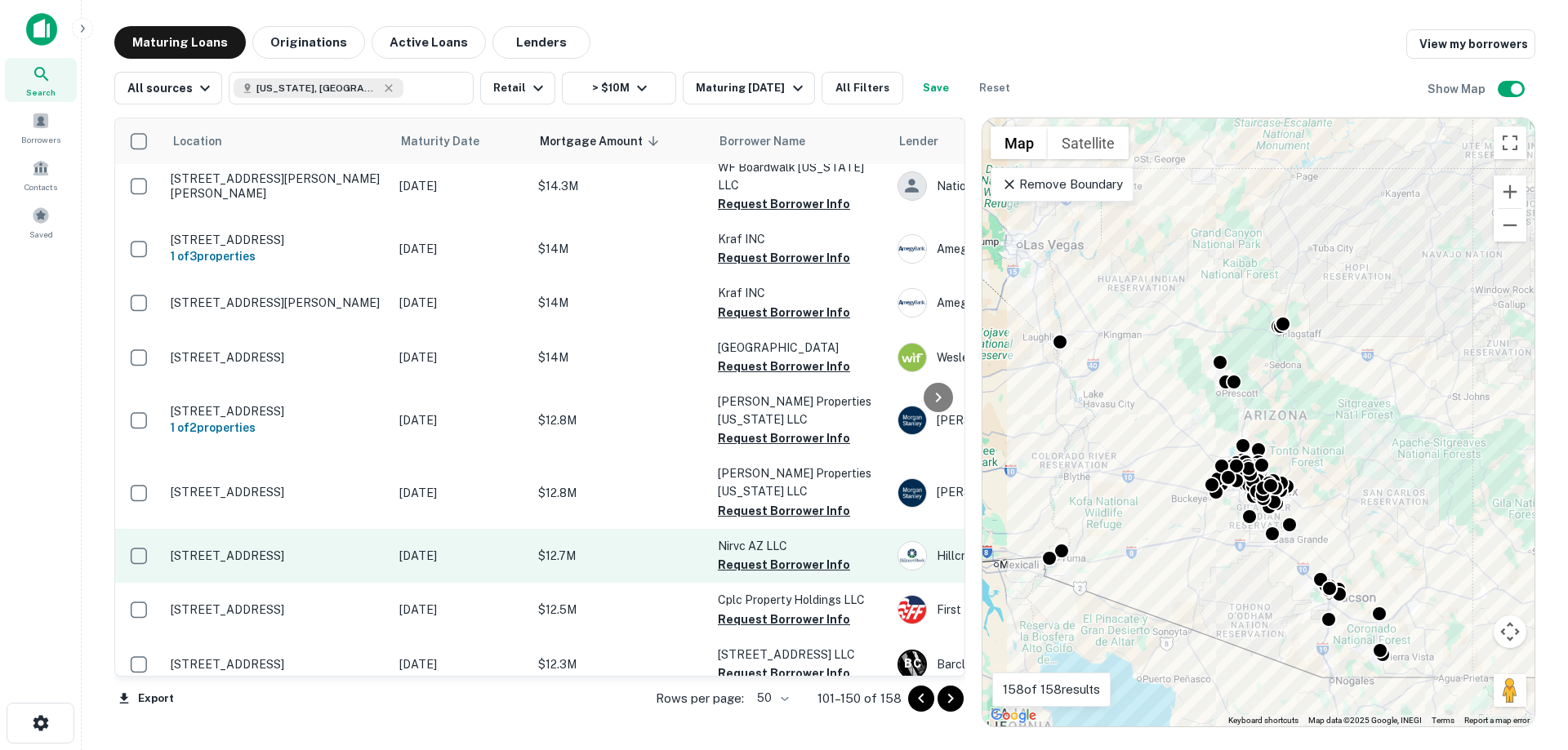
click at [301, 549] on p "[STREET_ADDRESS]" at bounding box center [277, 556] width 212 height 14
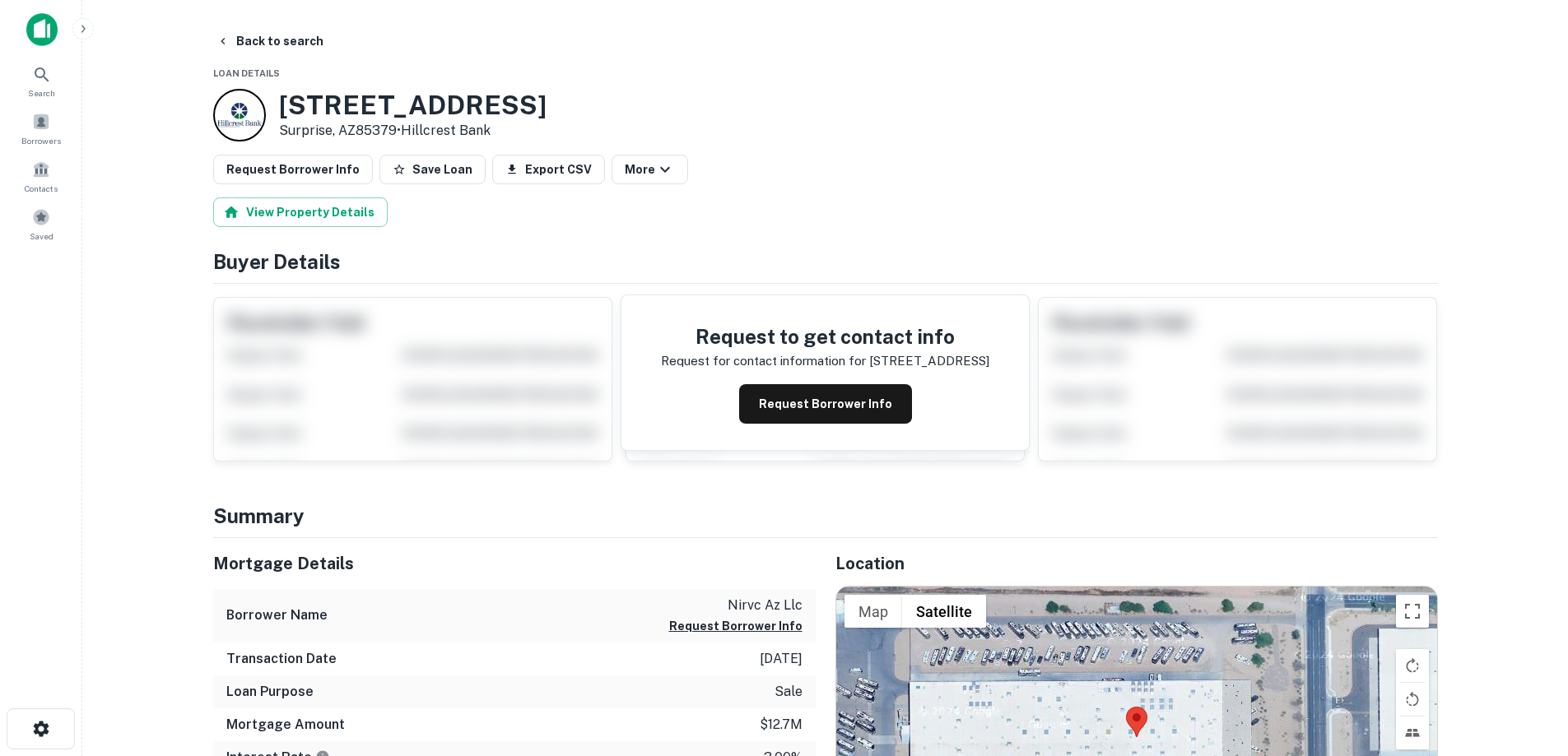
scroll to position [247, 0]
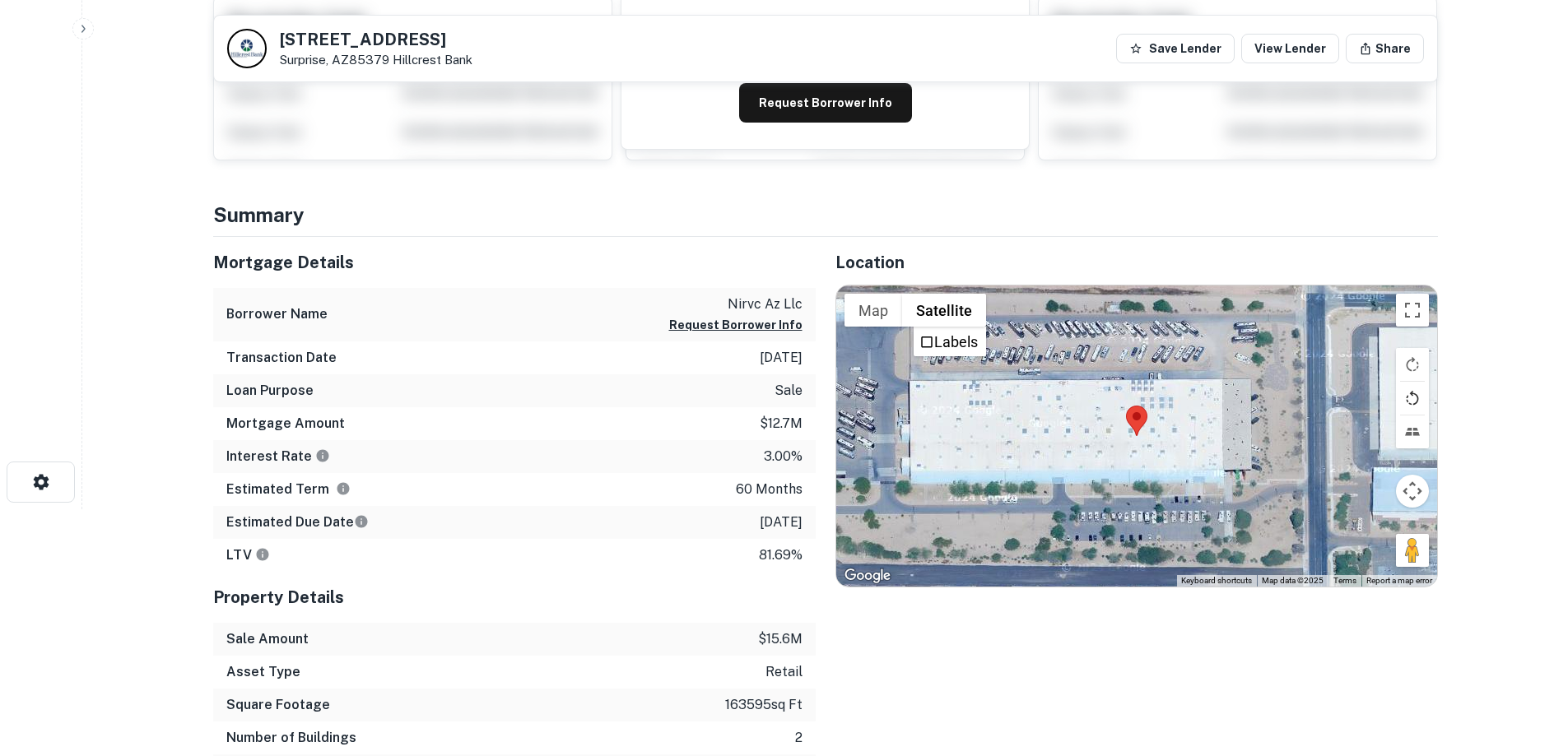
click at [1410, 399] on button "Rotate map counterclockwise" at bounding box center [1412, 398] width 33 height 33
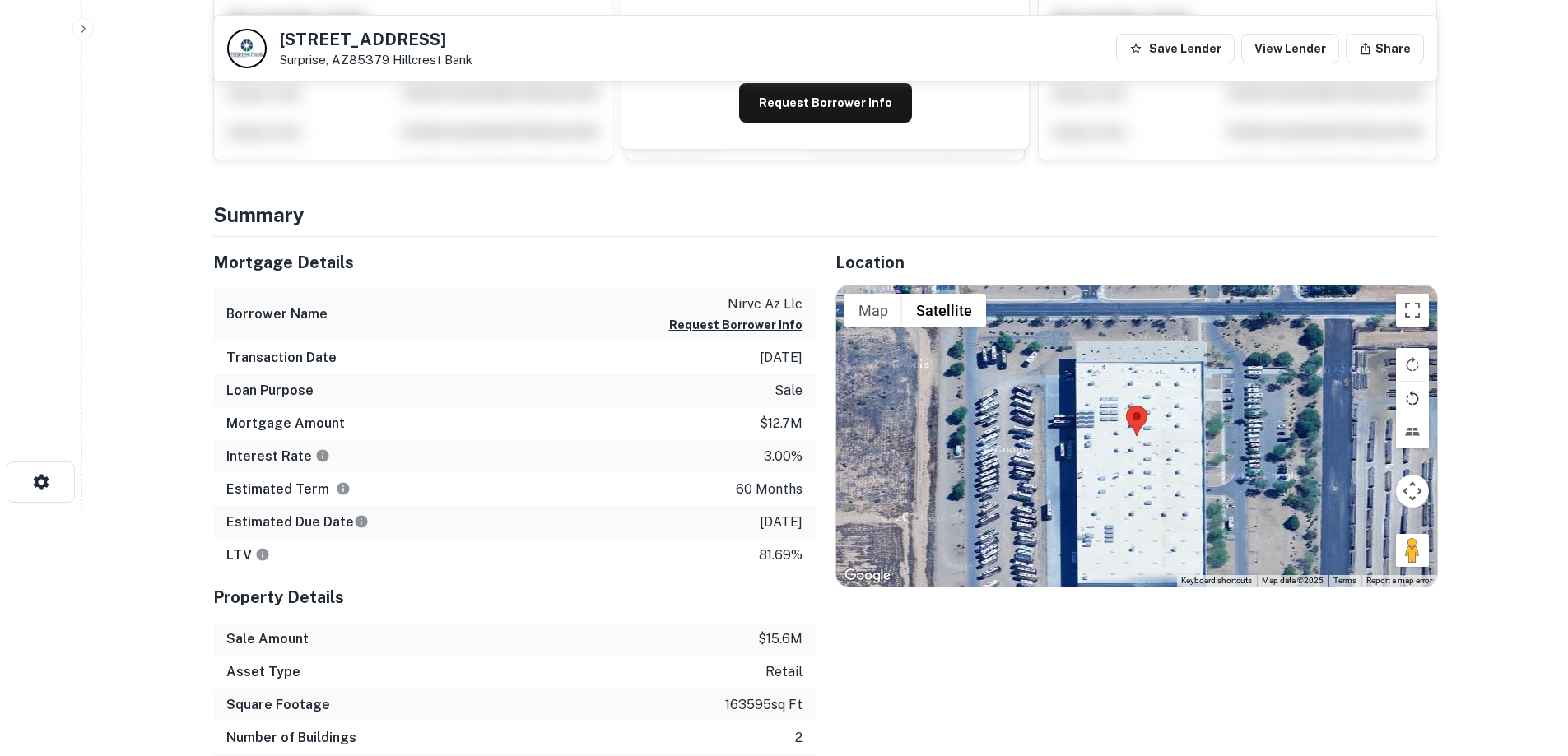
click at [1410, 399] on button "Rotate map counterclockwise" at bounding box center [1412, 398] width 33 height 33
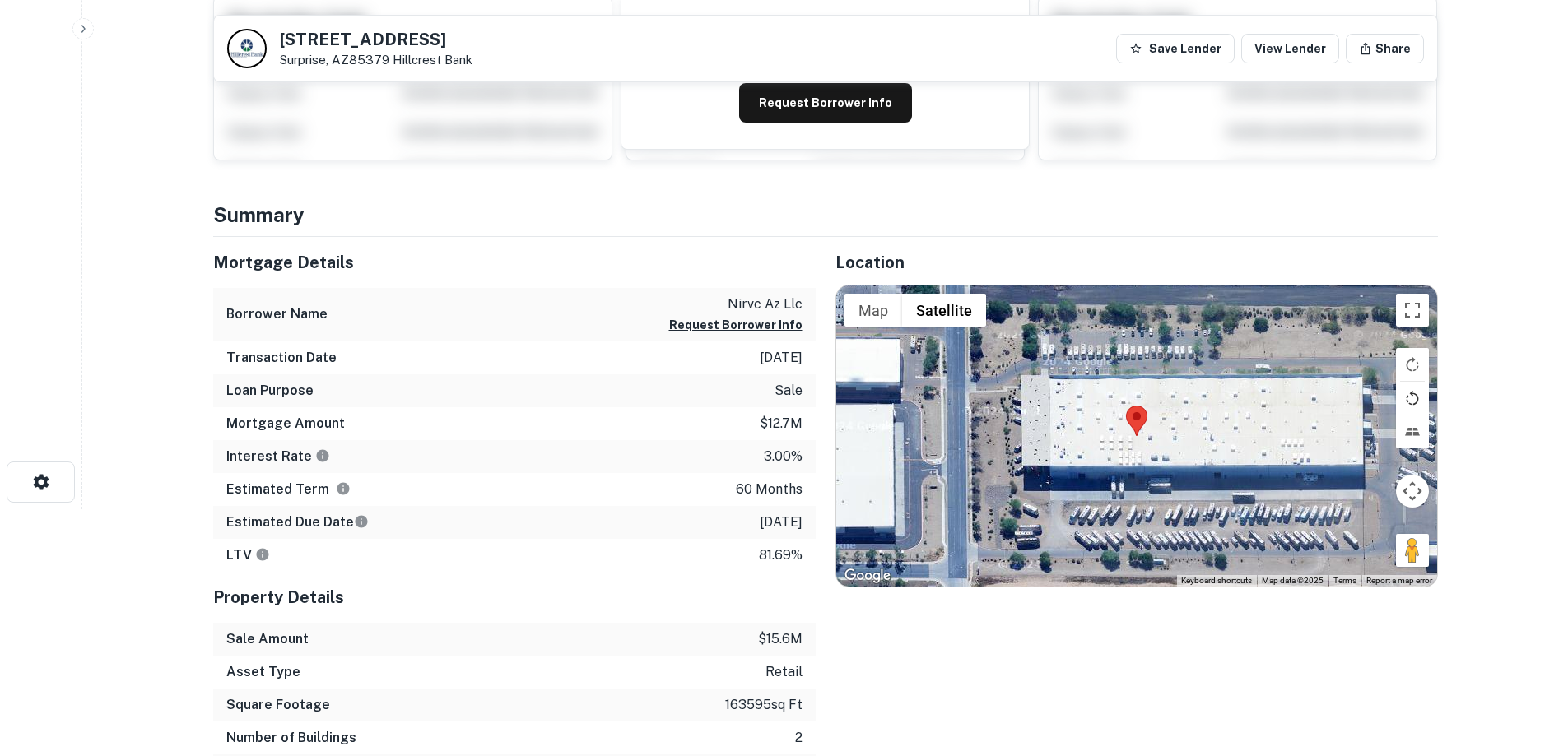
click at [1410, 399] on button "Rotate map counterclockwise" at bounding box center [1412, 398] width 33 height 33
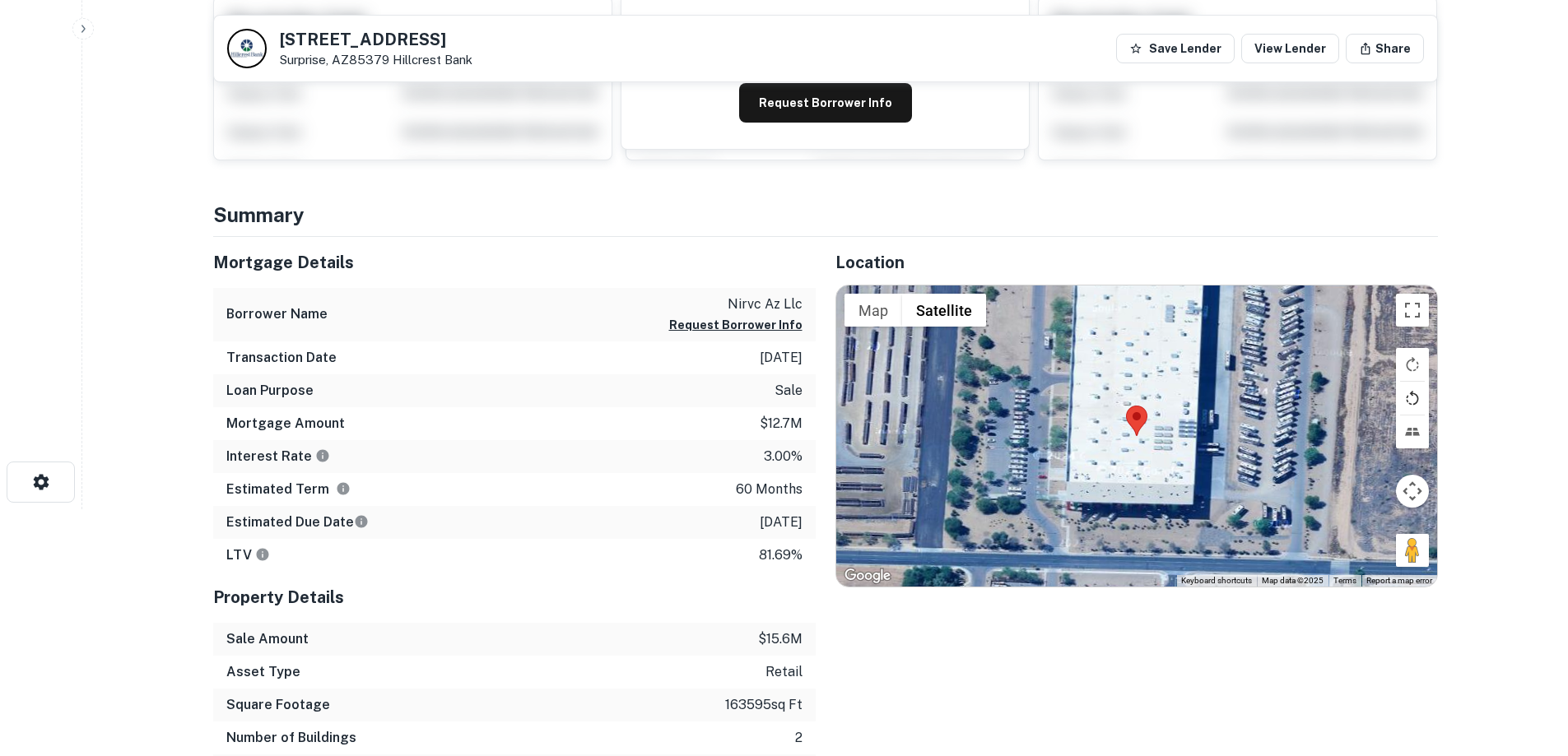
click at [1410, 399] on button "Rotate map counterclockwise" at bounding box center [1412, 398] width 33 height 33
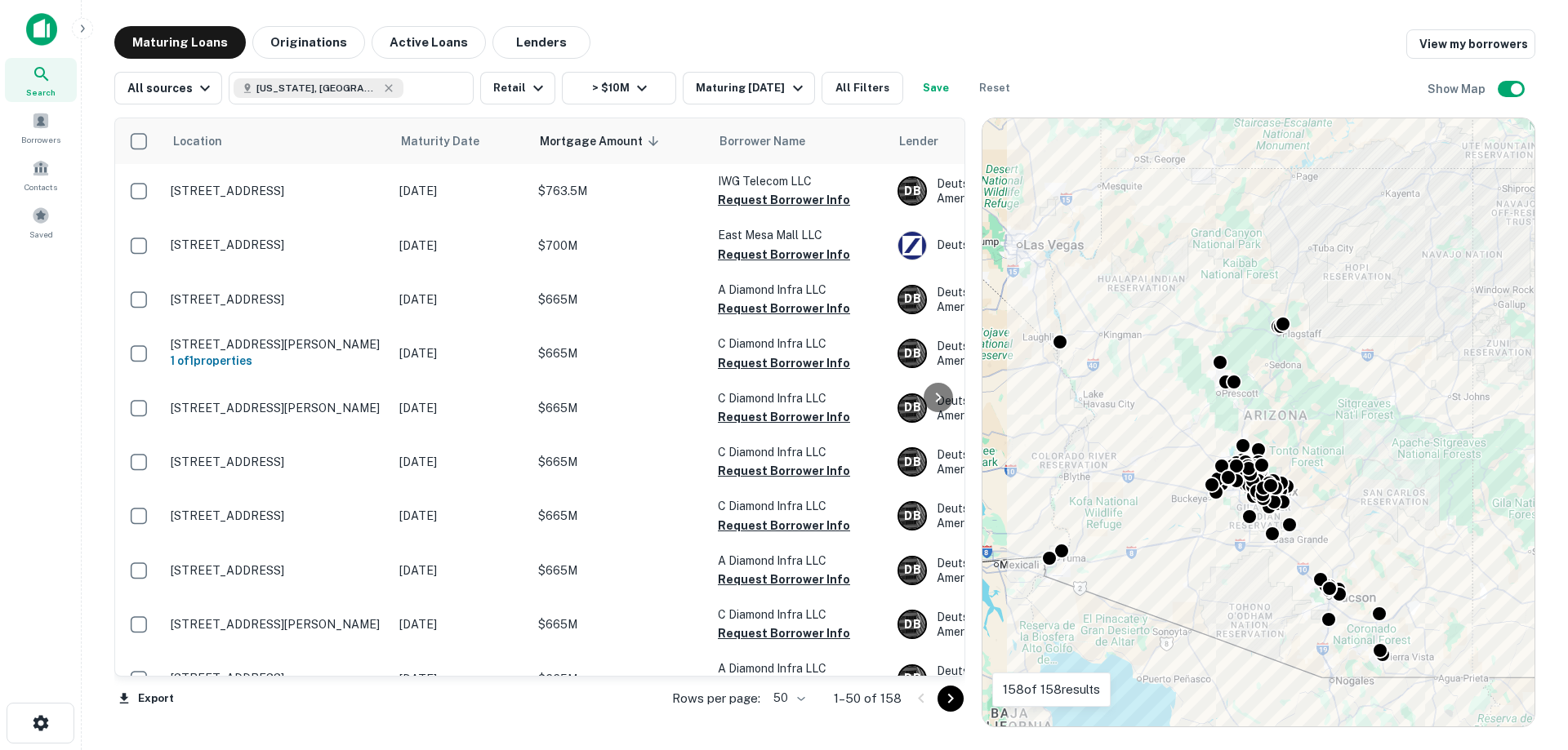
scroll to position [2256, 0]
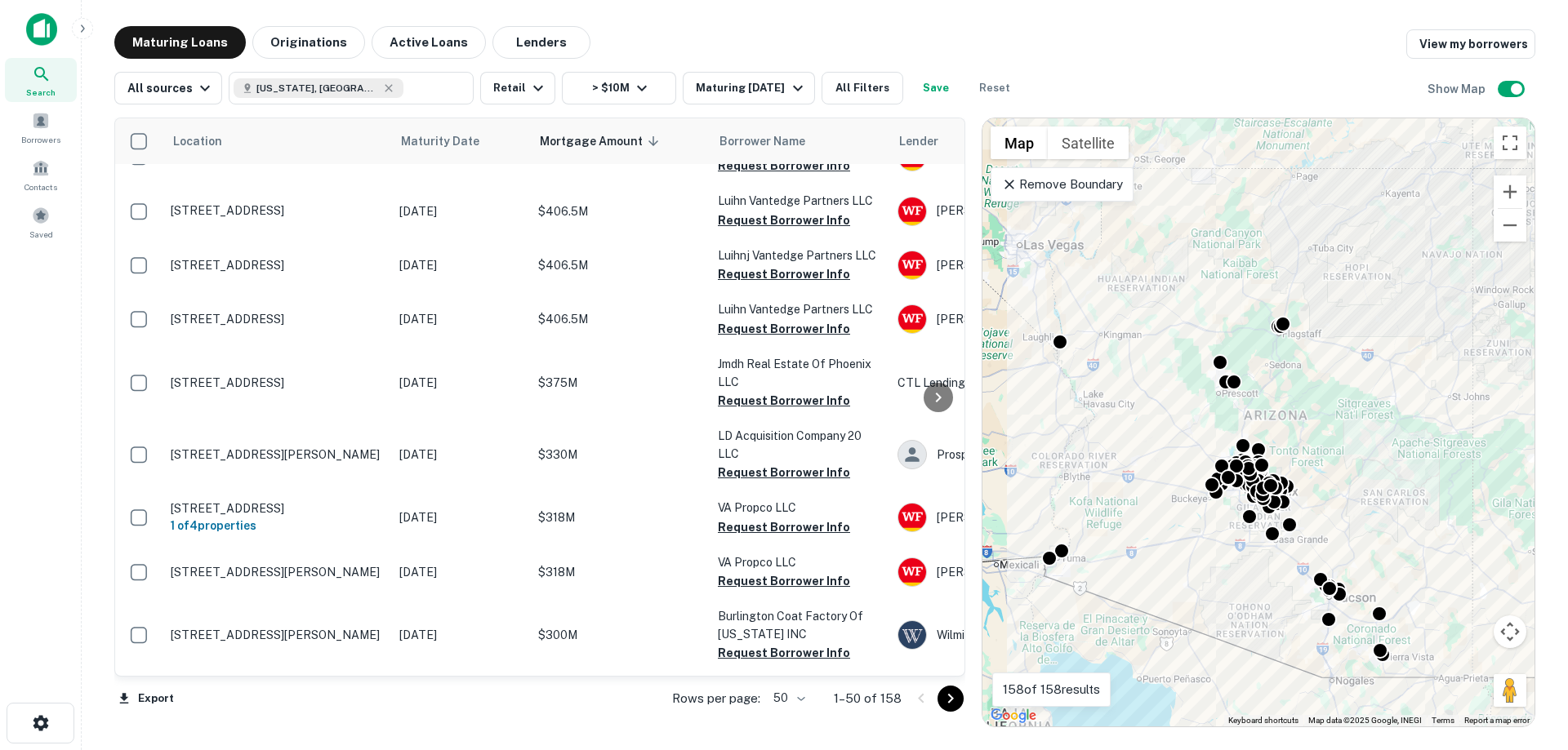
click at [803, 695] on body "Search Borrowers Contacts Saved Maturing Loans Originations Active Loans Lender…" at bounding box center [784, 375] width 1568 height 750
click at [802, 714] on li "100" at bounding box center [791, 716] width 48 height 30
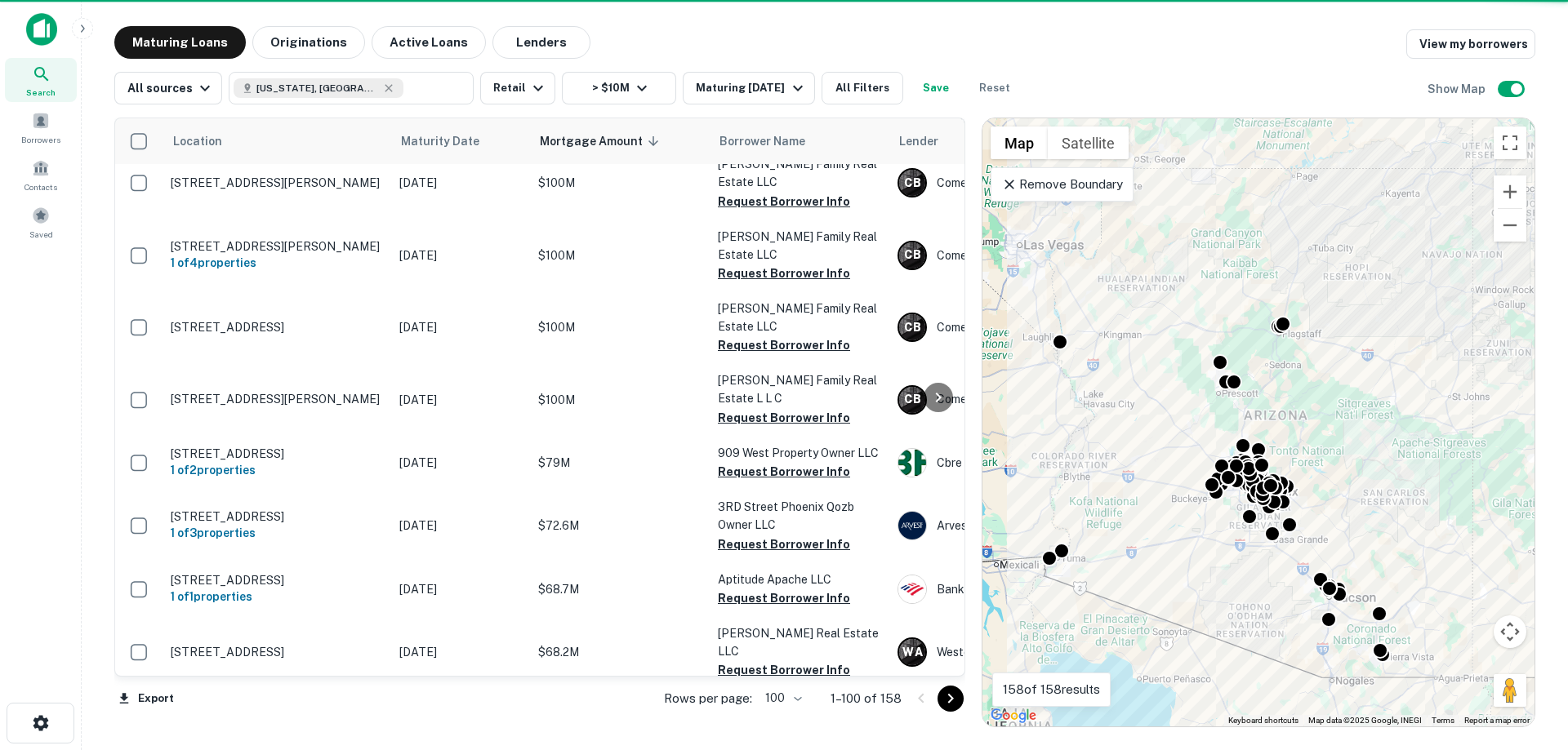
scroll to position [5210, 0]
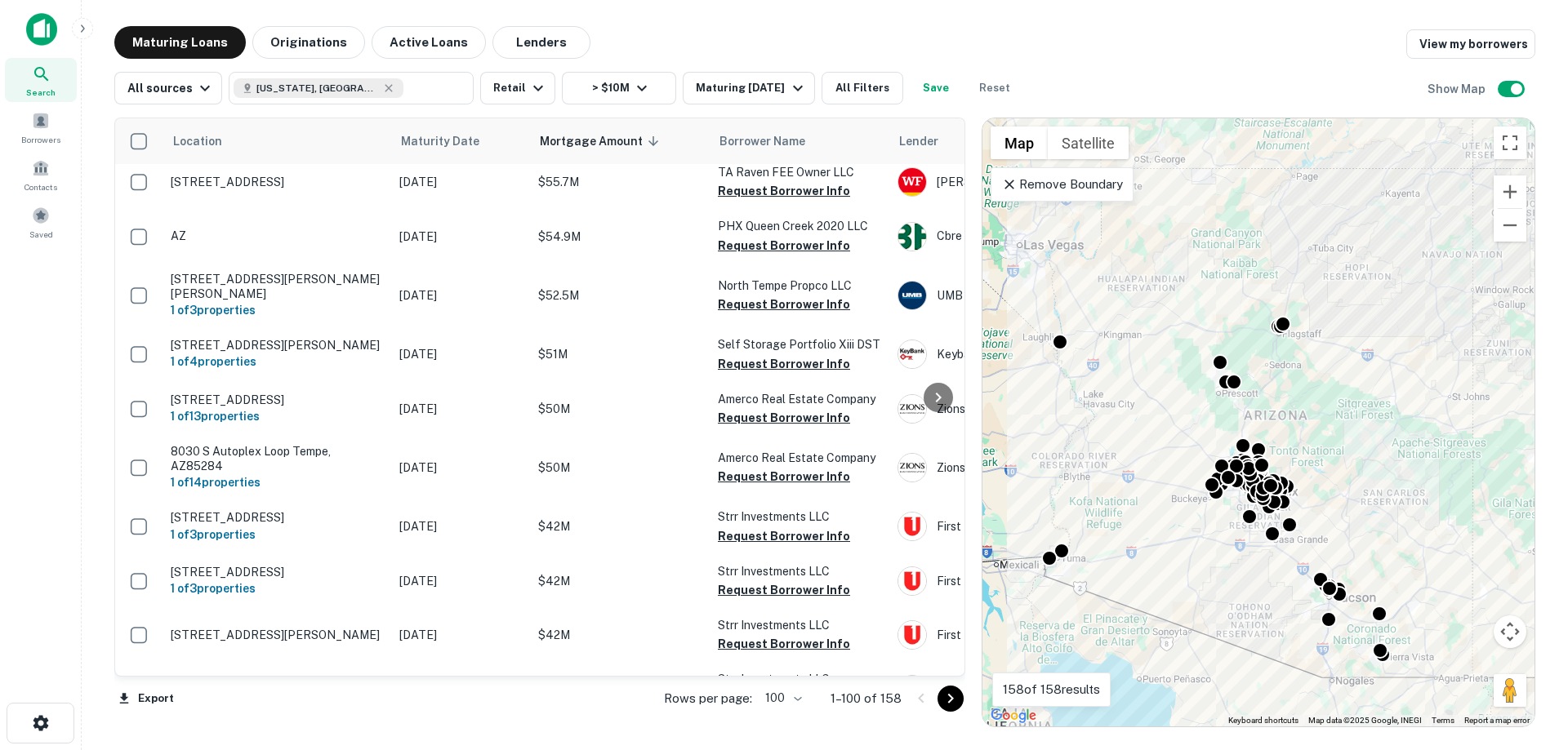
click at [952, 701] on icon "Go to next page" at bounding box center [951, 699] width 20 height 20
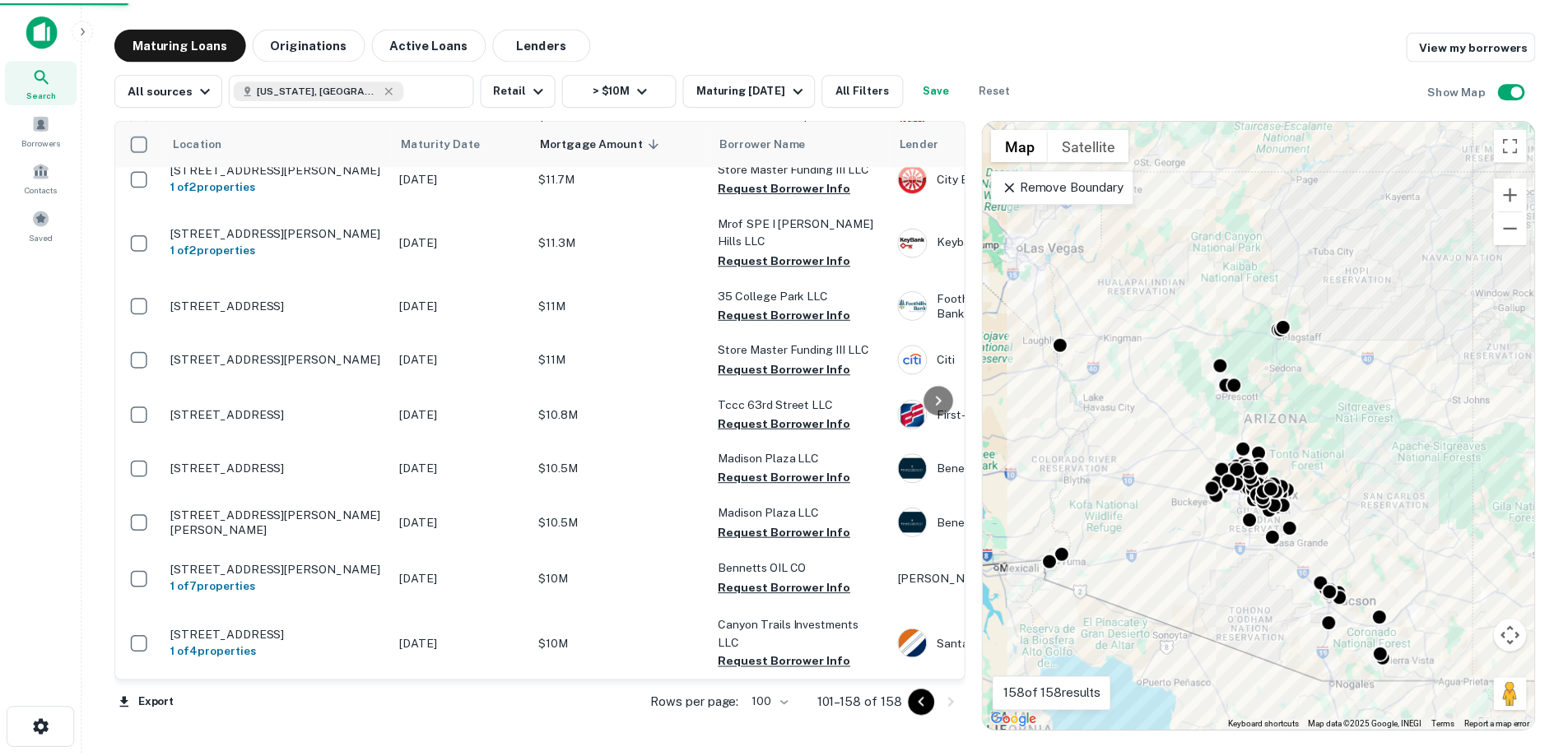
scroll to position [2926, 0]
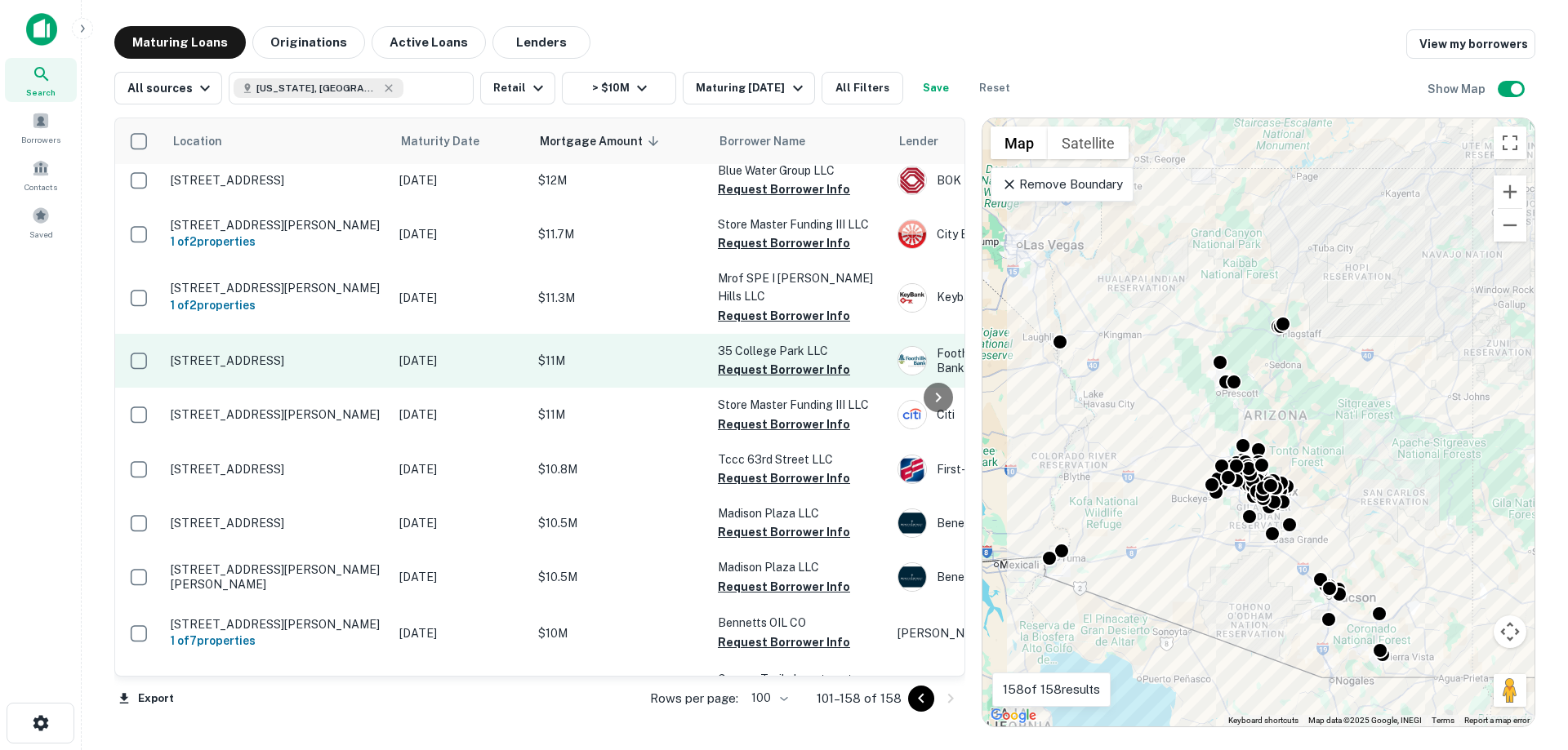
click at [571, 352] on p "$11M" at bounding box center [620, 361] width 164 height 18
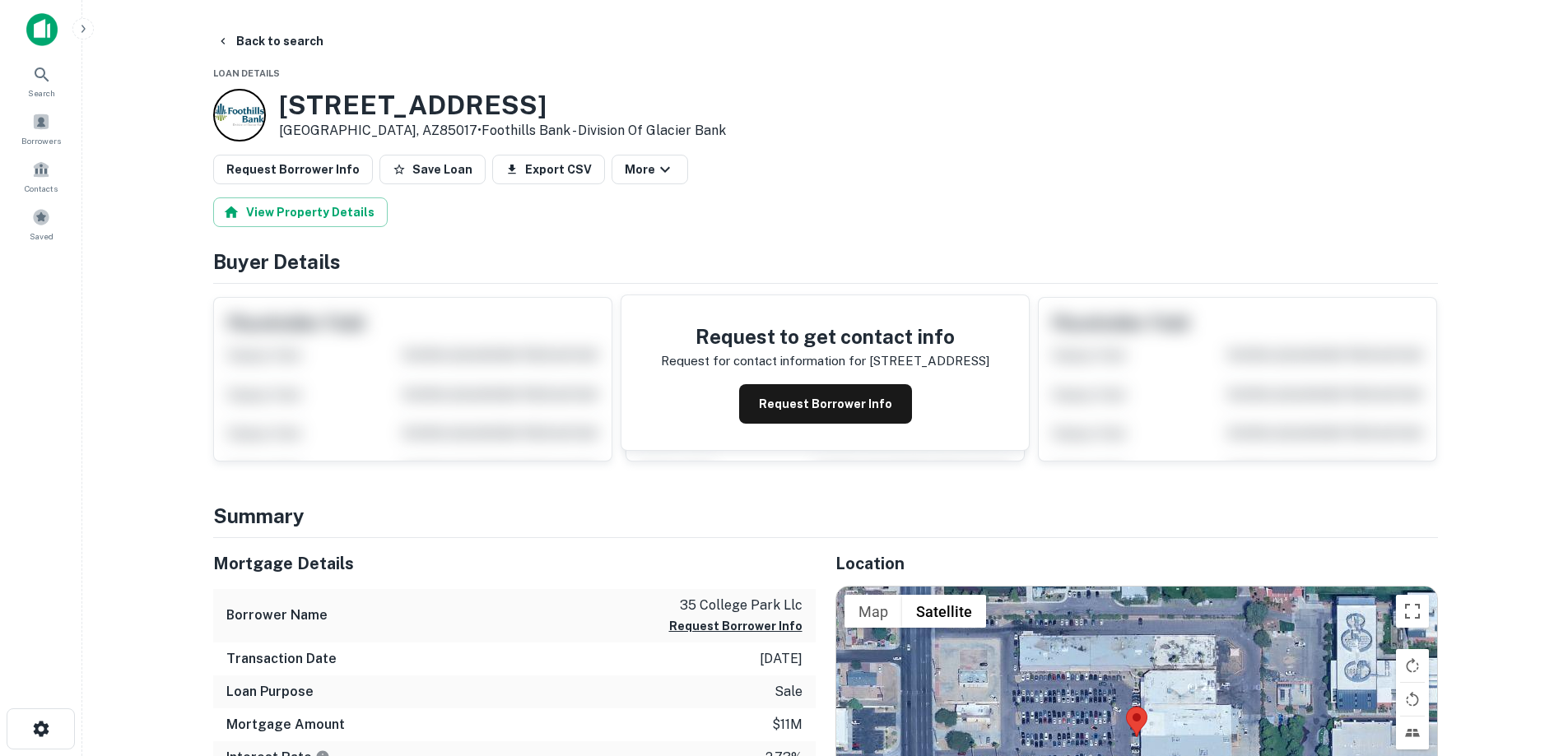
scroll to position [247, 0]
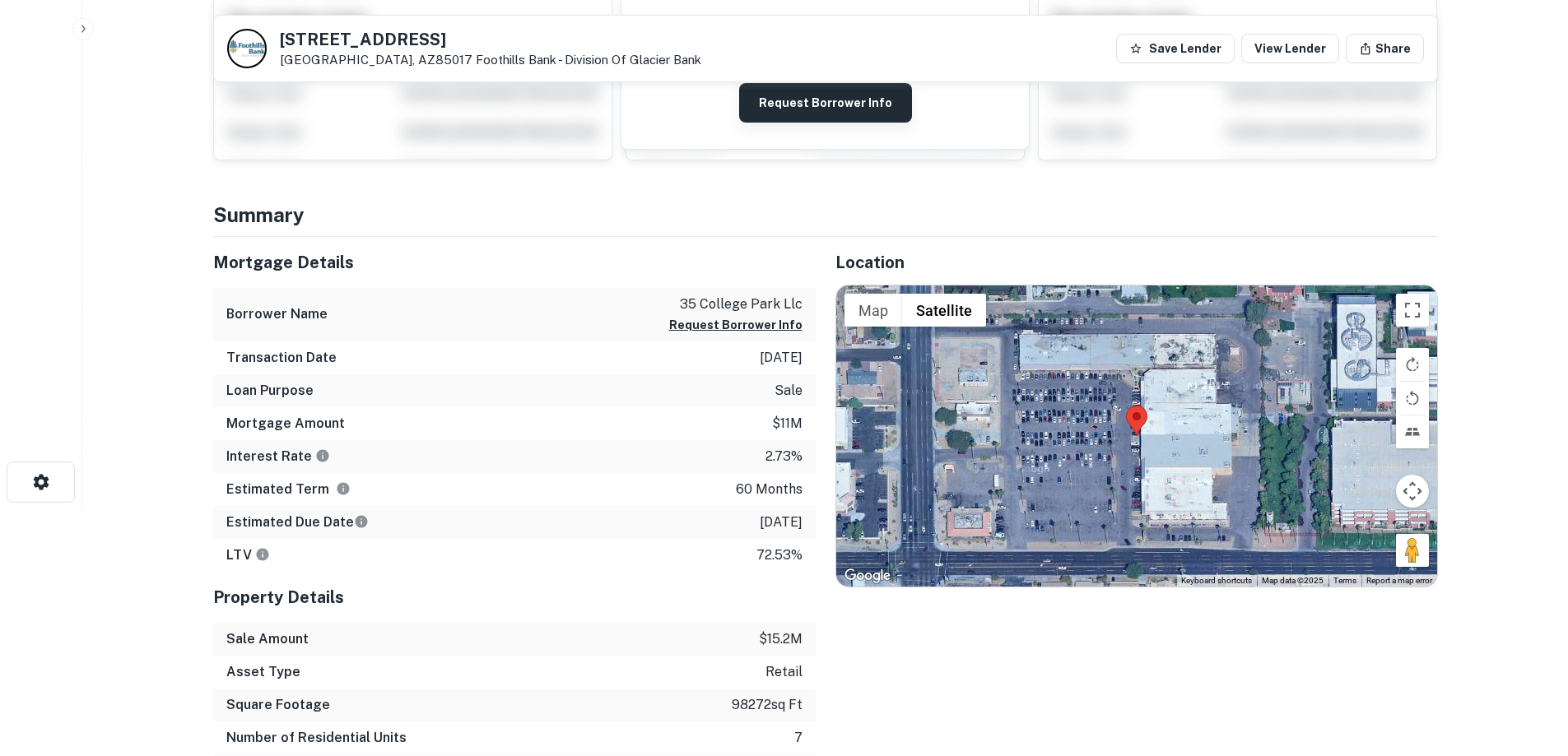
click at [818, 111] on button "Request Borrower Info" at bounding box center [825, 103] width 173 height 40
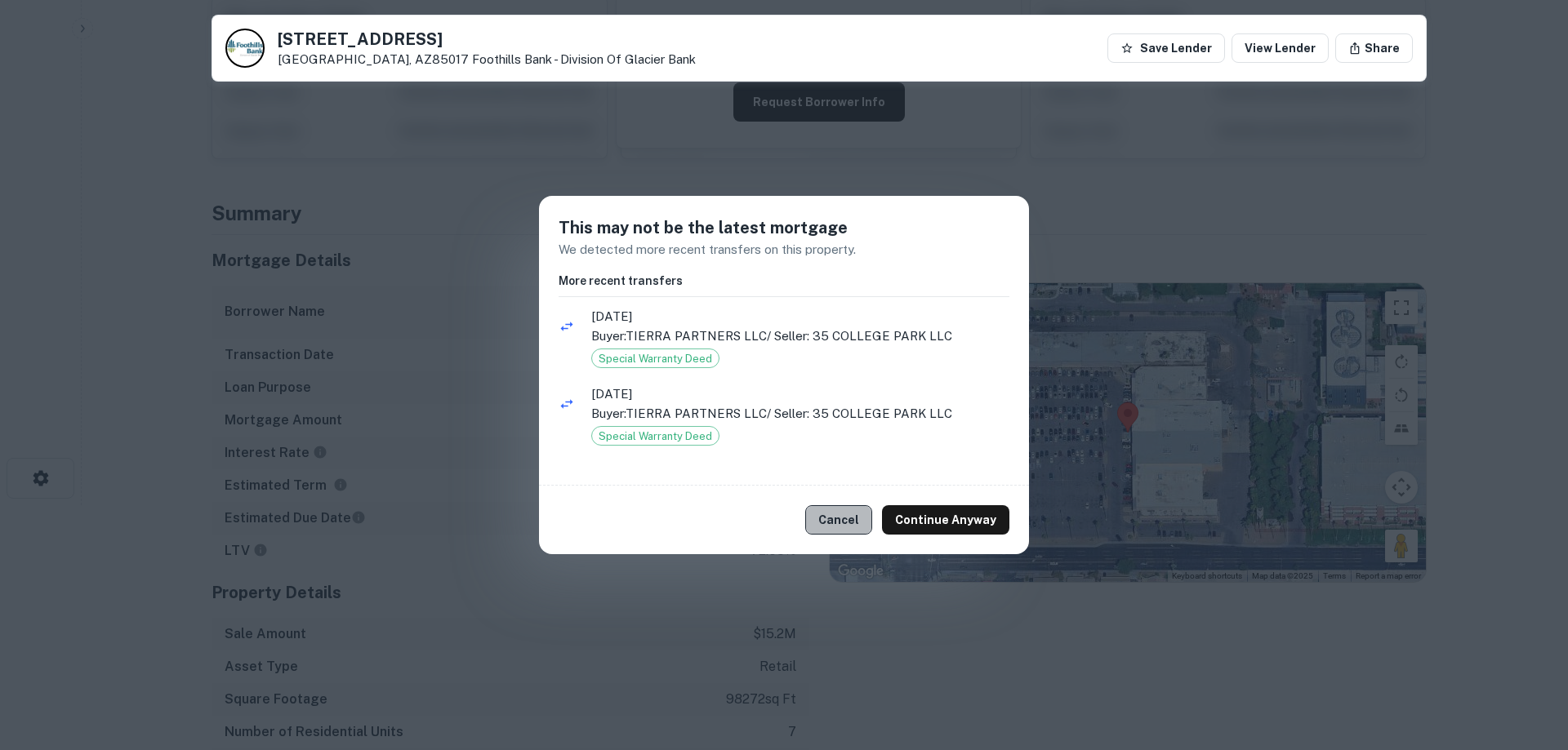
click at [856, 516] on button "Cancel" at bounding box center [838, 520] width 67 height 30
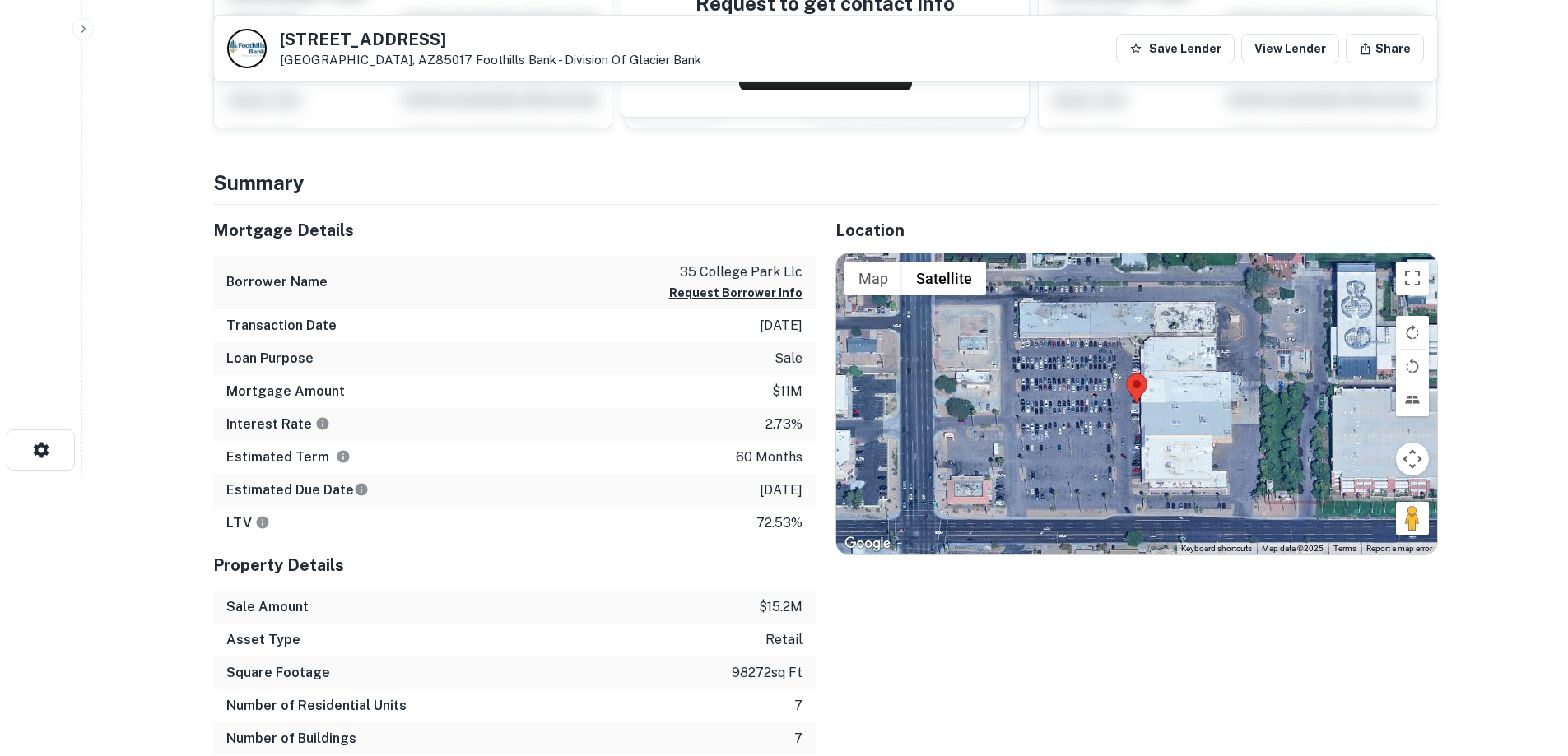
scroll to position [0, 0]
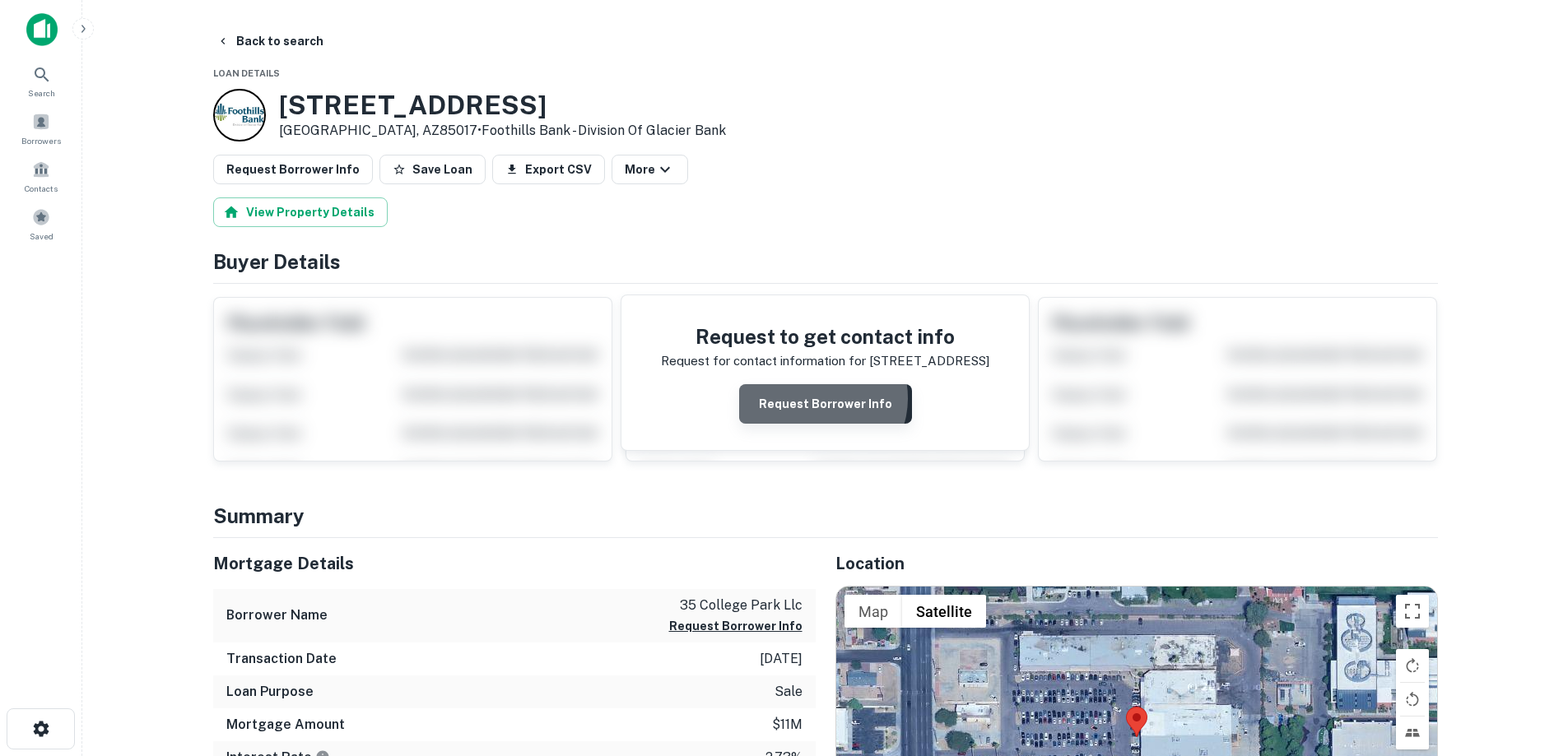
click at [822, 398] on button "Request Borrower Info" at bounding box center [825, 405] width 173 height 40
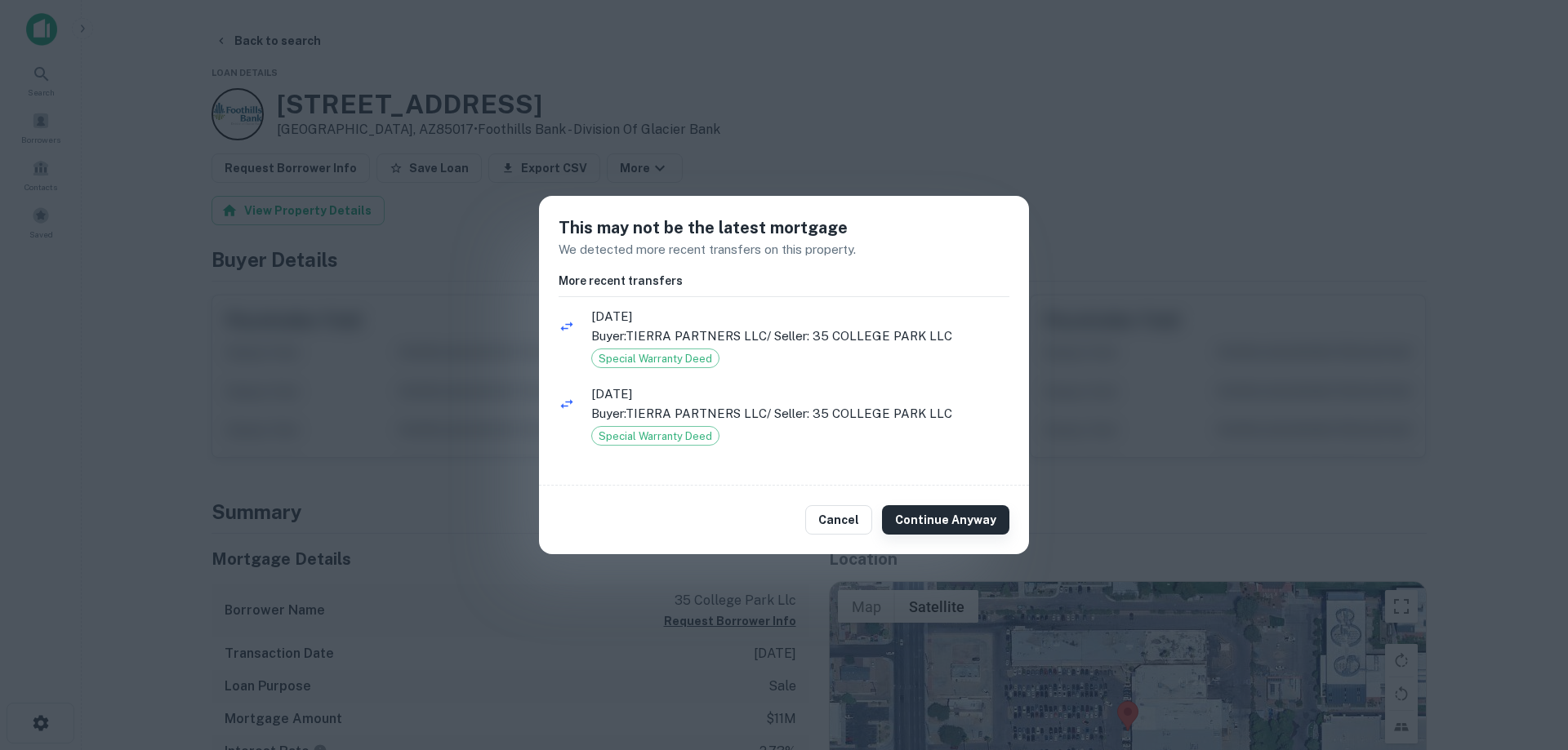
click at [975, 528] on button "Continue Anyway" at bounding box center [946, 520] width 128 height 30
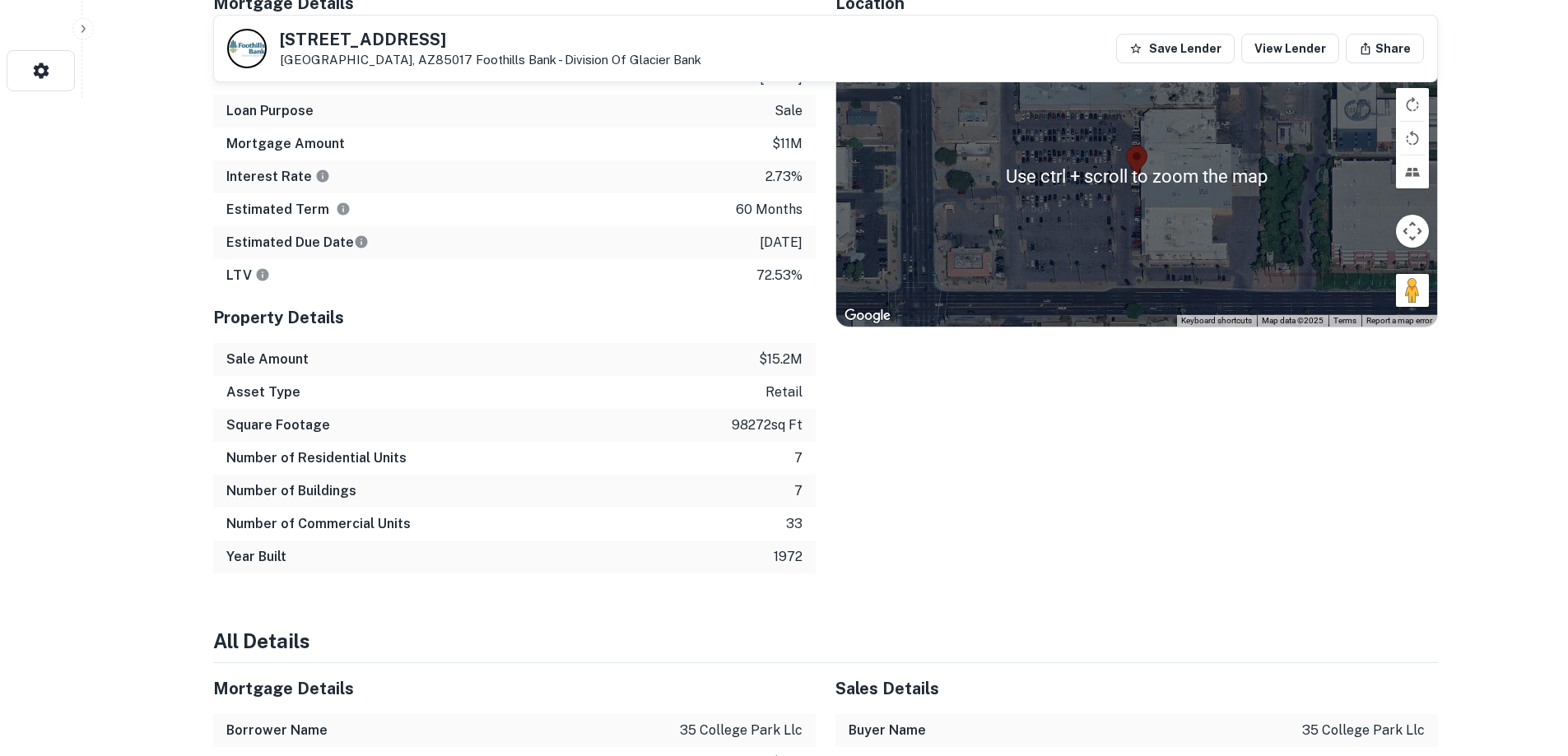
scroll to position [493, 0]
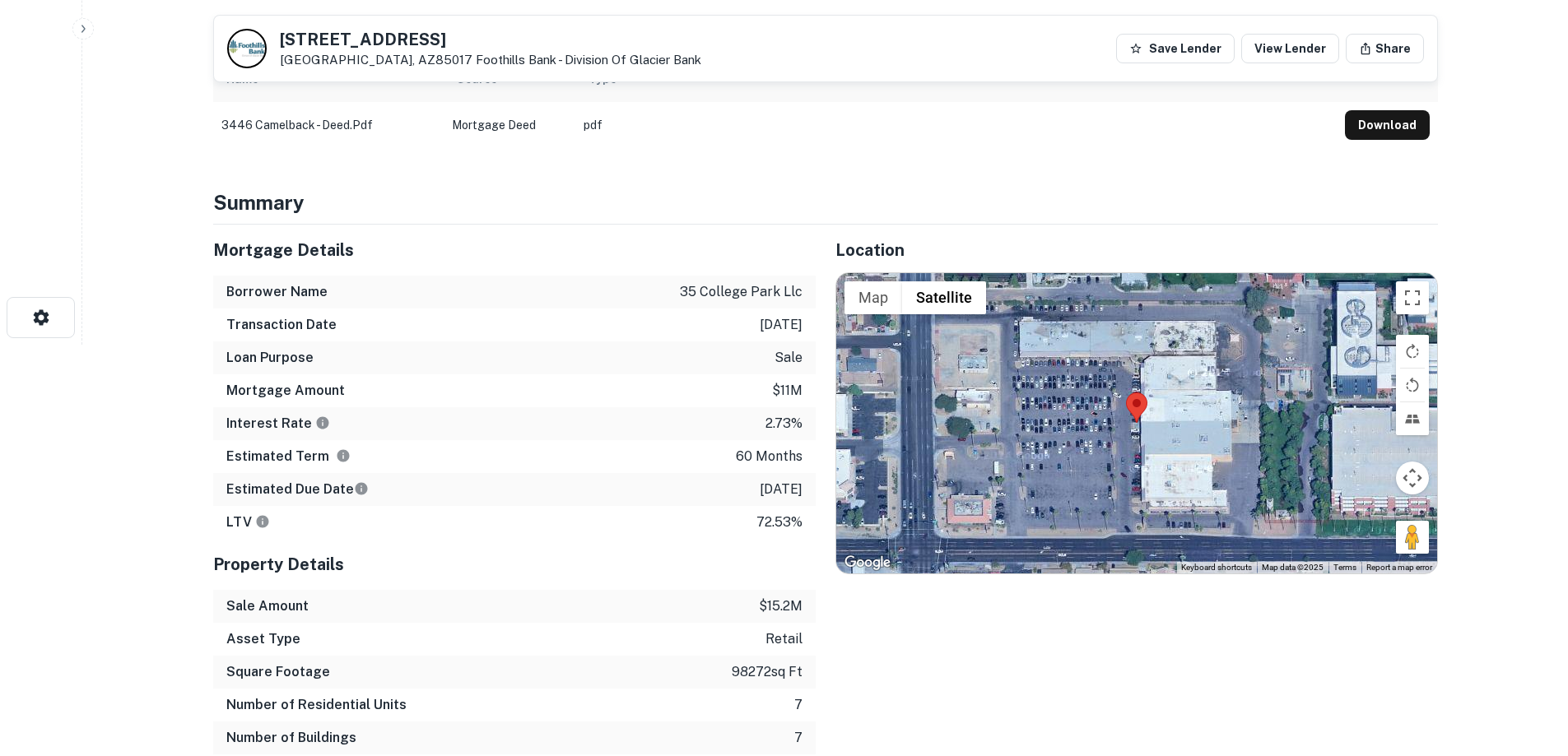
scroll to position [0, 0]
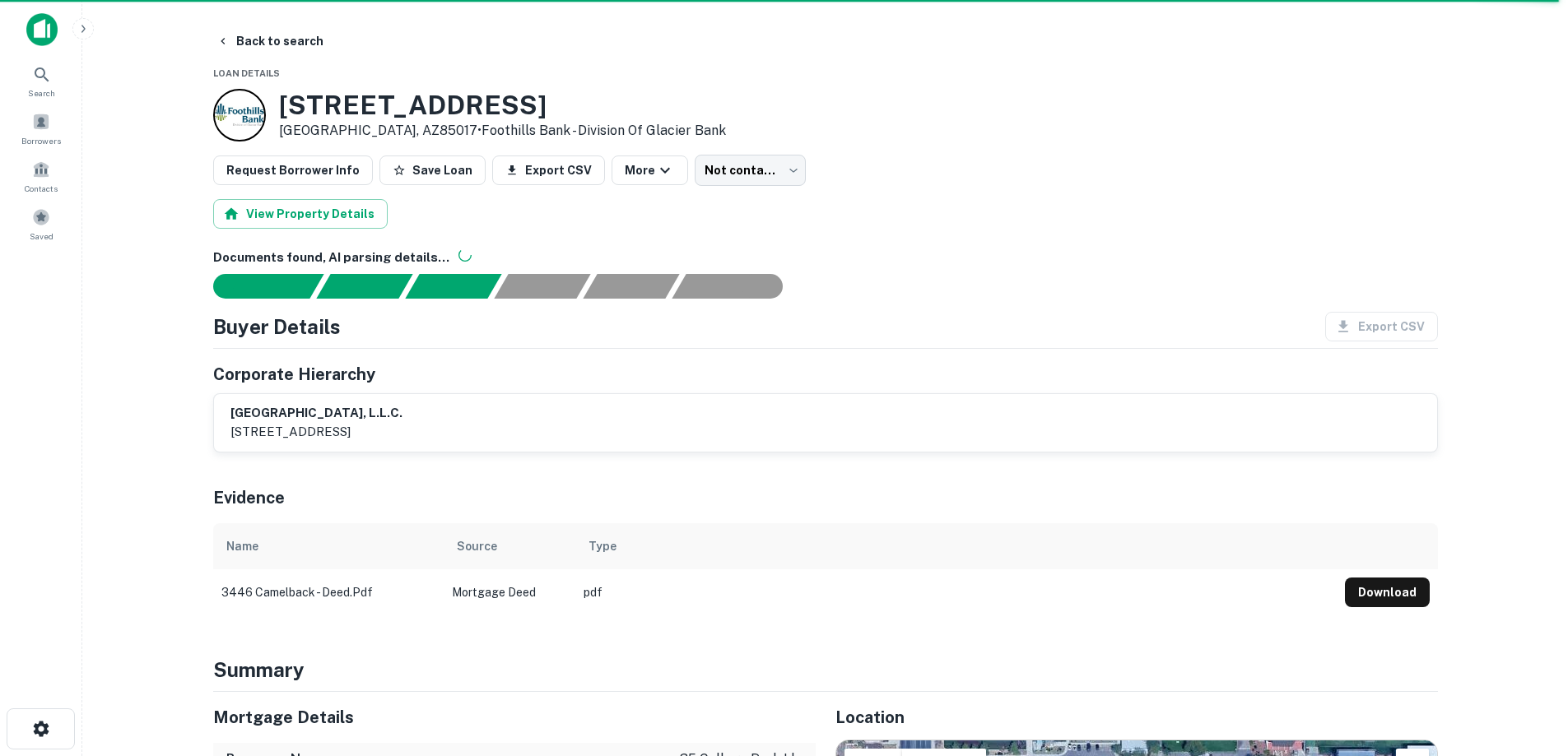
click at [1300, 156] on div "Request Borrower Info Save Loan Export CSV More Not contacted **** ​" at bounding box center [825, 170] width 1225 height 32
click at [1351, 156] on div "Request Borrower Info Save Loan Export CSV More Not contacted **** ​" at bounding box center [825, 170] width 1225 height 32
click at [1292, 173] on div "Request Borrower Info Save Loan Export CSV More Not contacted **** ​" at bounding box center [825, 170] width 1225 height 32
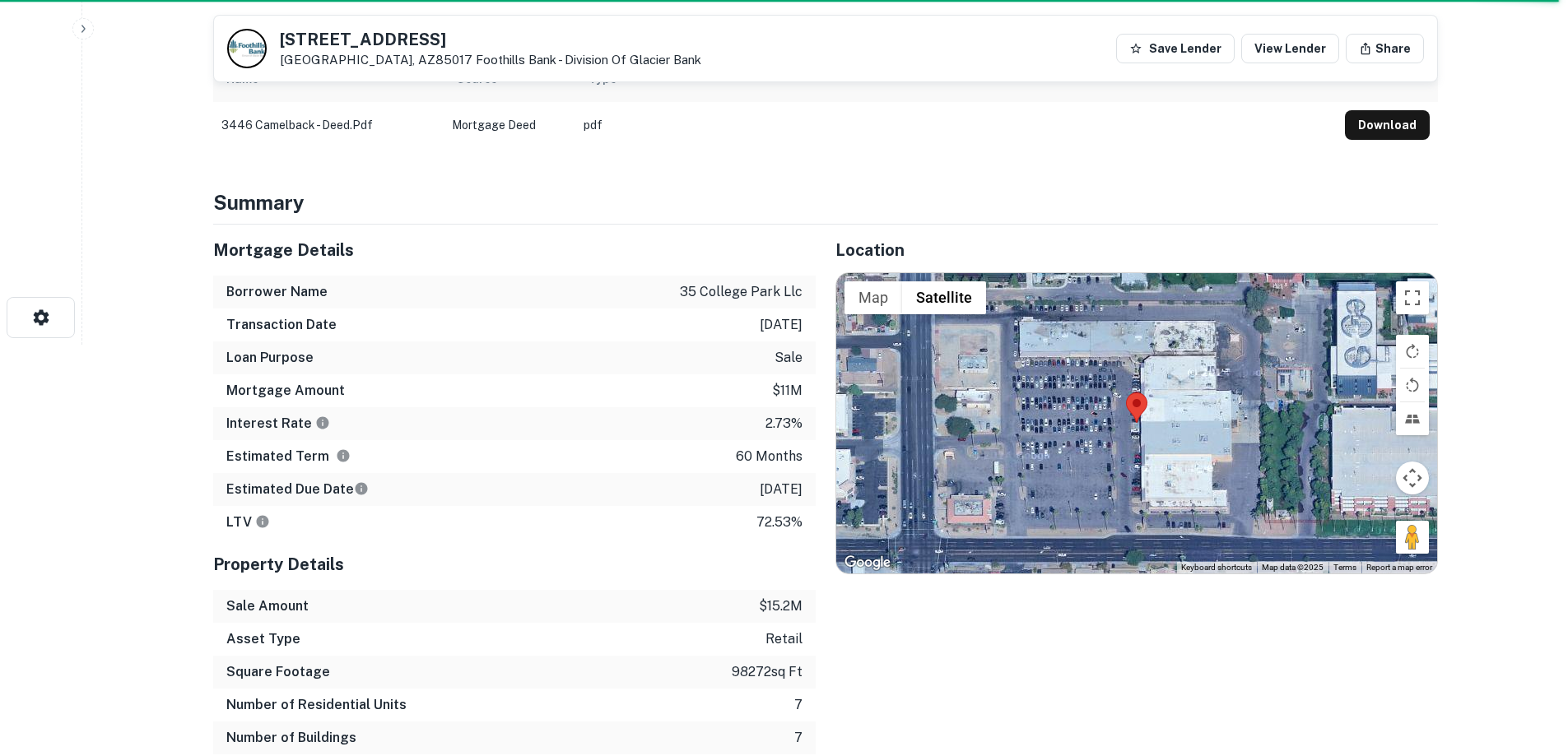
click at [1401, 123] on button "Download" at bounding box center [1387, 125] width 85 height 30
